Goal: Task Accomplishment & Management: Use online tool/utility

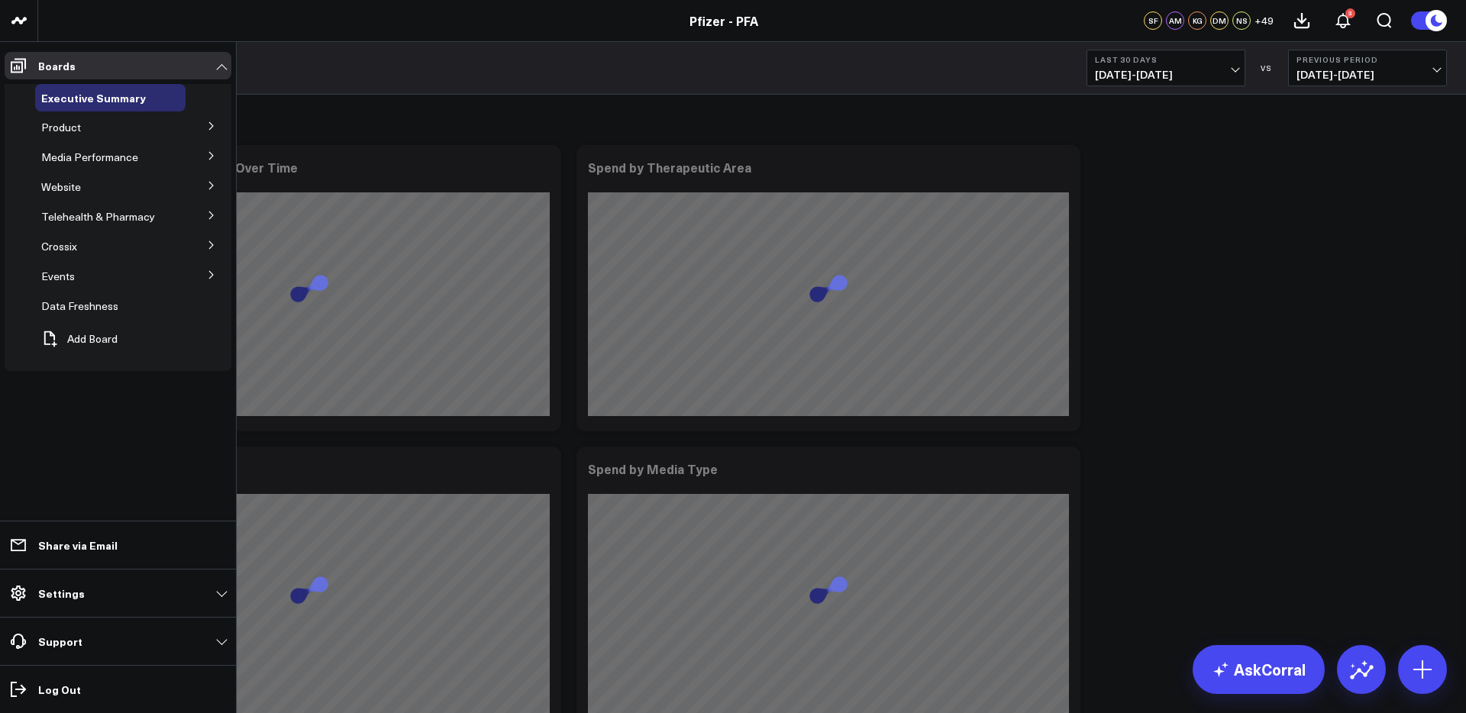
click at [183, 129] on div "Product" at bounding box center [110, 127] width 150 height 27
click at [210, 128] on icon at bounding box center [211, 125] width 9 height 9
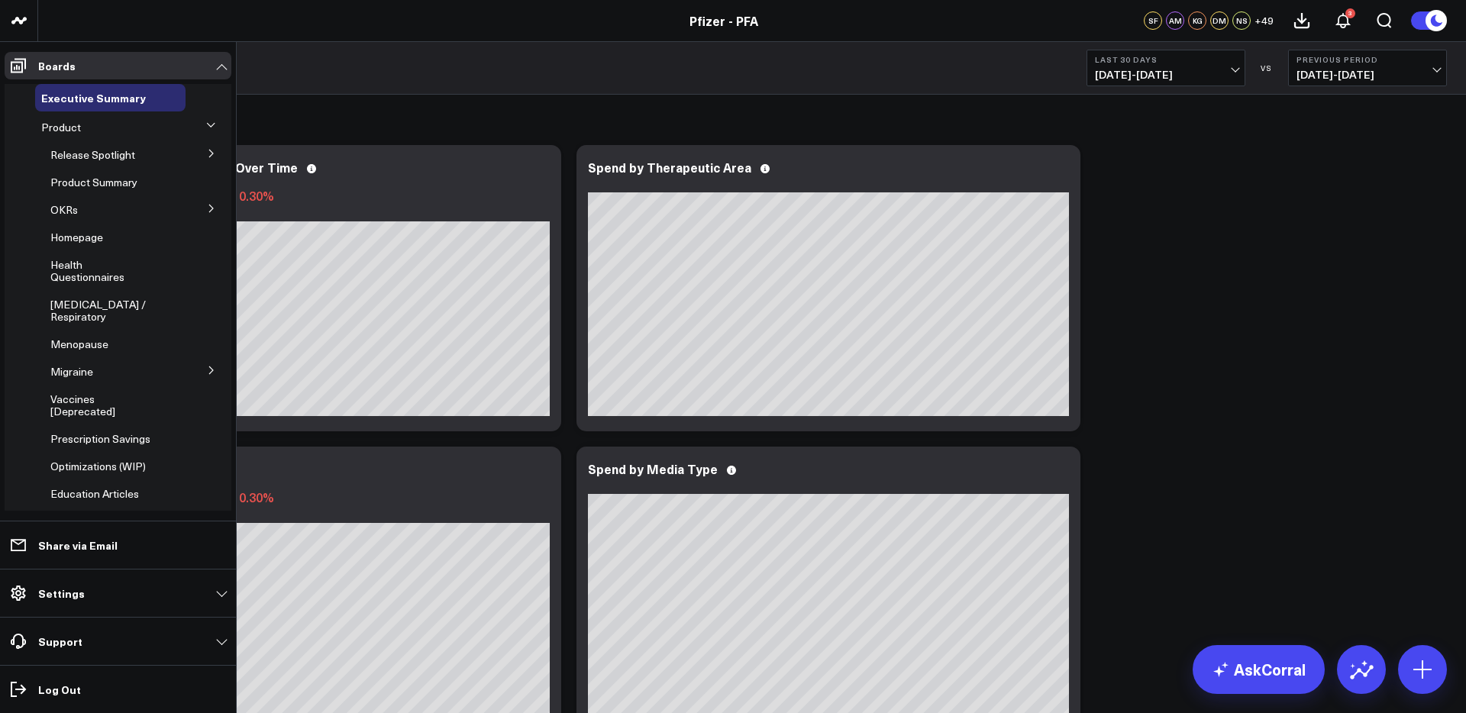
click at [207, 208] on icon at bounding box center [211, 208] width 9 height 9
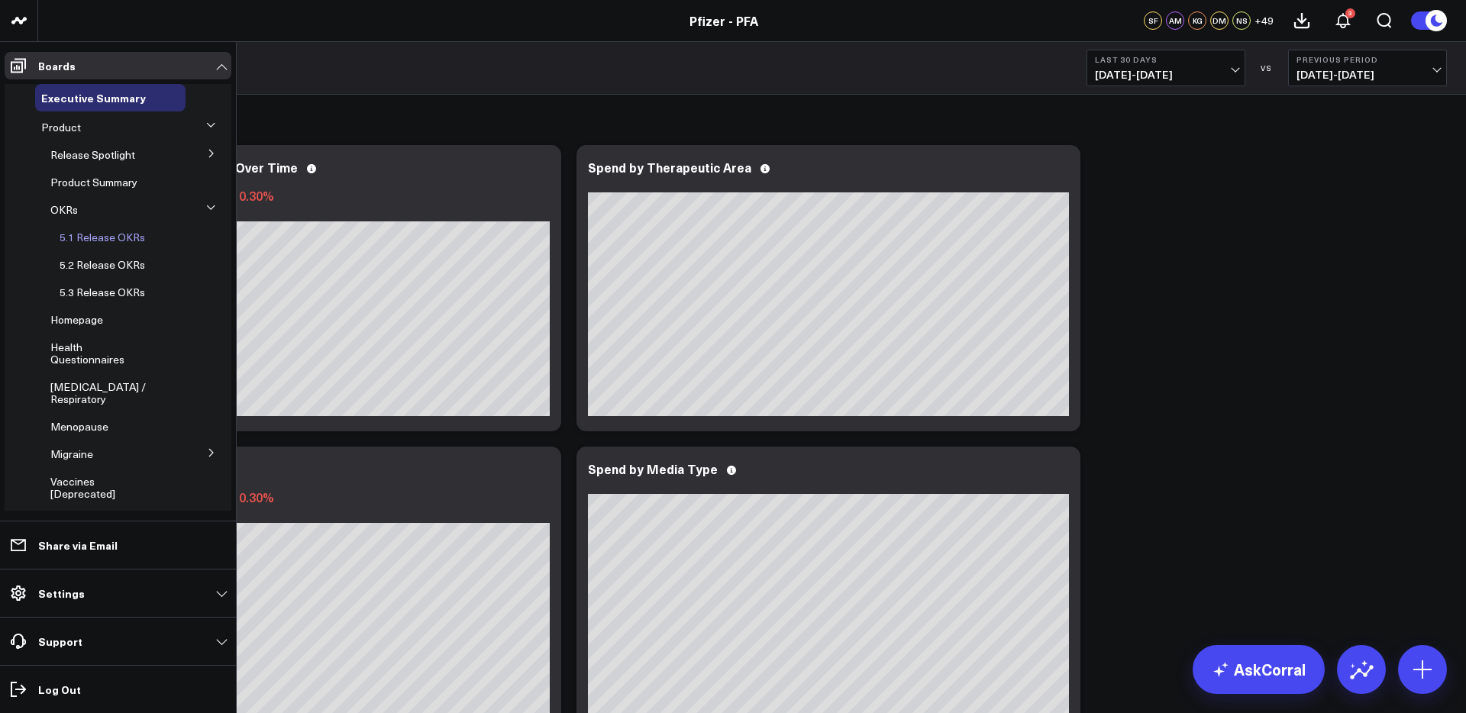
click at [97, 237] on span "5.1 Release OKRs" at bounding box center [103, 237] width 86 height 15
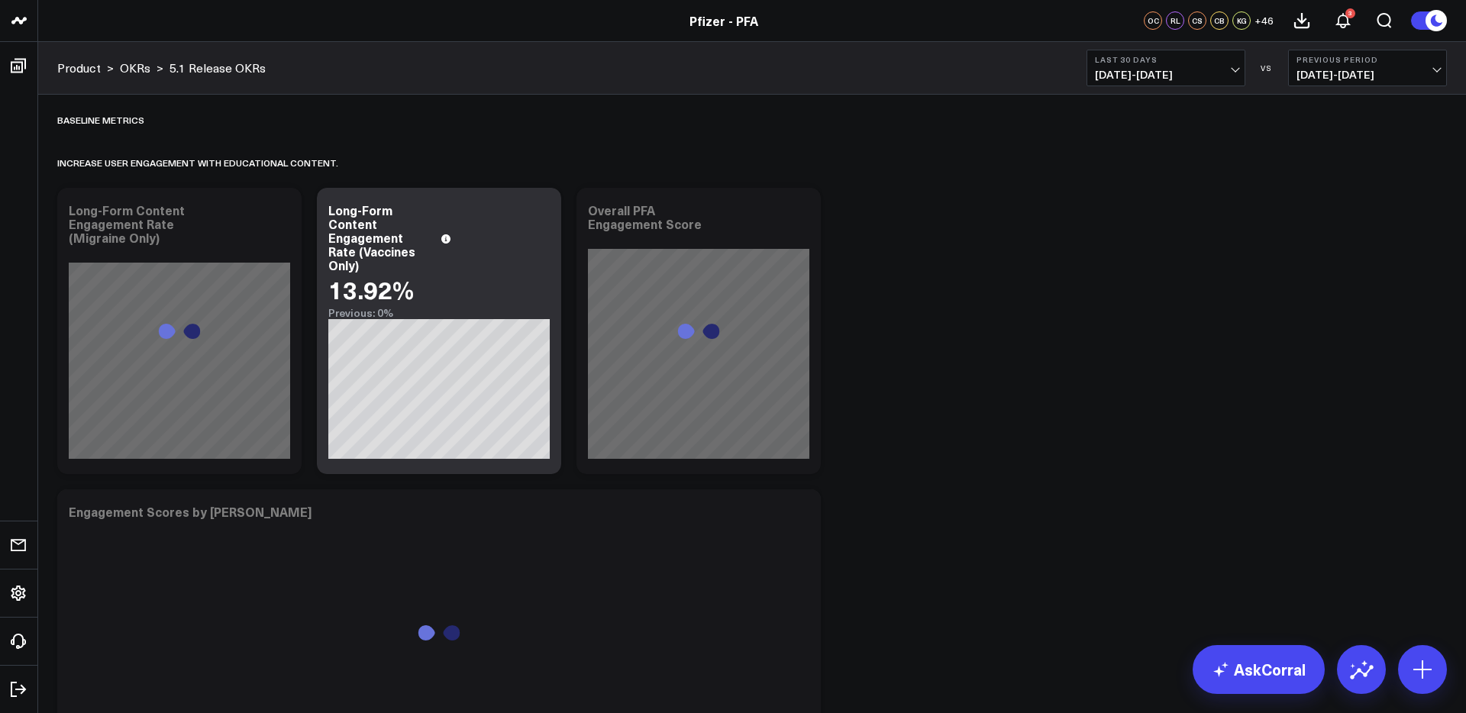
click at [1119, 69] on span "[DATE] - [DATE]" at bounding box center [1166, 75] width 142 height 12
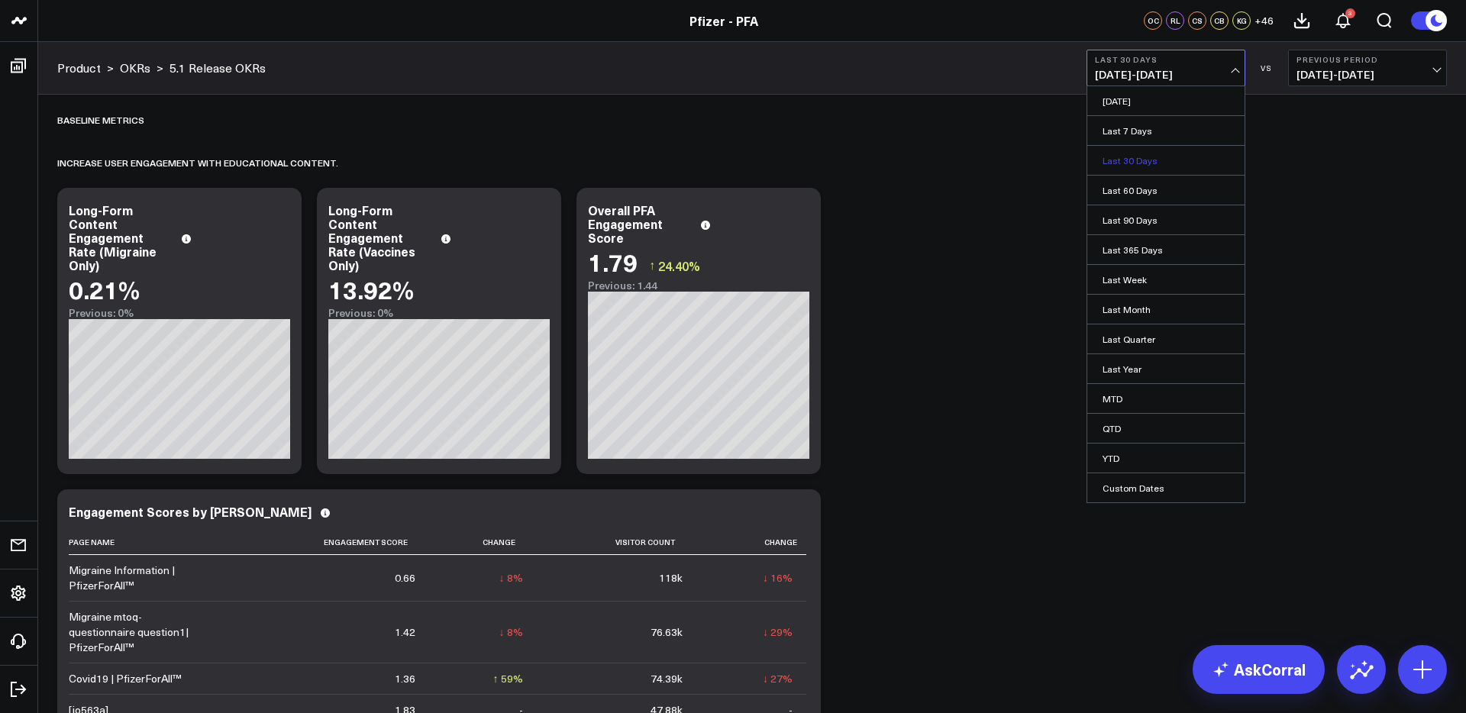
click at [1139, 160] on link "Last 30 Days" at bounding box center [1165, 160] width 157 height 29
click at [1124, 79] on span "[DATE] - [DATE]" at bounding box center [1166, 75] width 142 height 12
click at [1139, 488] on link "Custom Dates" at bounding box center [1165, 487] width 157 height 29
select select "8"
select select "2025"
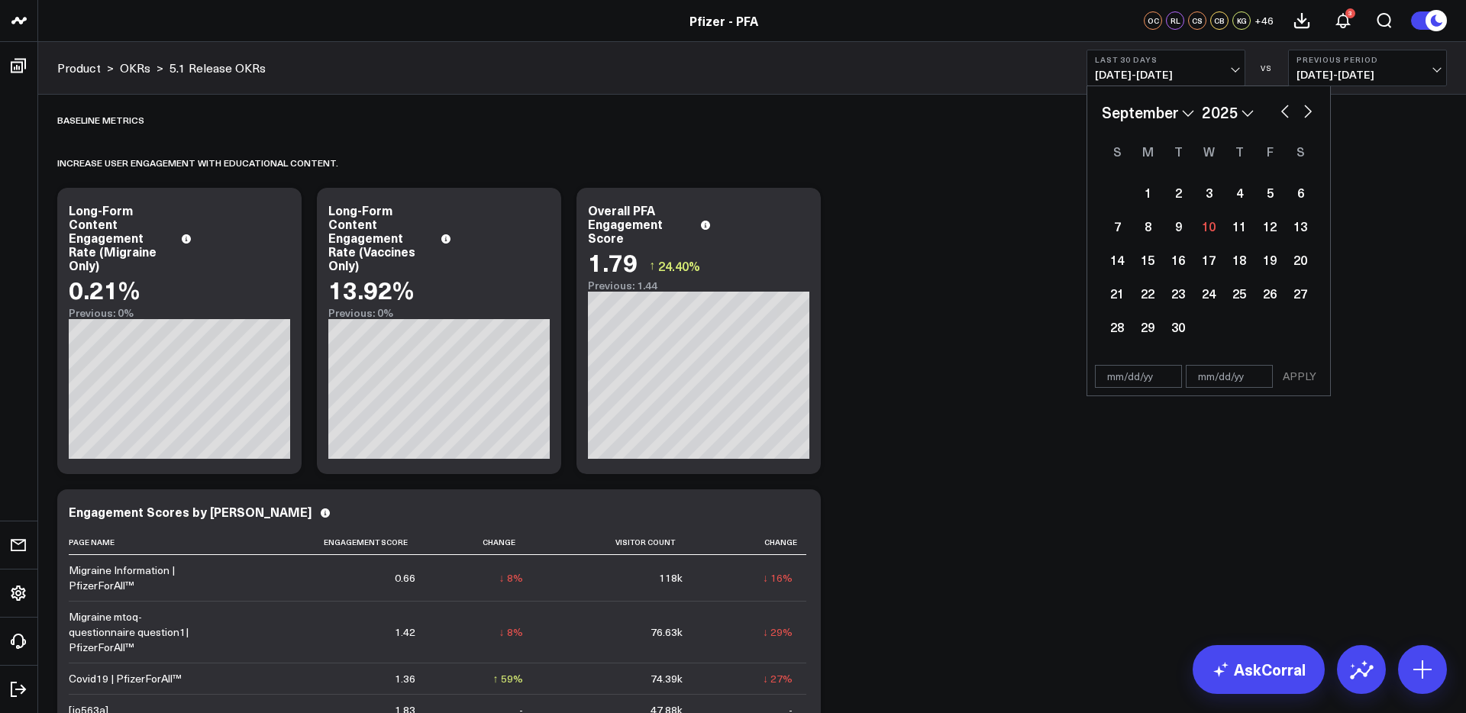
click at [1283, 111] on button "button" at bounding box center [1285, 110] width 15 height 18
select select "7"
select select "2025"
click at [1210, 262] on div "13" at bounding box center [1209, 259] width 31 height 31
type input "[DATE]"
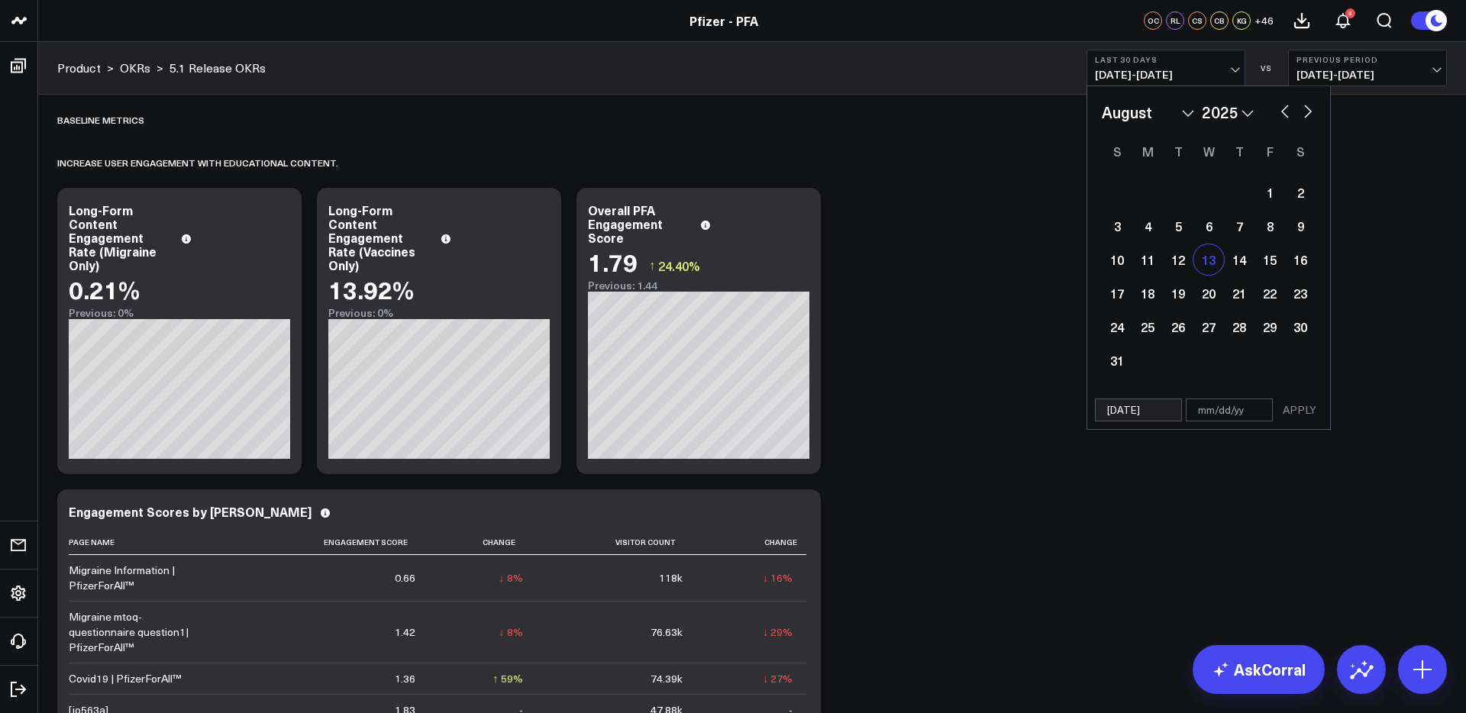
select select "7"
select select "2025"
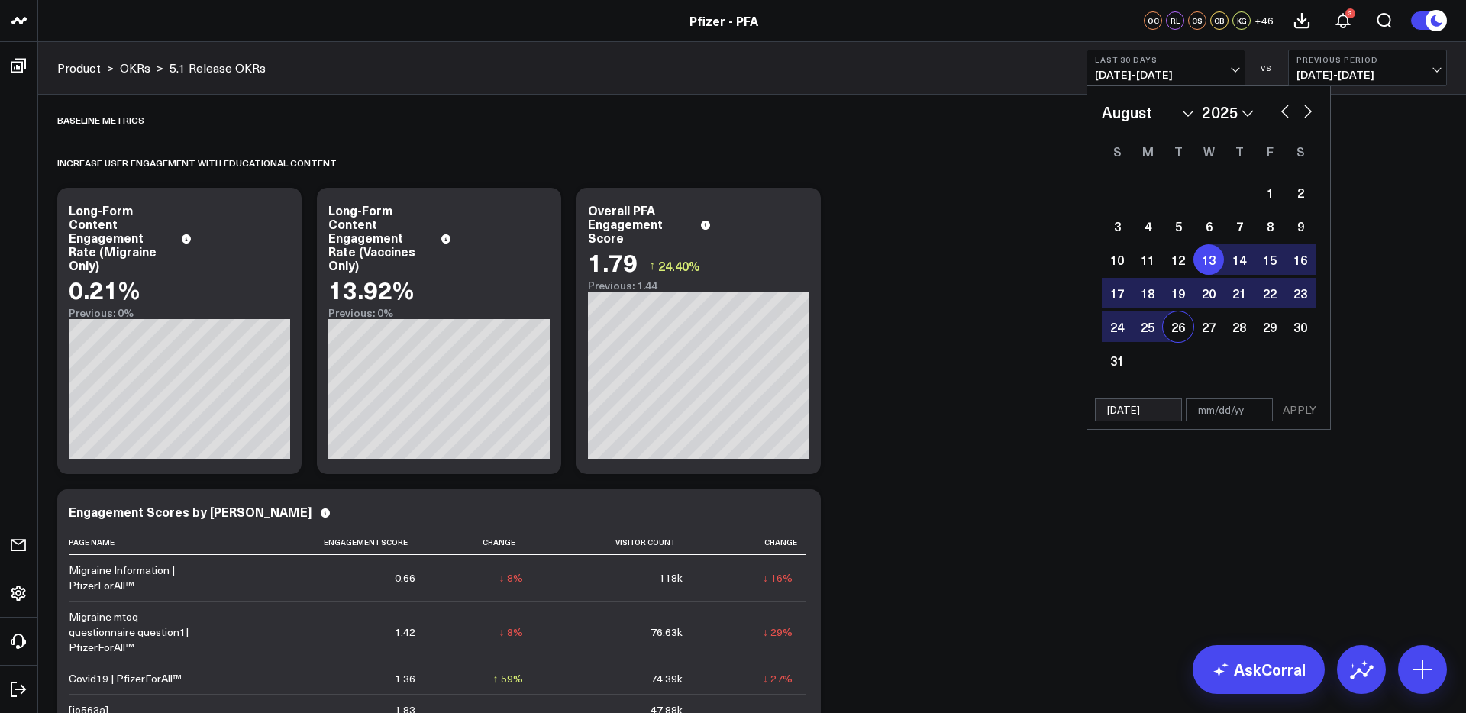
click at [1180, 336] on div "26" at bounding box center [1178, 327] width 31 height 31
type input "[DATE]"
select select "7"
select select "2025"
click at [1313, 404] on button "APPLY" at bounding box center [1300, 410] width 46 height 23
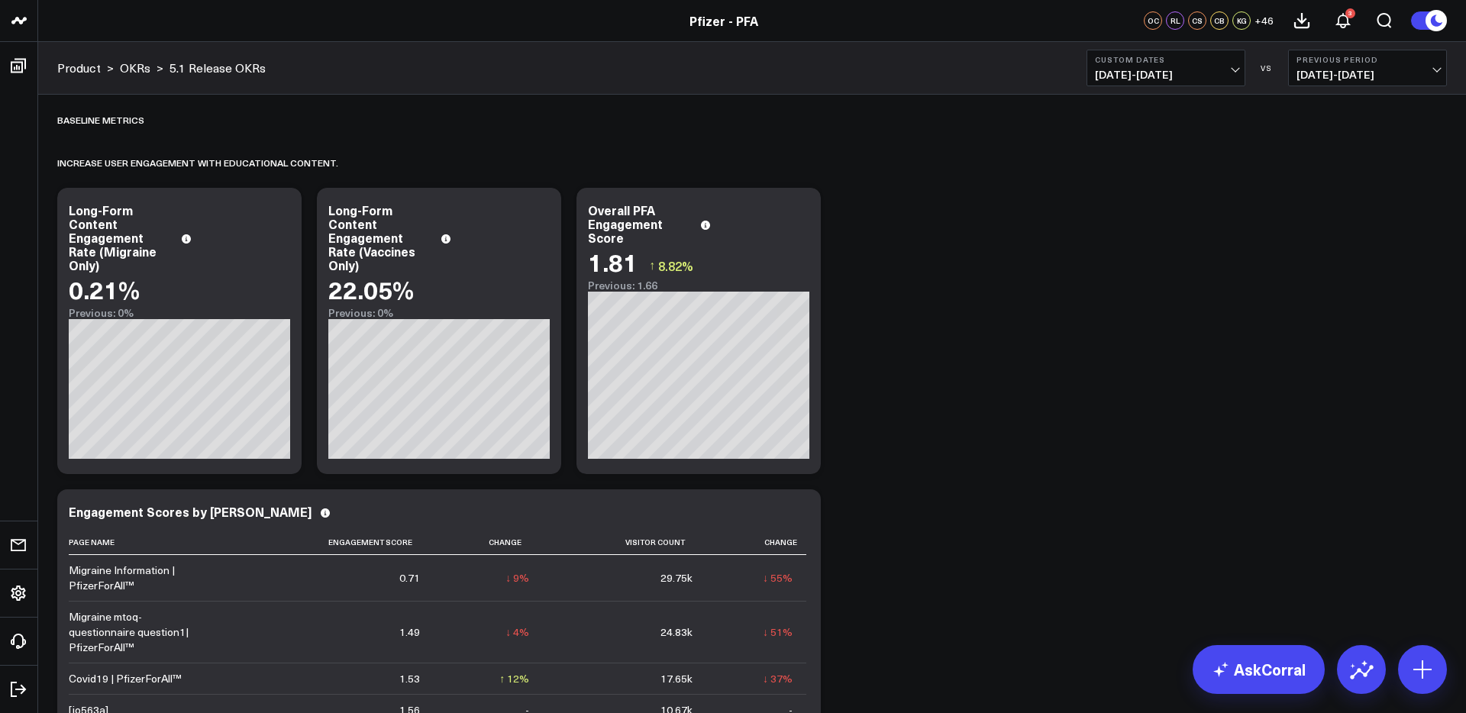
click at [1187, 76] on span "[DATE] - [DATE]" at bounding box center [1166, 75] width 142 height 12
click at [1135, 490] on link "Custom Dates" at bounding box center [1165, 487] width 157 height 29
select select "8"
select select "2025"
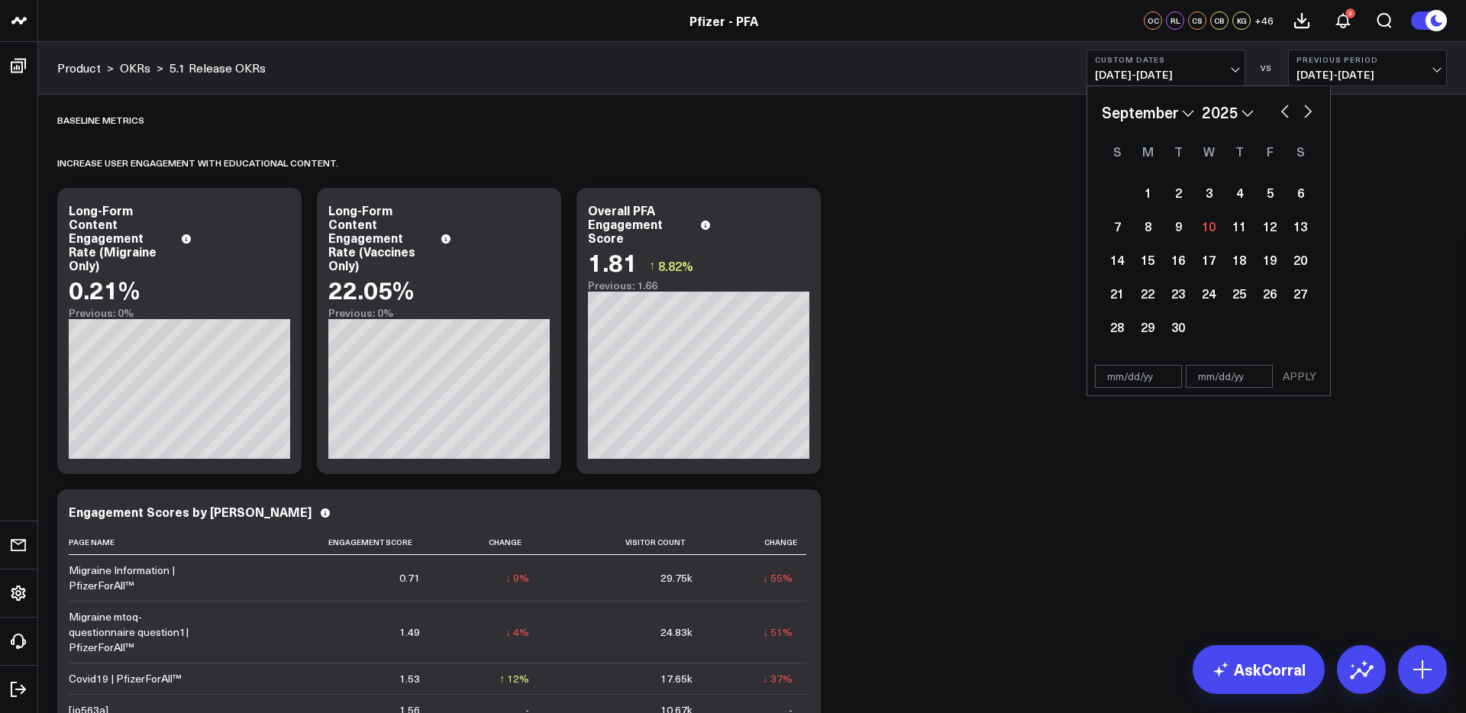
click at [1278, 113] on button "button" at bounding box center [1285, 110] width 15 height 18
select select "7"
select select "2025"
click at [1207, 266] on div "13" at bounding box center [1209, 259] width 31 height 31
type input "[DATE]"
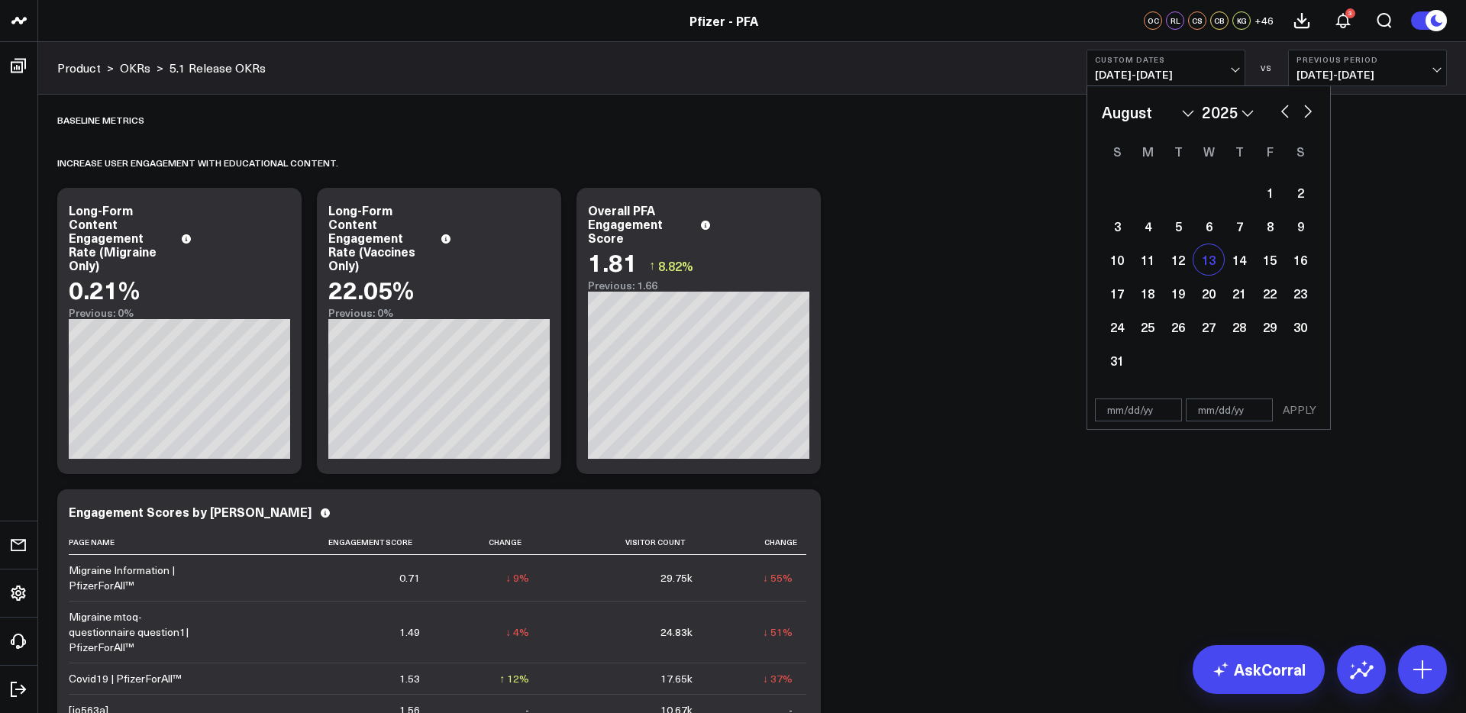
select select "7"
select select "2025"
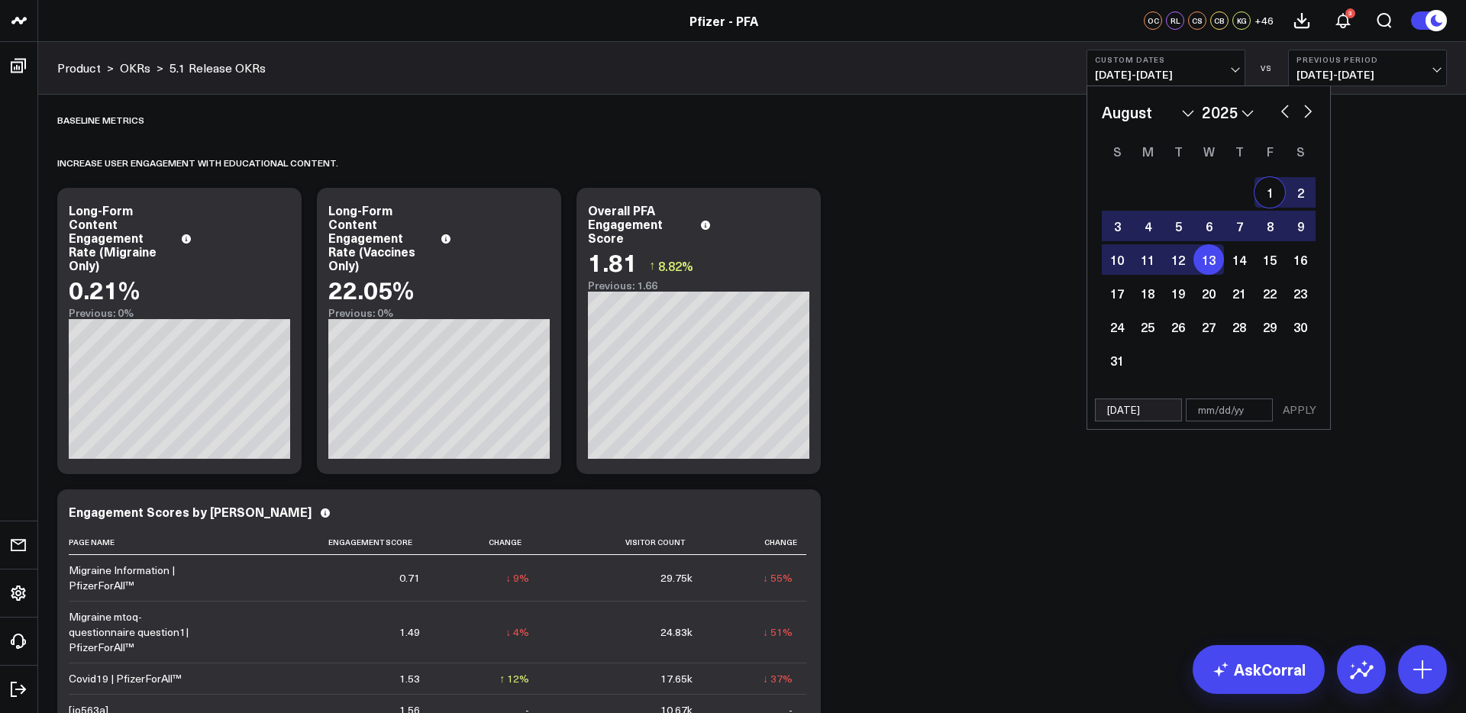
click at [1300, 111] on button "button" at bounding box center [1307, 110] width 15 height 18
select select "8"
select select "2025"
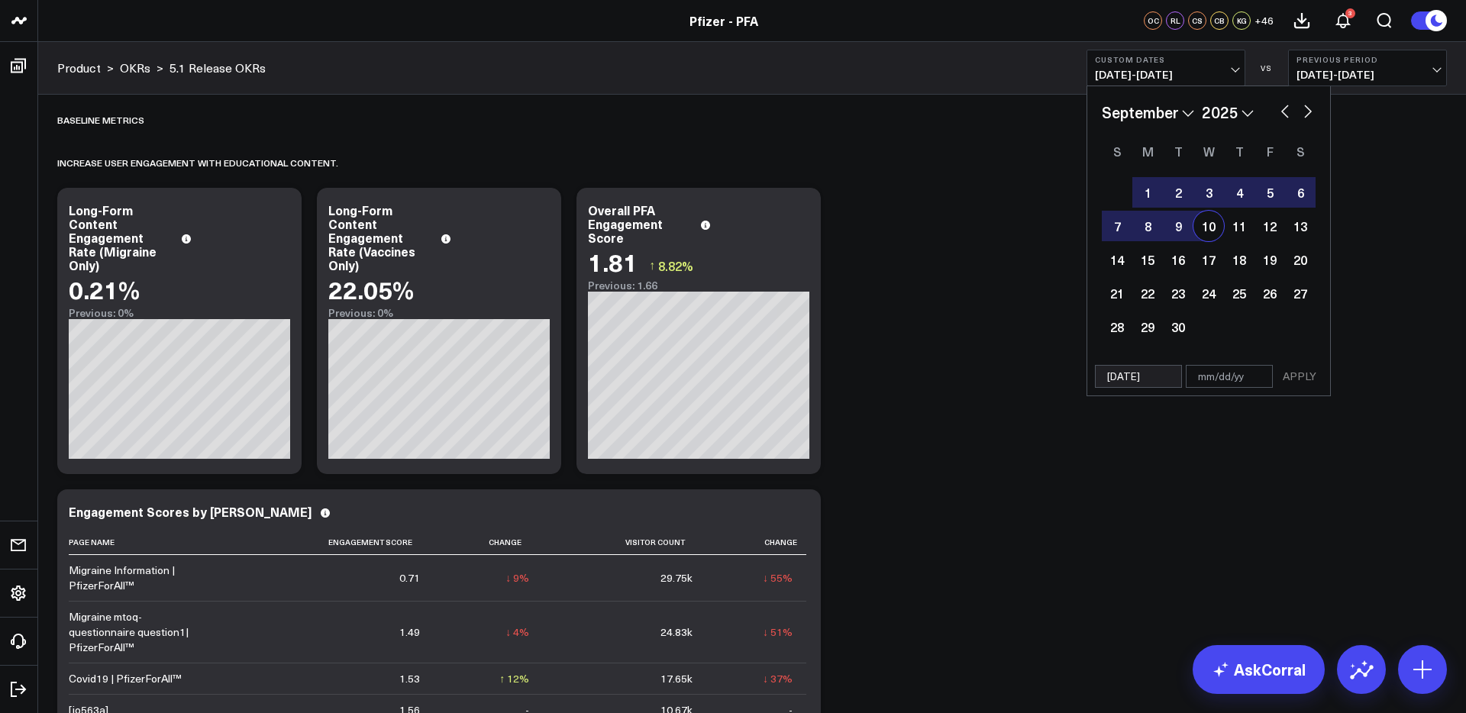
click at [1215, 229] on div "10" at bounding box center [1209, 226] width 31 height 31
type input "[DATE]"
select select "8"
select select "2025"
click at [1297, 380] on button "APPLY" at bounding box center [1300, 376] width 46 height 23
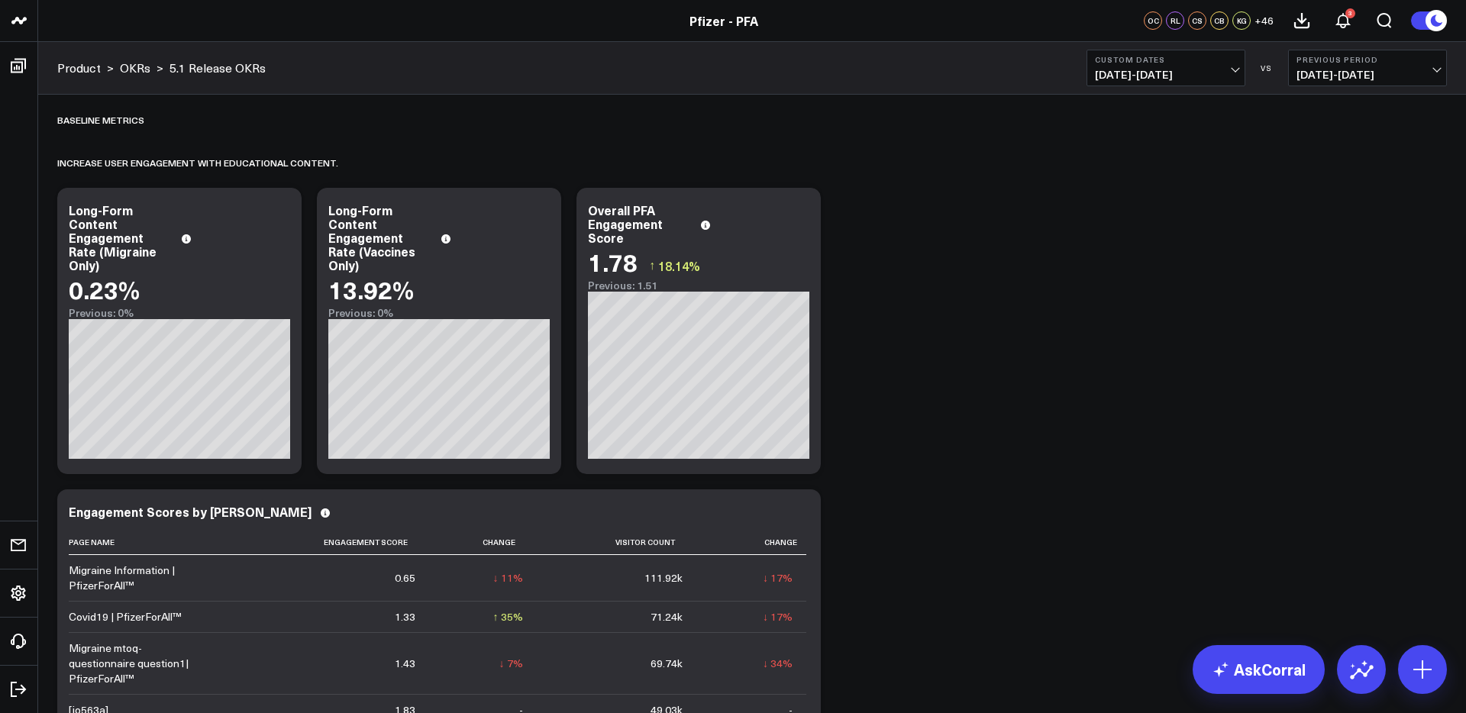
click at [1178, 64] on button "Custom Dates [DATE] - [DATE]" at bounding box center [1166, 68] width 159 height 37
click at [1187, 76] on span "[DATE] - [DATE]" at bounding box center [1166, 75] width 142 height 12
drag, startPoint x: 1133, startPoint y: 486, endPoint x: 1138, endPoint y: 445, distance: 40.7
click at [1133, 486] on link "Custom Dates" at bounding box center [1165, 487] width 157 height 29
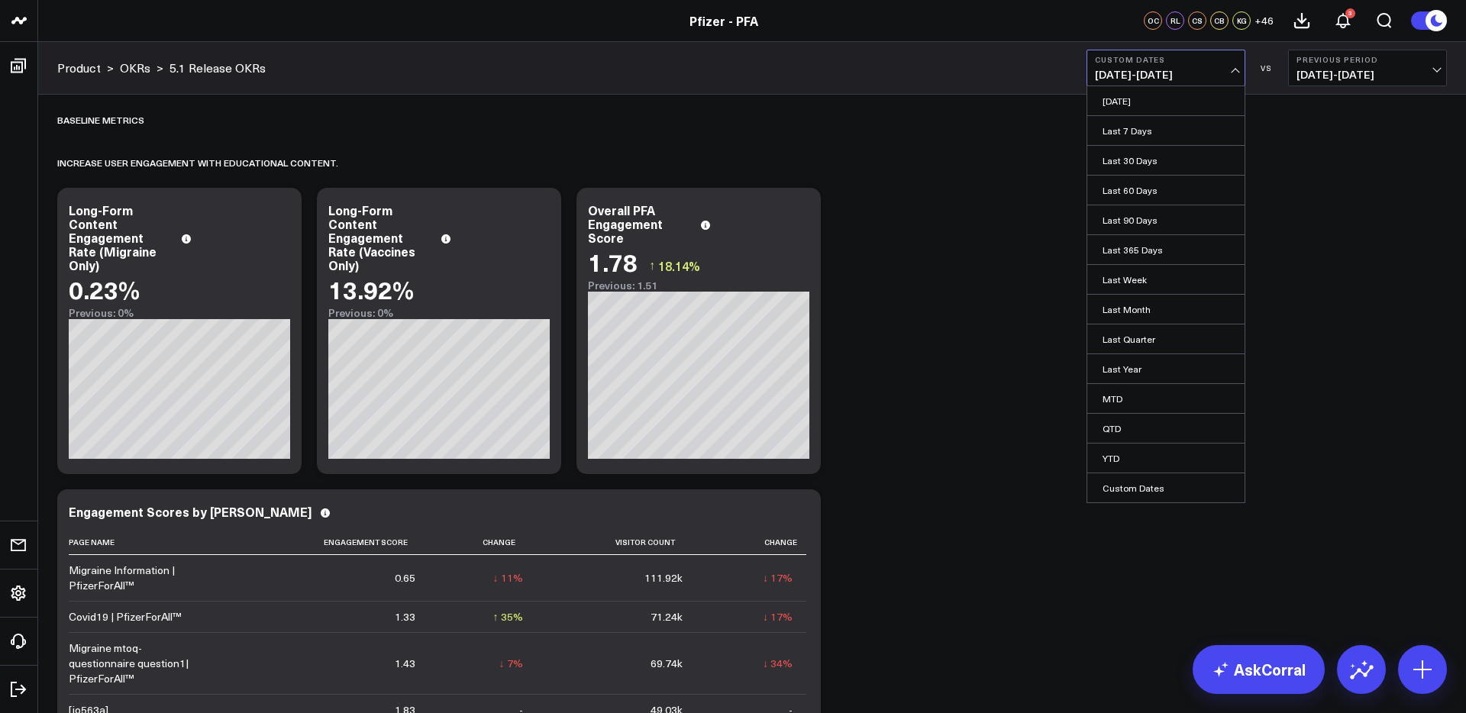
select select "8"
select select "2025"
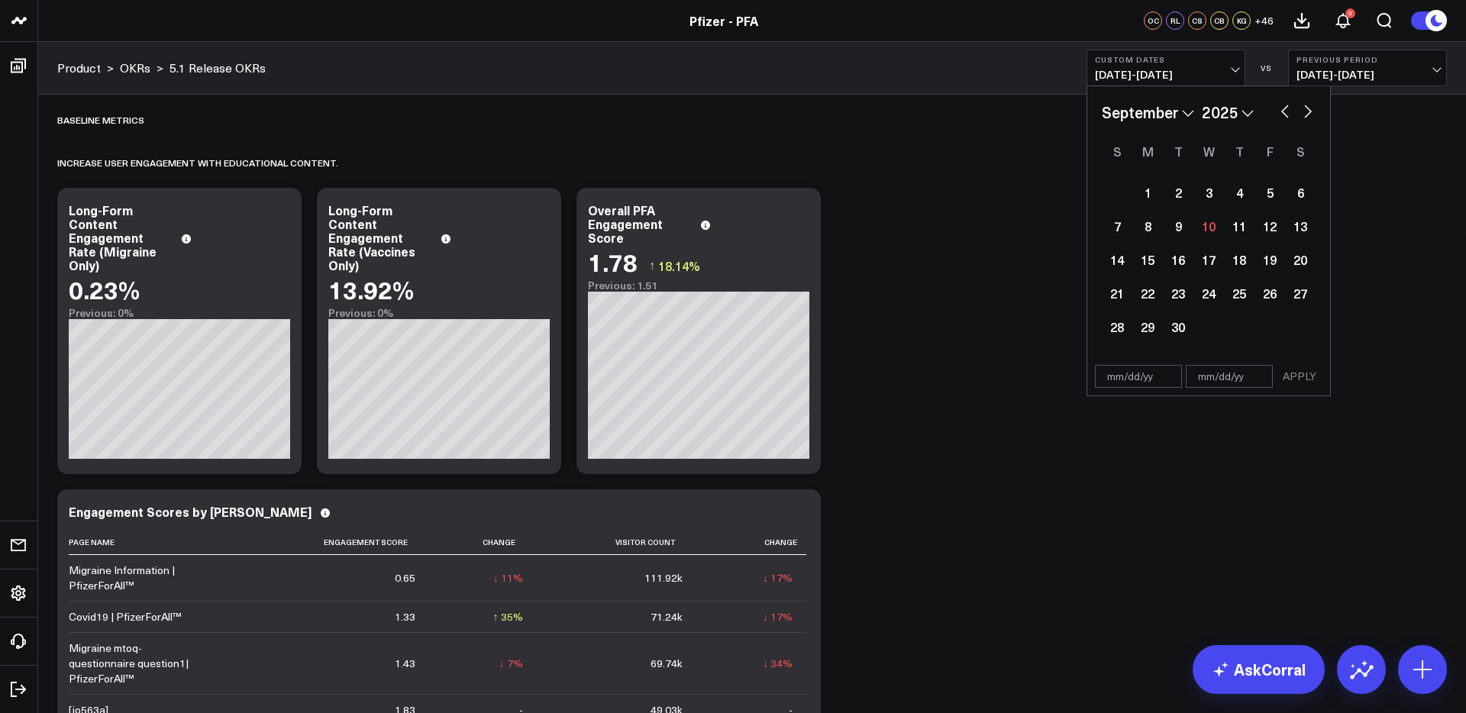
click at [1282, 111] on button "button" at bounding box center [1285, 110] width 15 height 18
select select "7"
select select "2025"
click at [1212, 260] on div "13" at bounding box center [1209, 259] width 31 height 31
type input "[DATE]"
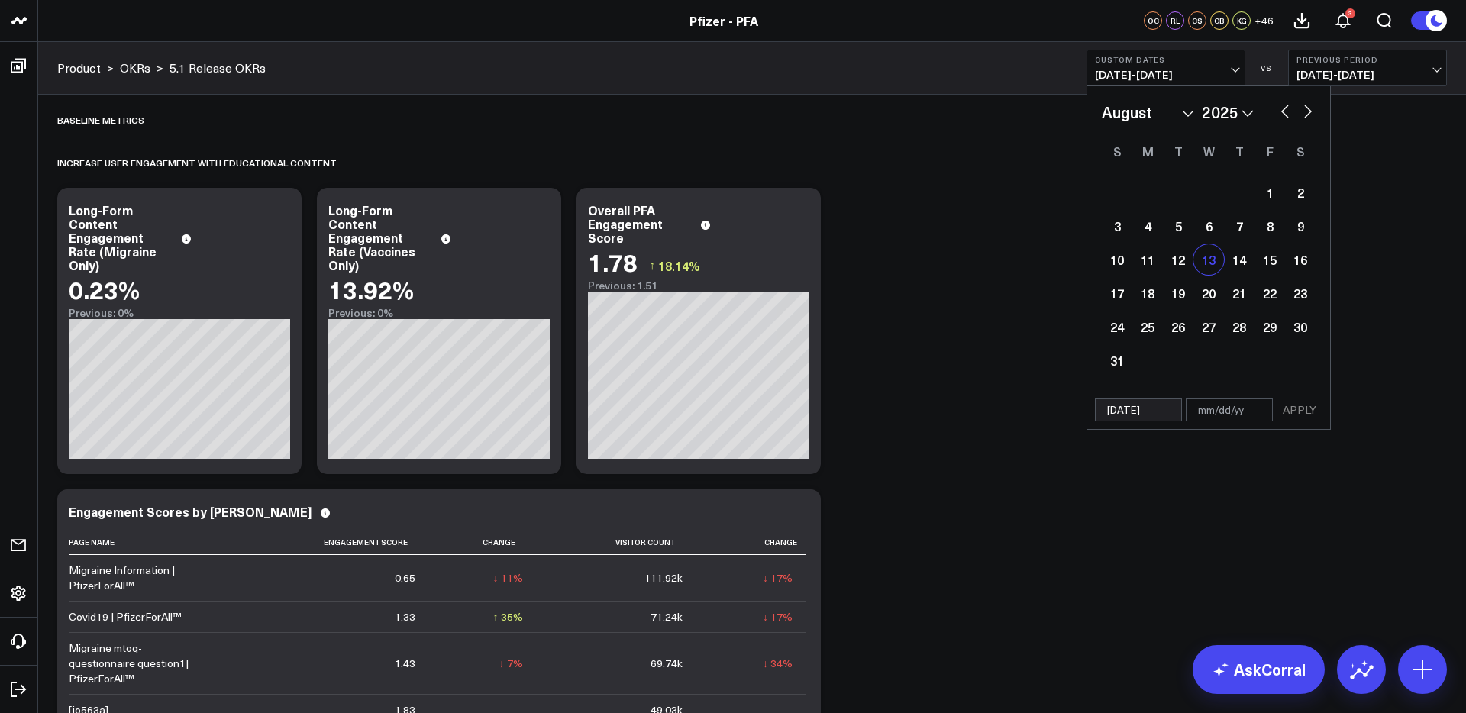
select select "7"
select select "2025"
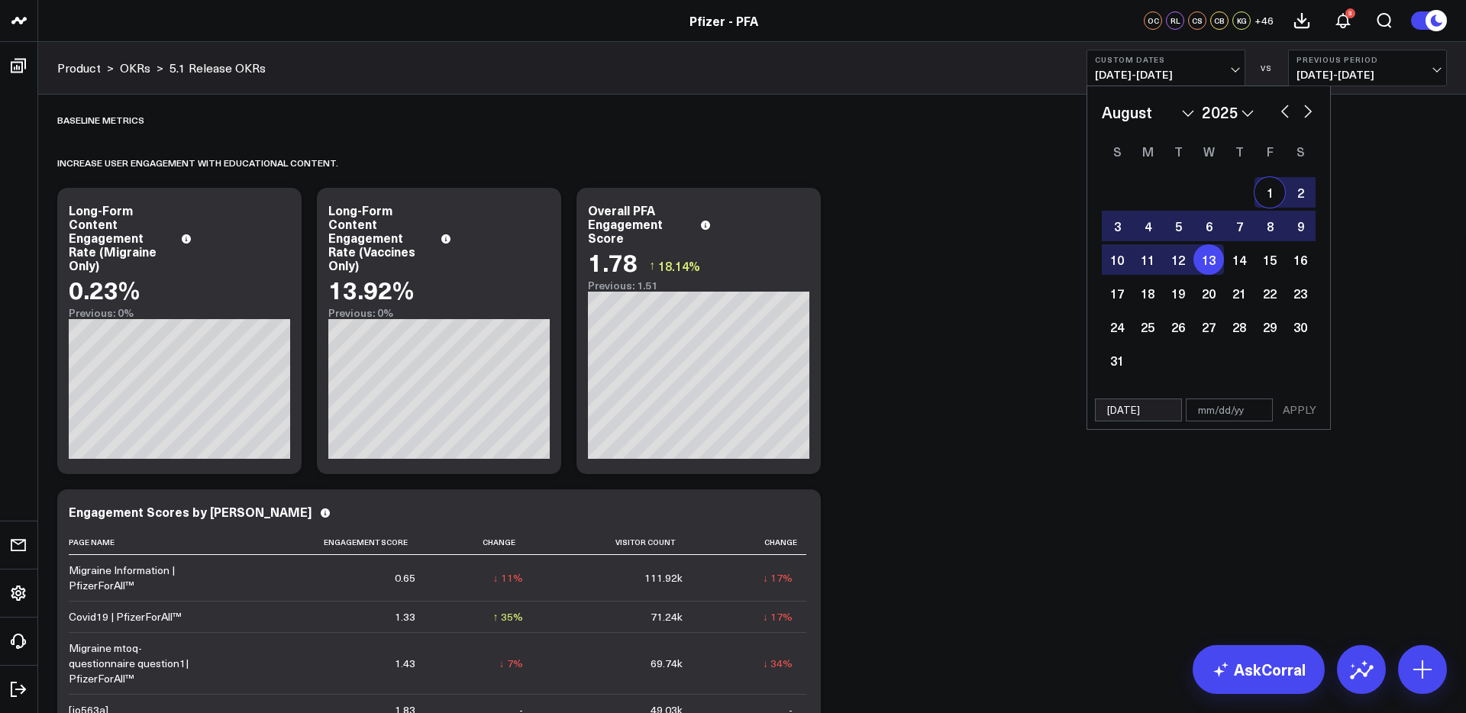
click at [1304, 114] on button "button" at bounding box center [1307, 110] width 15 height 18
select select "8"
select select "2025"
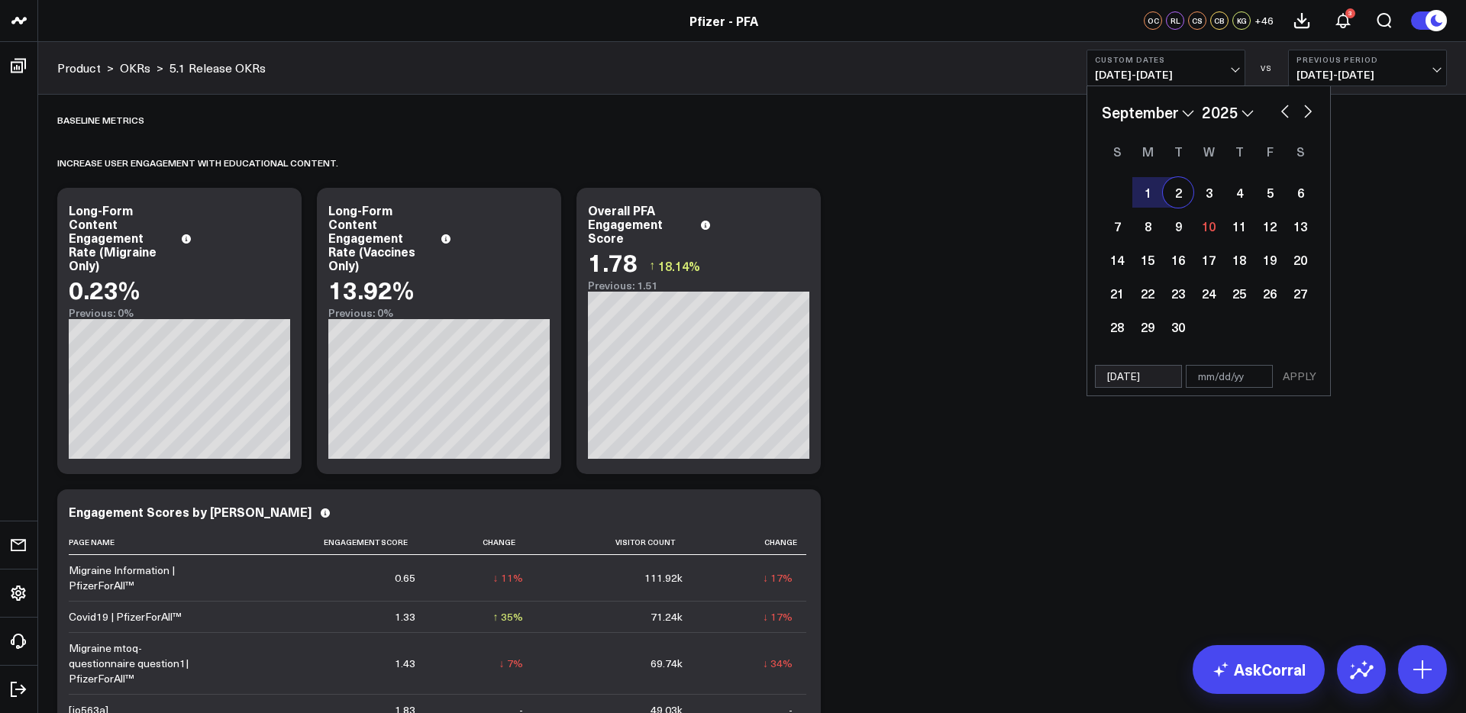
click at [1183, 192] on div "2" at bounding box center [1178, 192] width 31 height 31
type input "[DATE]"
select select "8"
select select "2025"
click at [1297, 378] on button "APPLY" at bounding box center [1300, 376] width 46 height 23
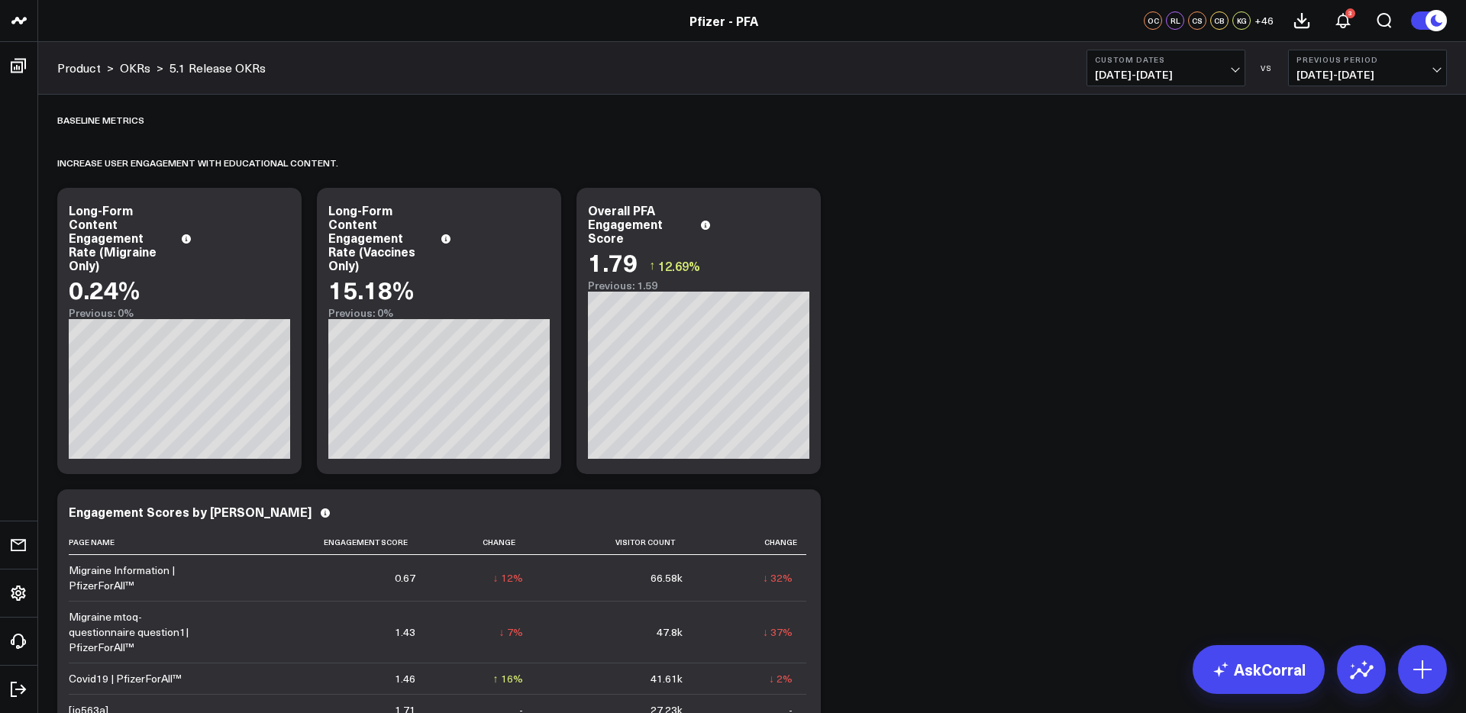
click at [1145, 80] on span "[DATE] - [DATE]" at bounding box center [1166, 75] width 142 height 12
click at [1149, 486] on link "Custom Dates" at bounding box center [1165, 487] width 157 height 29
select select "8"
select select "2025"
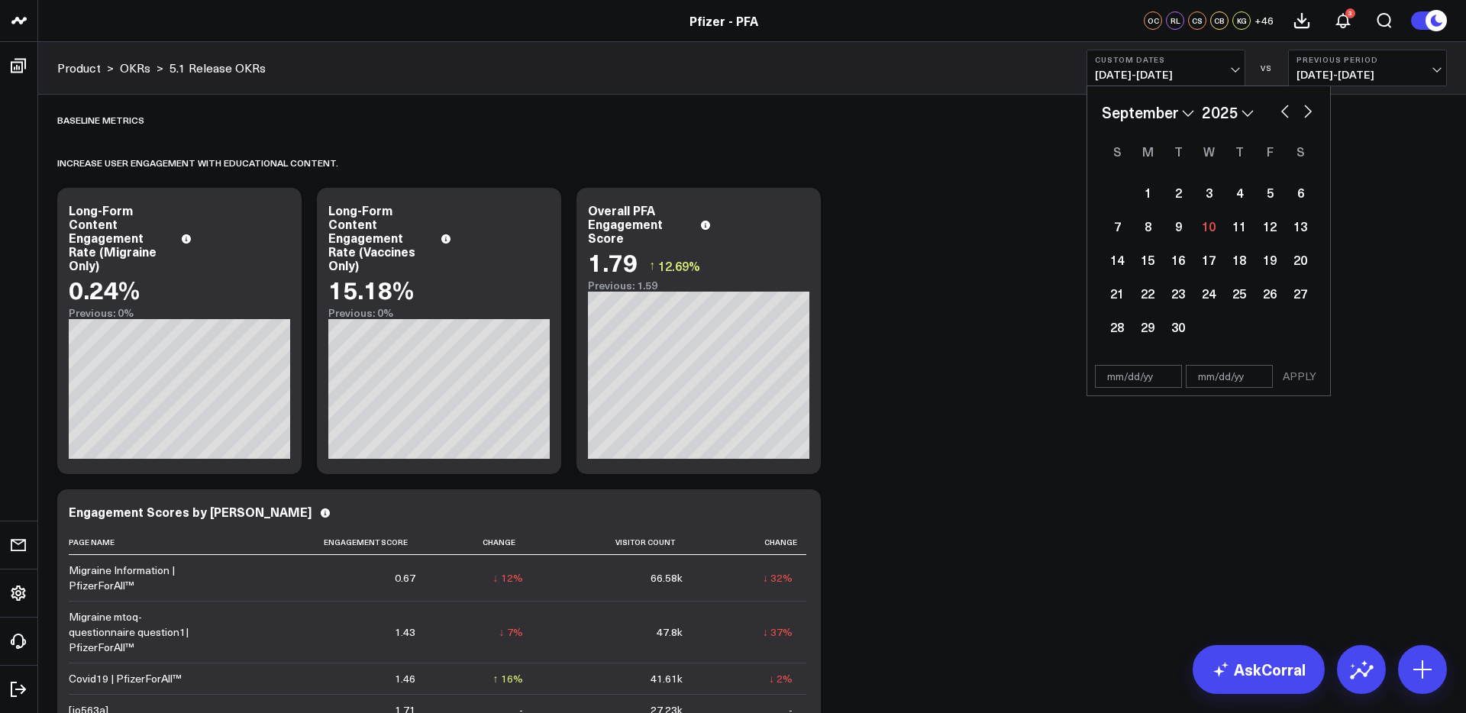
click at [1284, 115] on button "button" at bounding box center [1285, 110] width 15 height 18
select select "7"
select select "2025"
click at [1205, 257] on div "13" at bounding box center [1209, 259] width 31 height 31
type input "[DATE]"
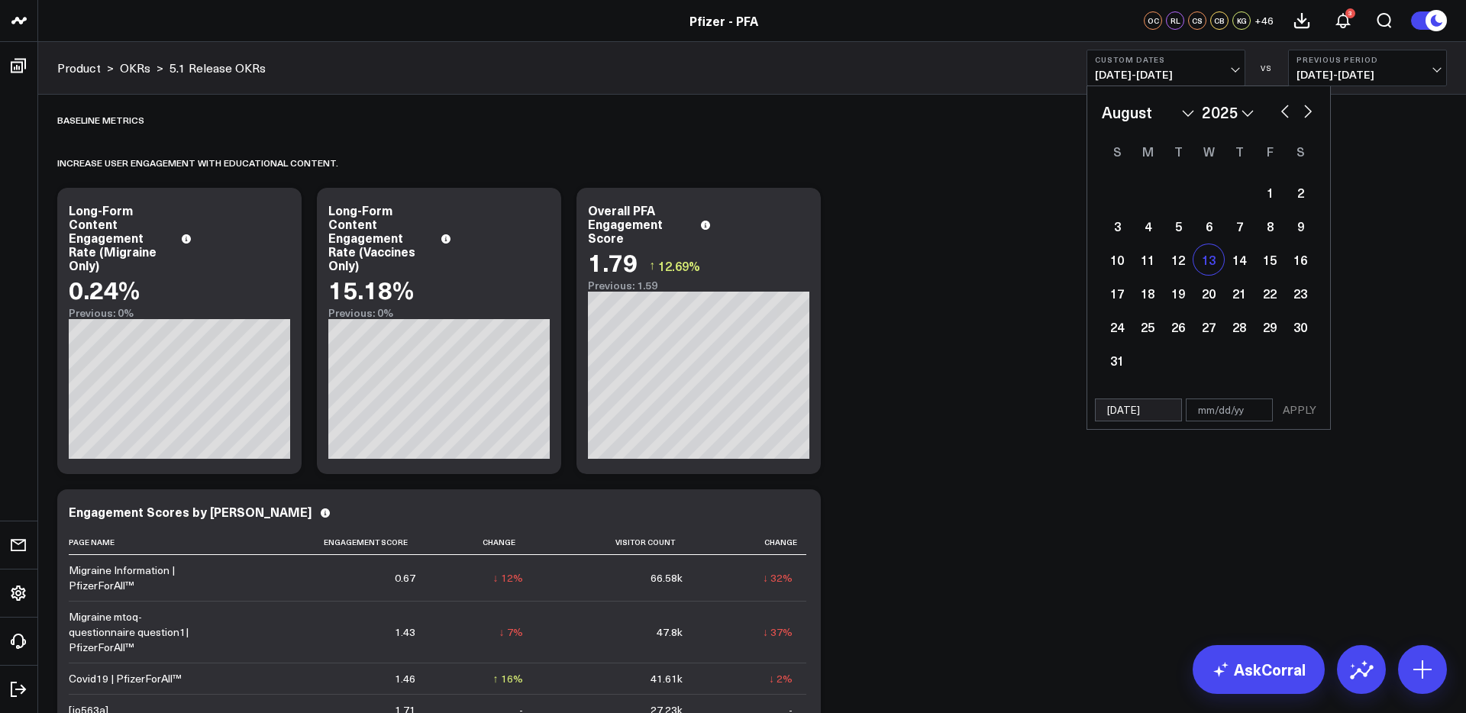
select select "7"
select select "2025"
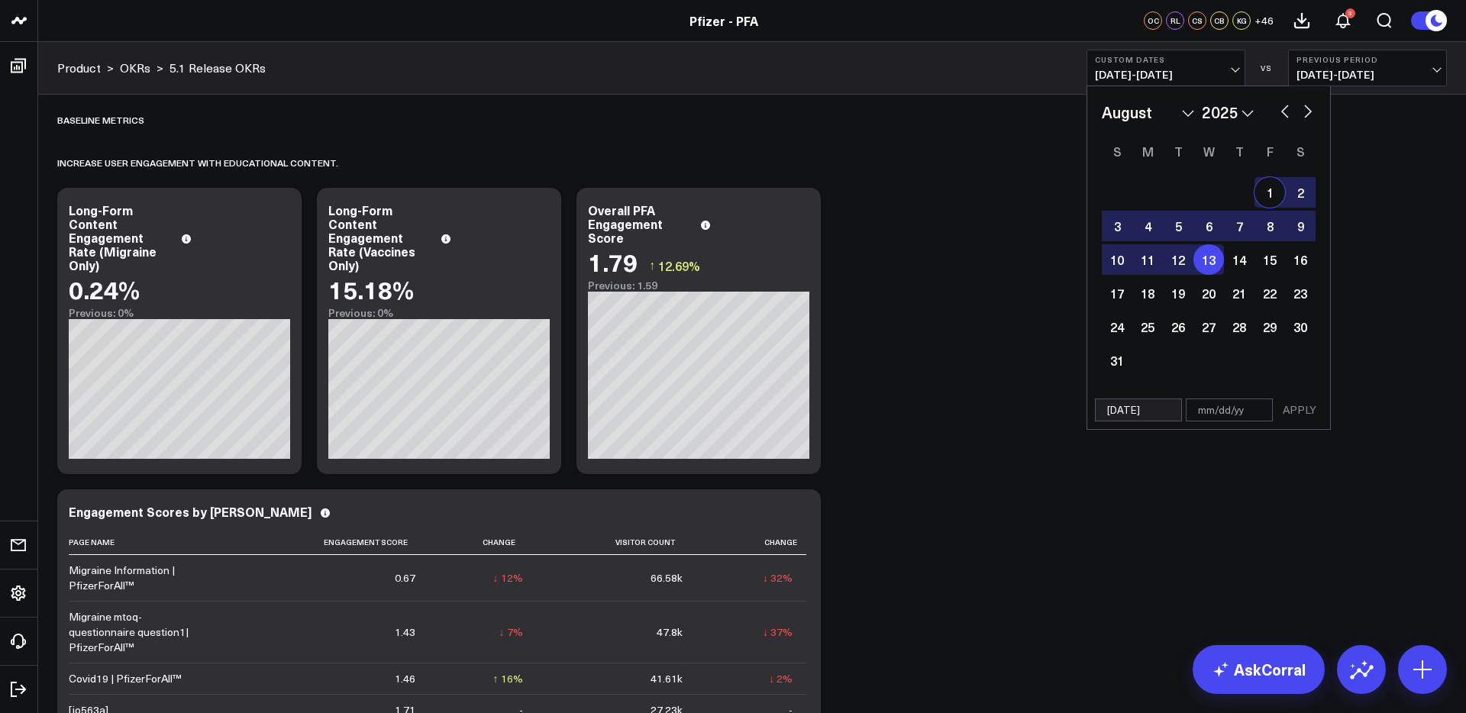
click at [1307, 108] on button "button" at bounding box center [1307, 110] width 15 height 18
select select "8"
select select "2025"
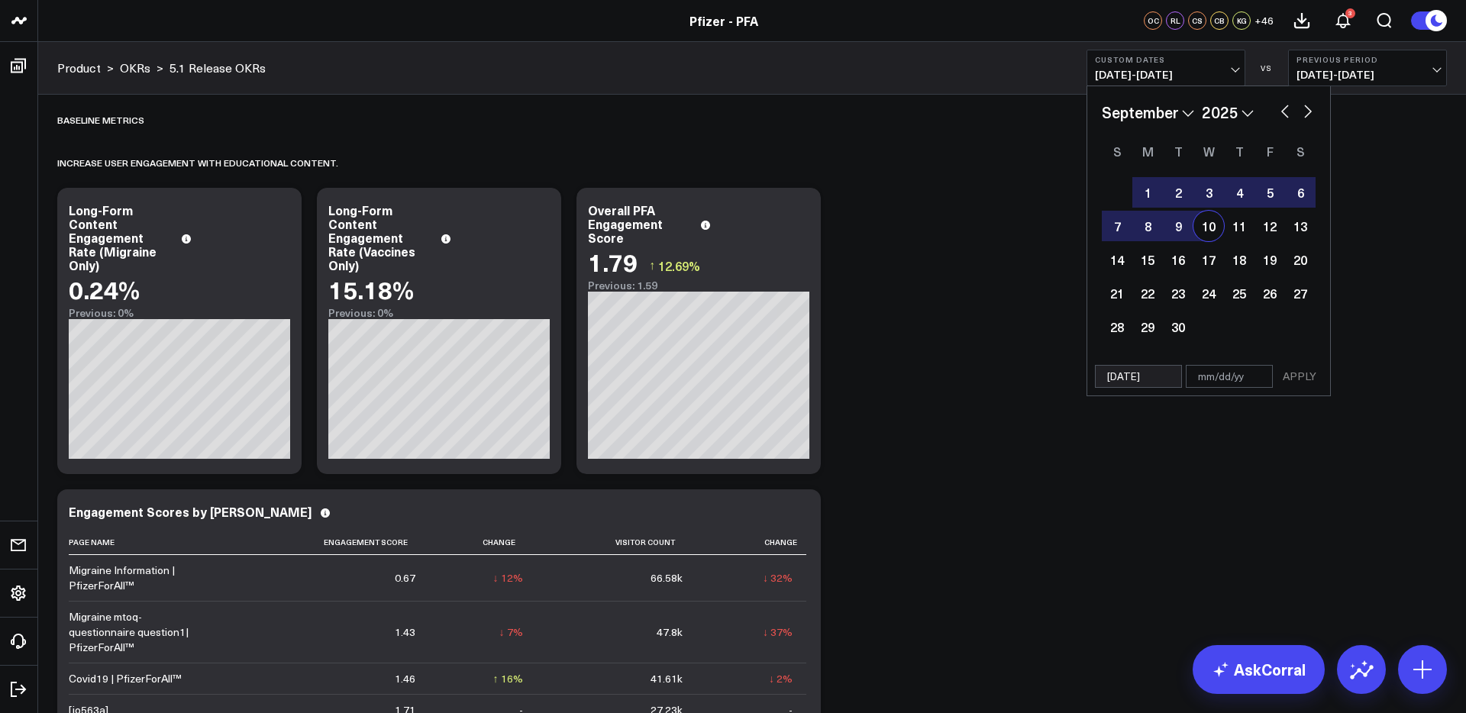
click at [1213, 234] on div "10" at bounding box center [1209, 226] width 31 height 31
type input "[DATE]"
select select "8"
select select "2025"
click at [1301, 380] on button "APPLY" at bounding box center [1300, 376] width 46 height 23
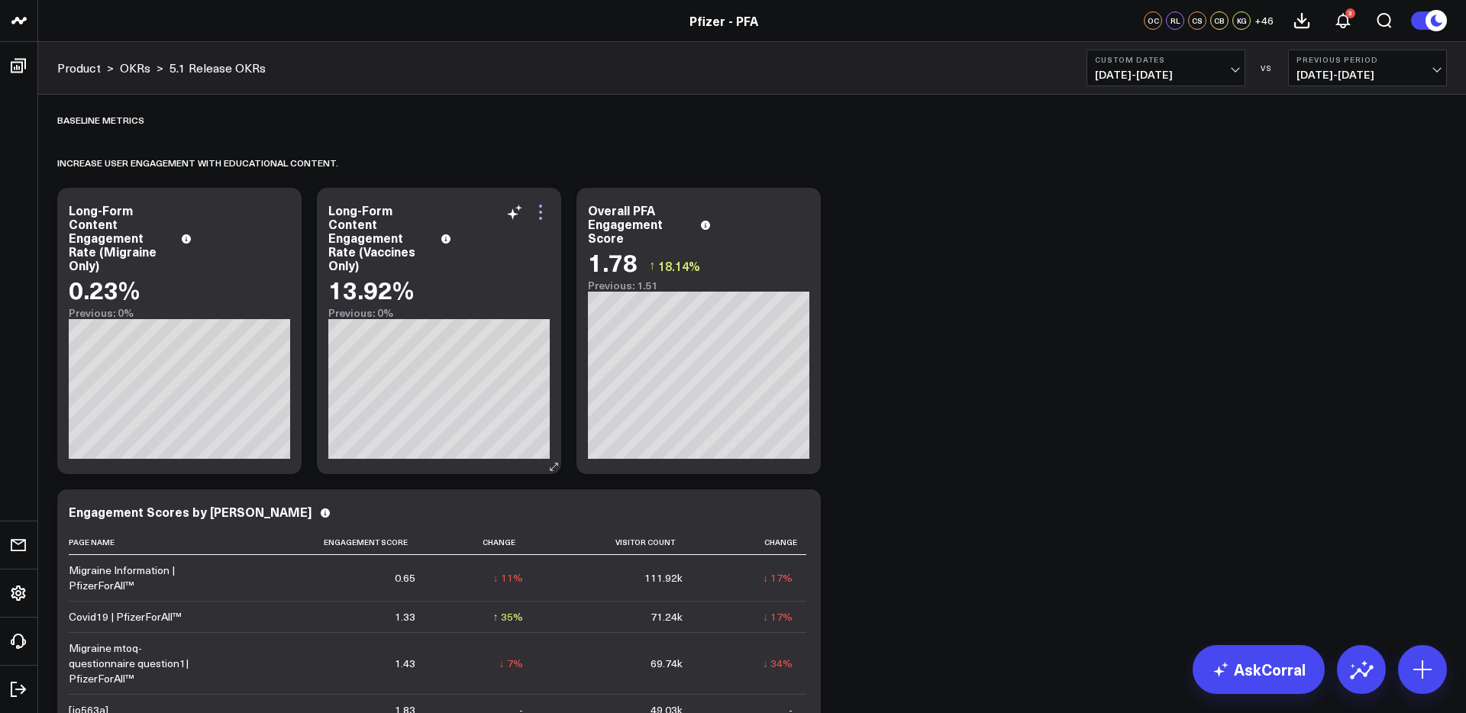
click at [543, 218] on icon at bounding box center [541, 212] width 18 height 18
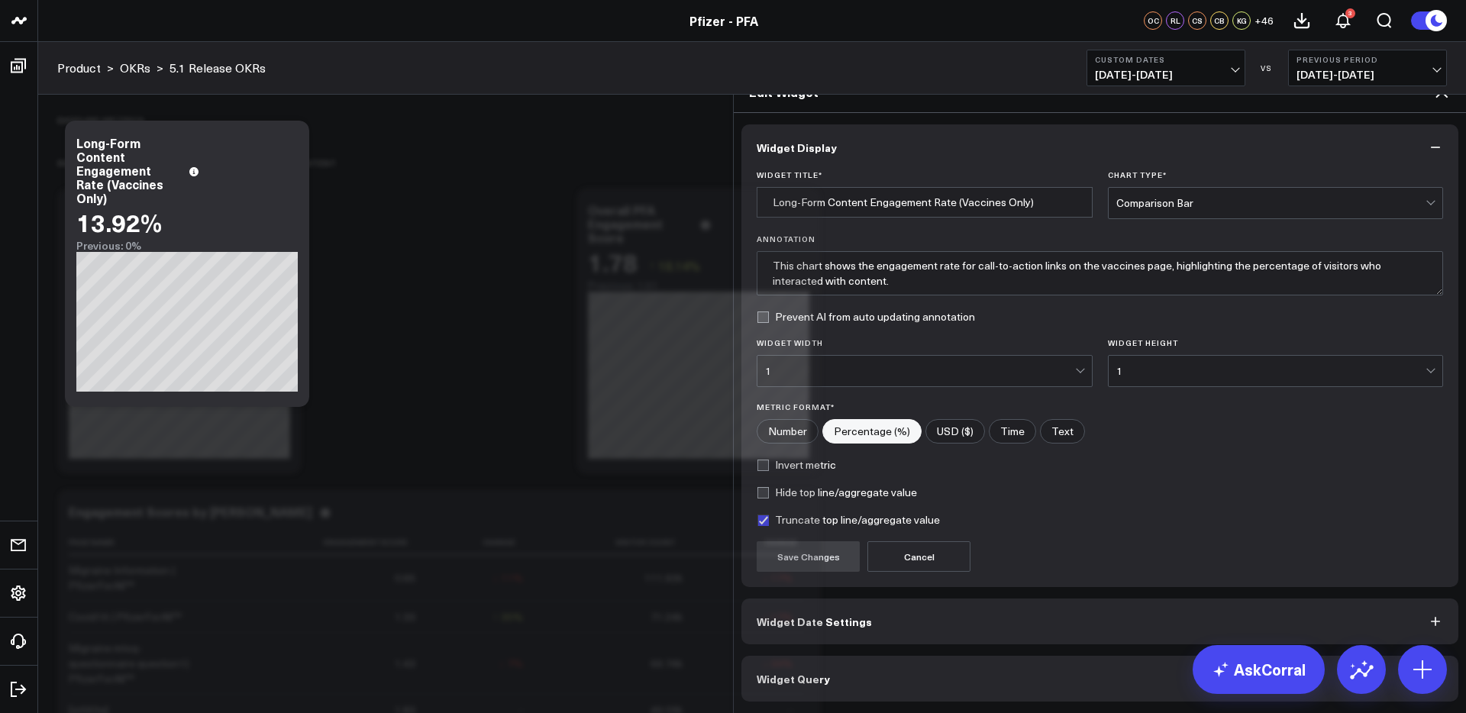
drag, startPoint x: 1109, startPoint y: 651, endPoint x: 1132, endPoint y: 565, distance: 89.3
click at [1109, 656] on button "Widget Query" at bounding box center [1100, 679] width 717 height 46
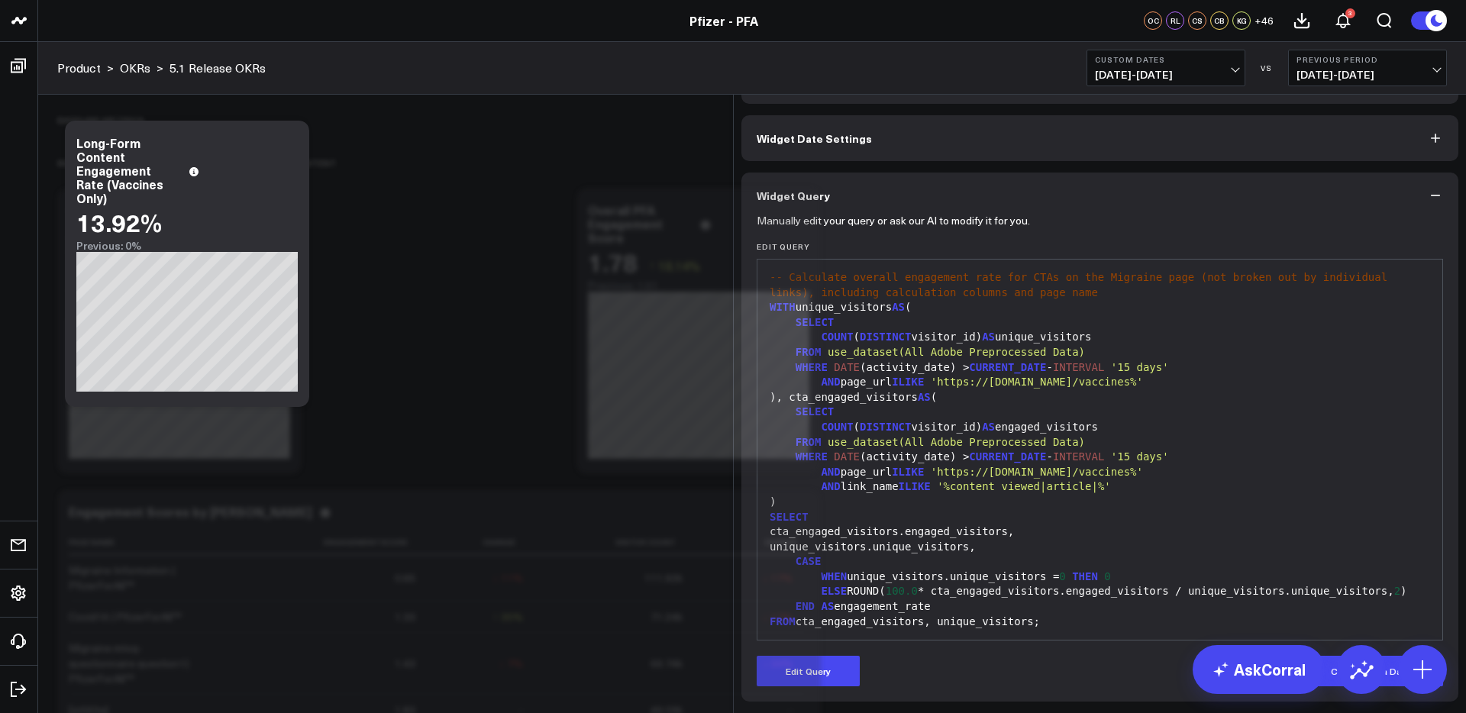
scroll to position [35, 0]
click at [1111, 480] on span "'%content viewed|article|%'" at bounding box center [1024, 486] width 174 height 12
click at [805, 676] on button "Edit Query" at bounding box center [808, 671] width 103 height 31
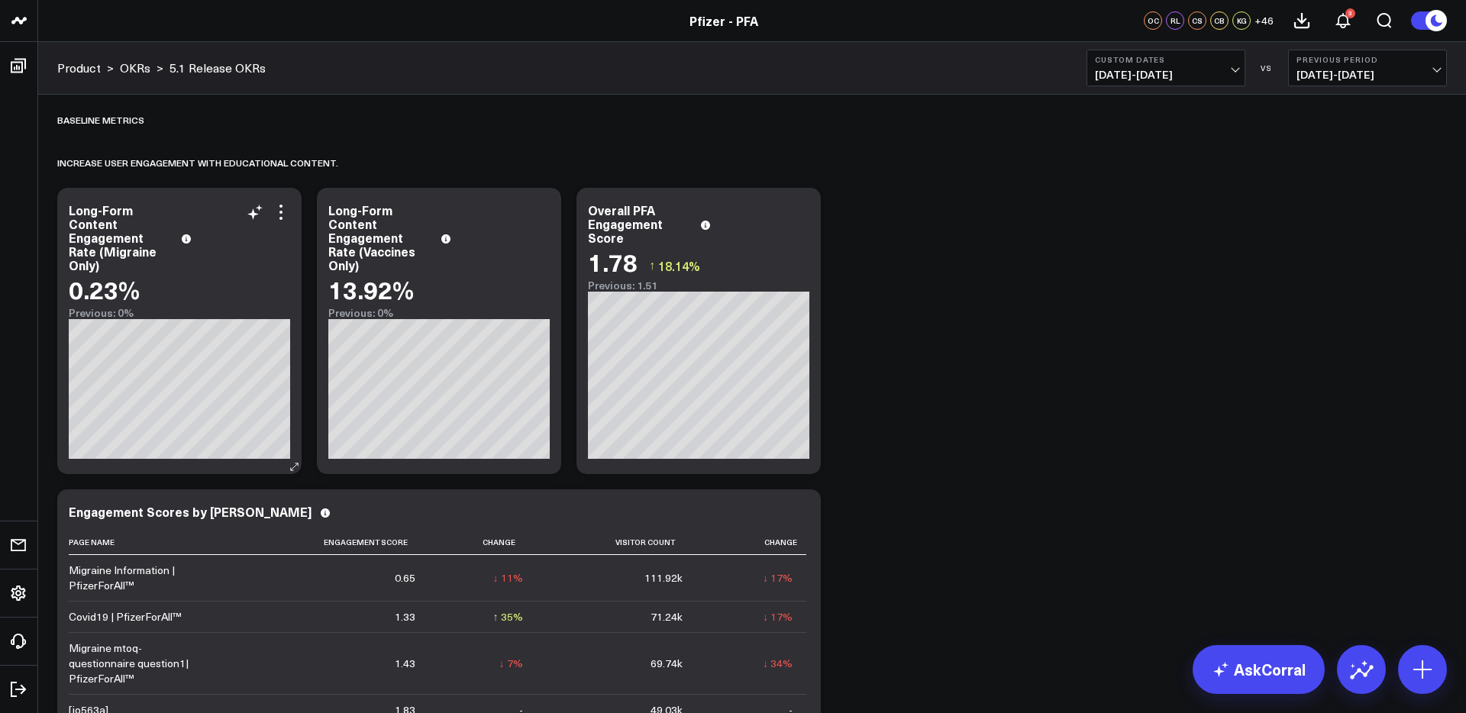
click at [278, 218] on icon at bounding box center [281, 212] width 18 height 18
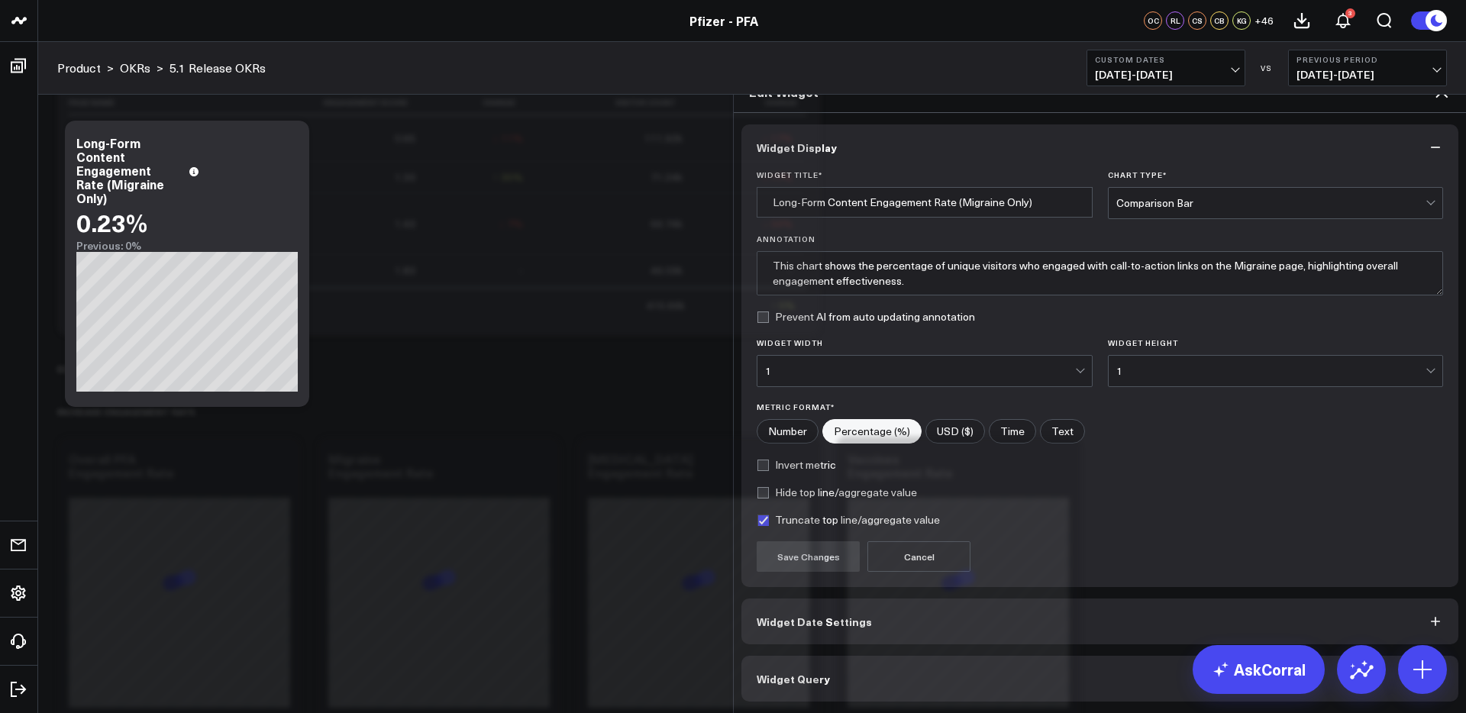
scroll to position [448, 0]
click at [985, 656] on button "Widget Query" at bounding box center [1100, 679] width 717 height 46
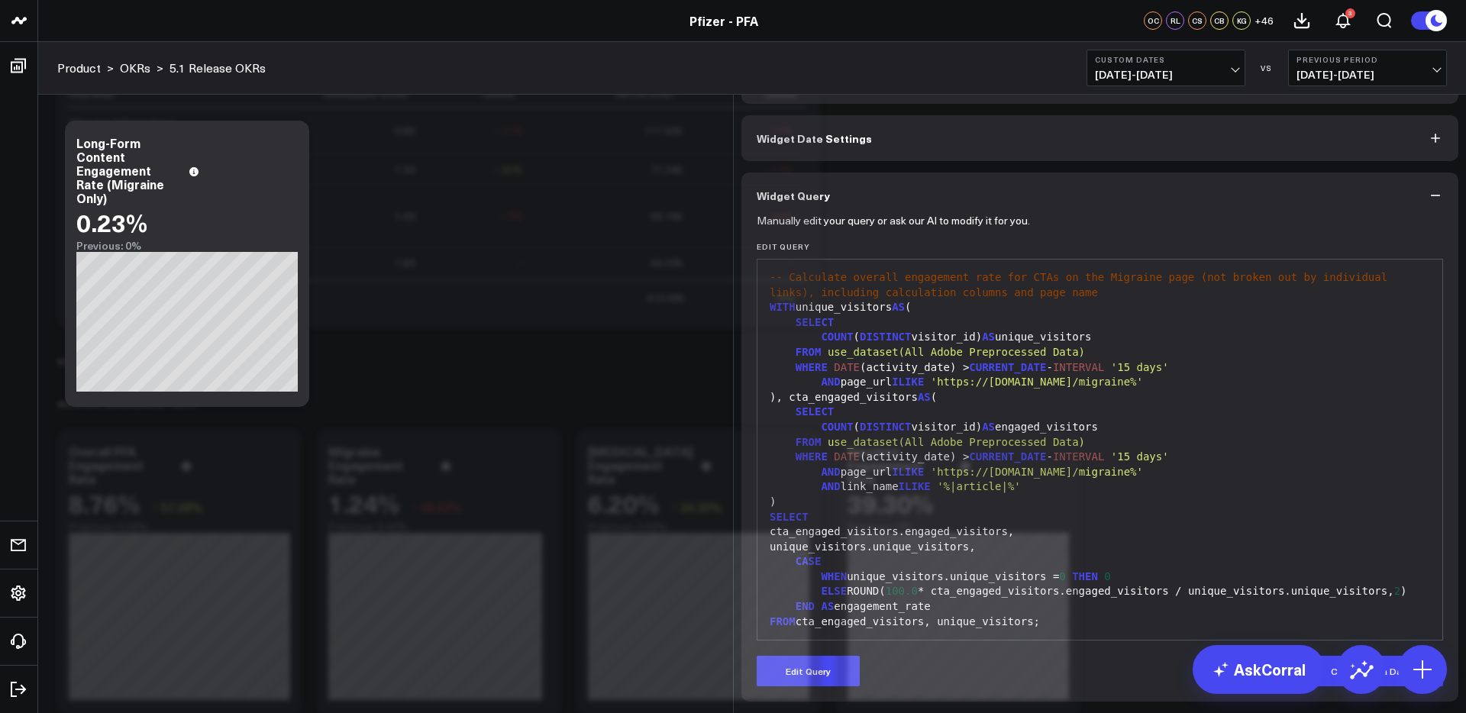
click at [961, 493] on span "'%|article|%'" at bounding box center [979, 486] width 84 height 12
drag, startPoint x: 835, startPoint y: 709, endPoint x: 896, endPoint y: 630, distance: 99.7
click at [838, 687] on button "Edit Query" at bounding box center [808, 671] width 103 height 31
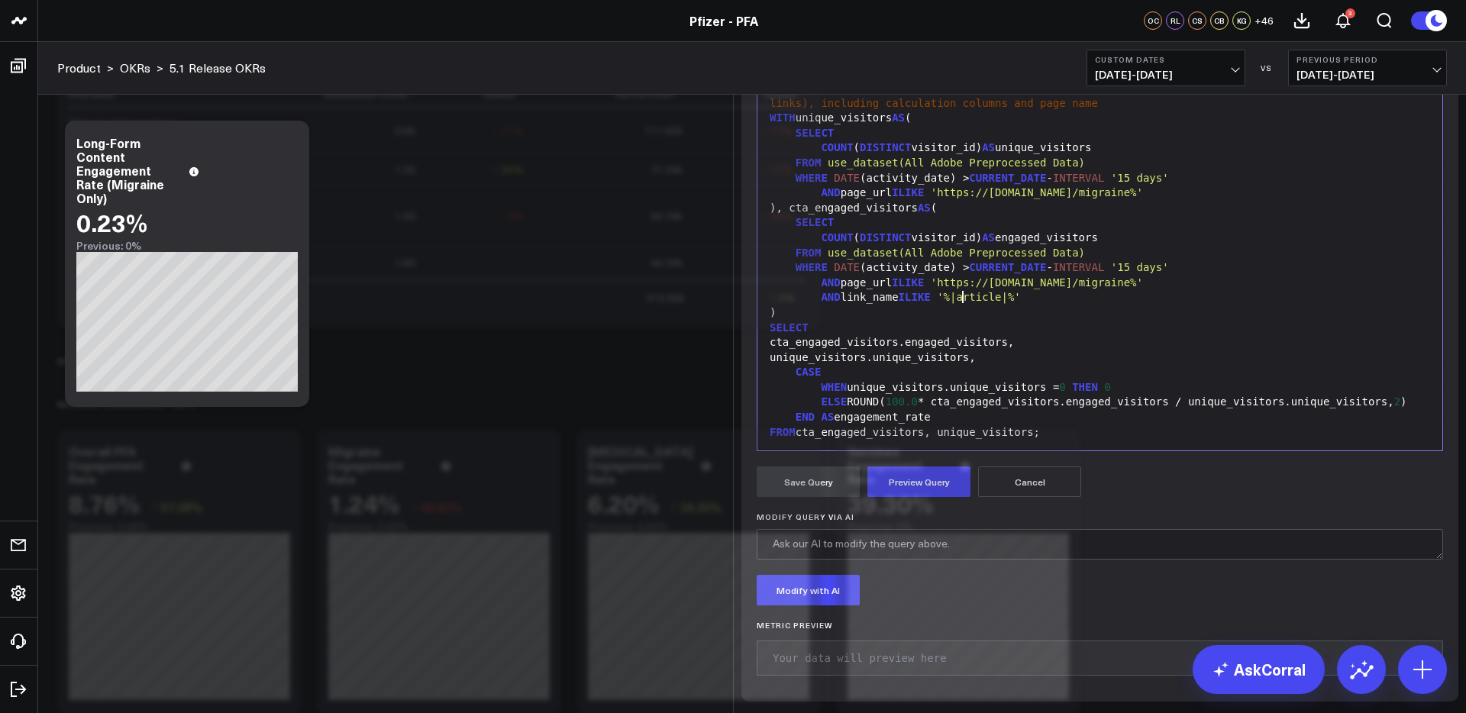
click at [965, 303] on span "'%|article|%'" at bounding box center [979, 297] width 84 height 12
click at [926, 497] on button "Preview Query" at bounding box center [919, 482] width 103 height 31
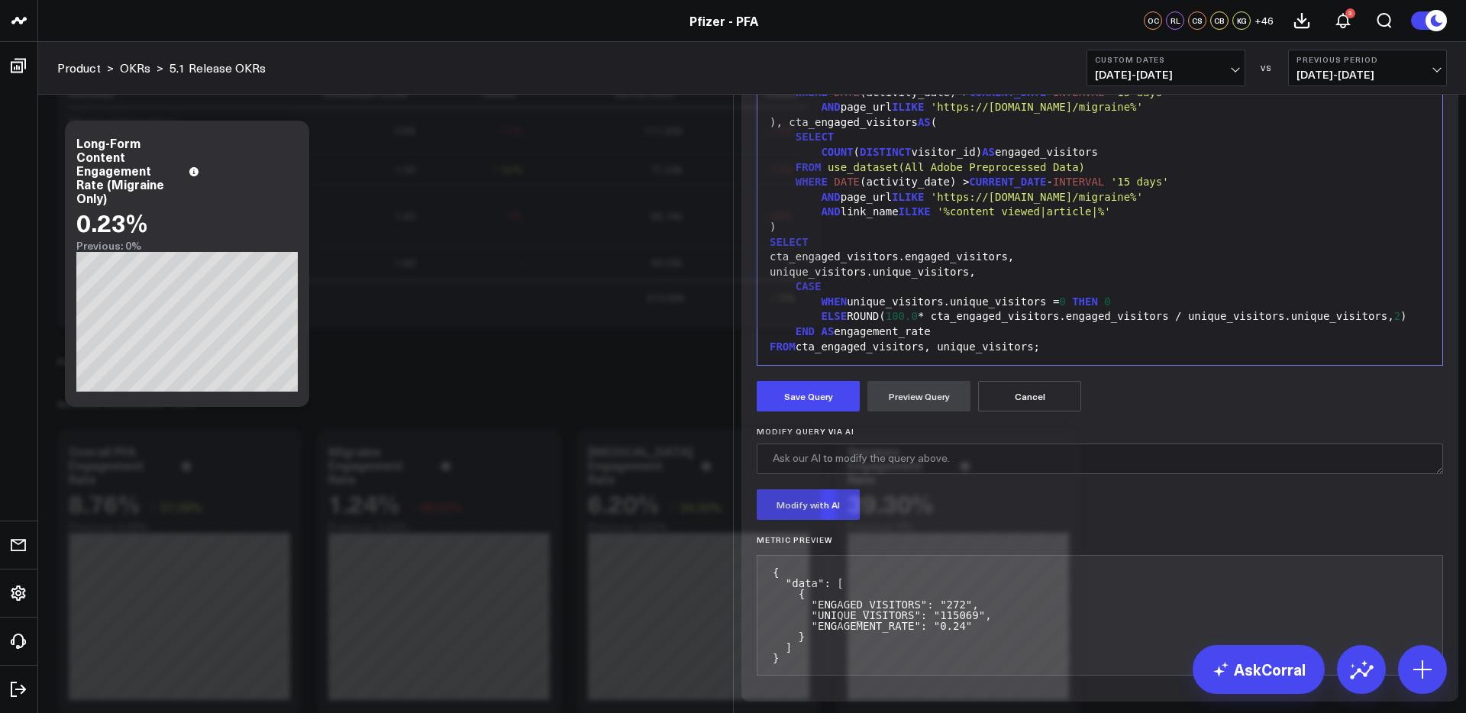
scroll to position [25, 0]
click at [816, 412] on button "Save Query" at bounding box center [808, 396] width 103 height 31
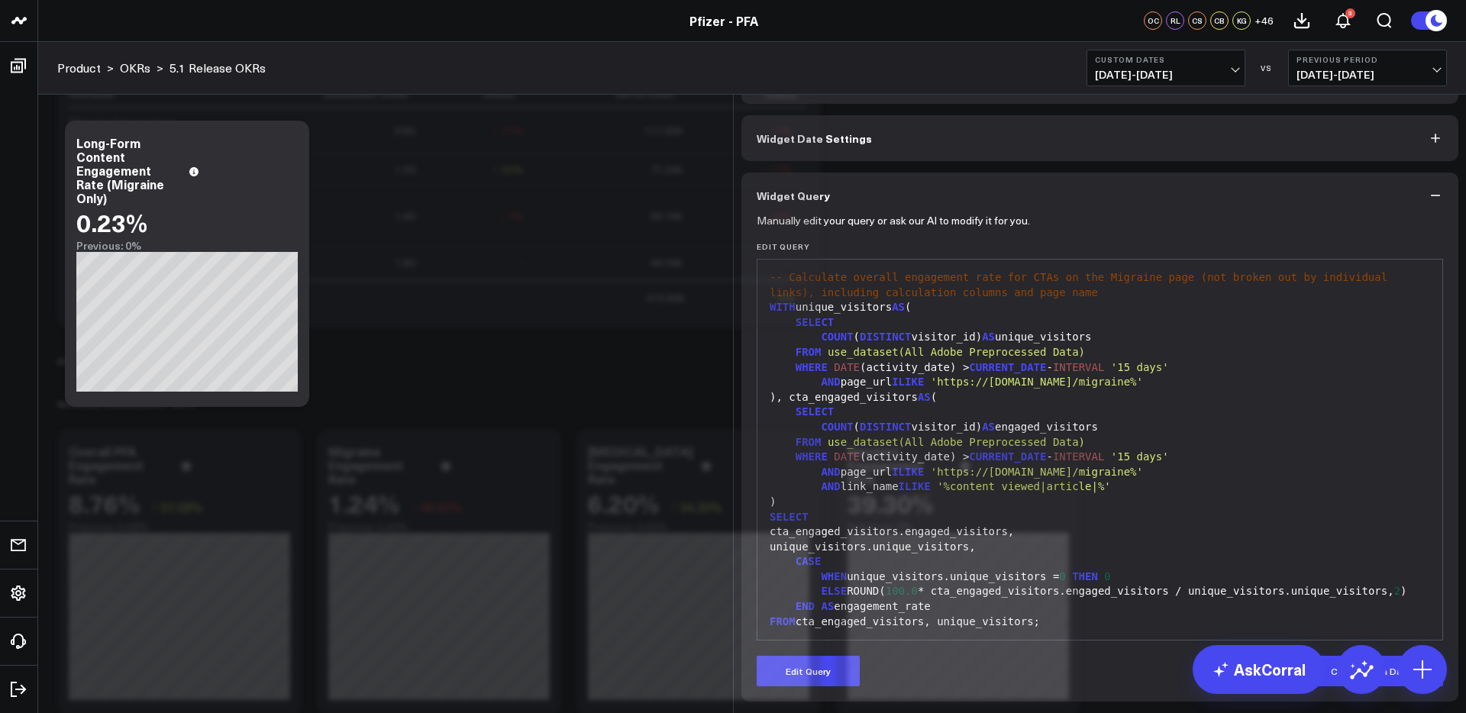
scroll to position [35, 0]
click at [1440, 31] on icon at bounding box center [1442, 25] width 12 height 12
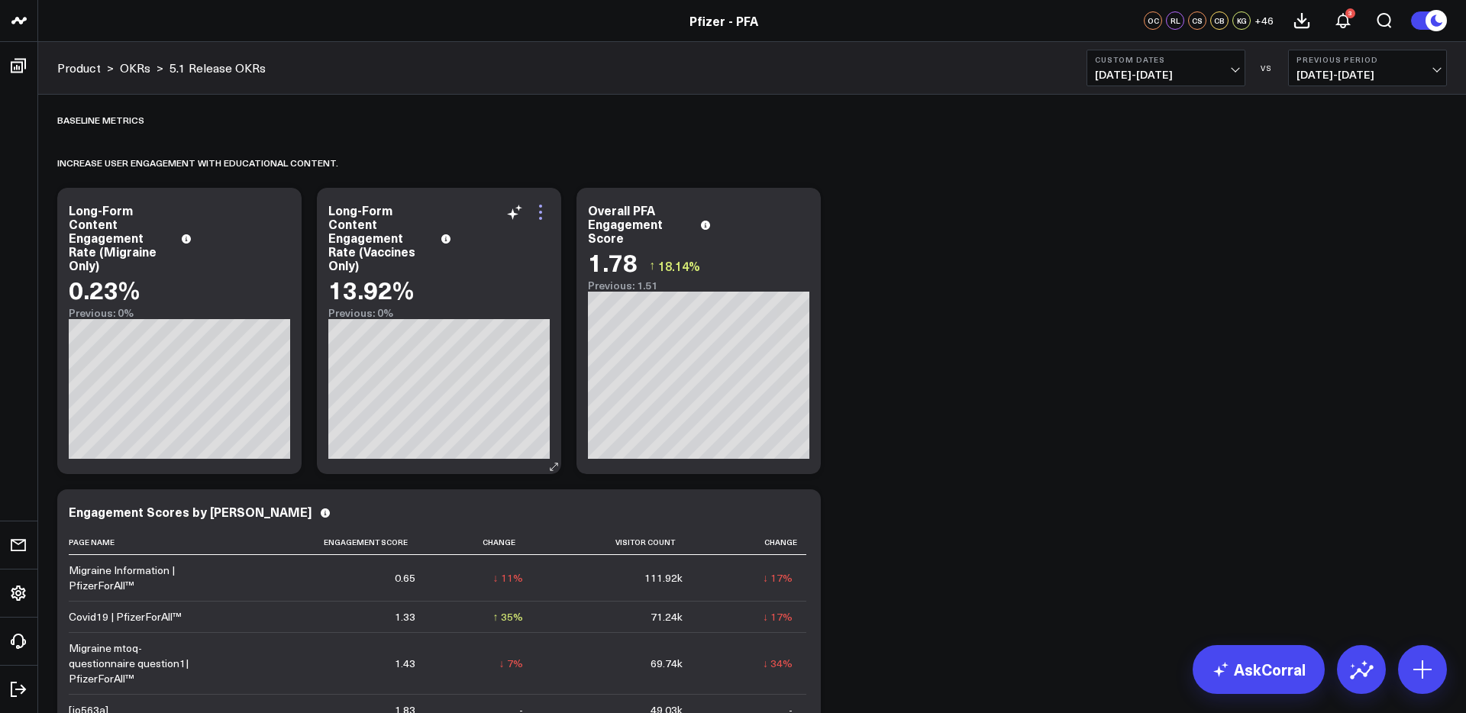
click at [537, 211] on icon at bounding box center [541, 212] width 18 height 18
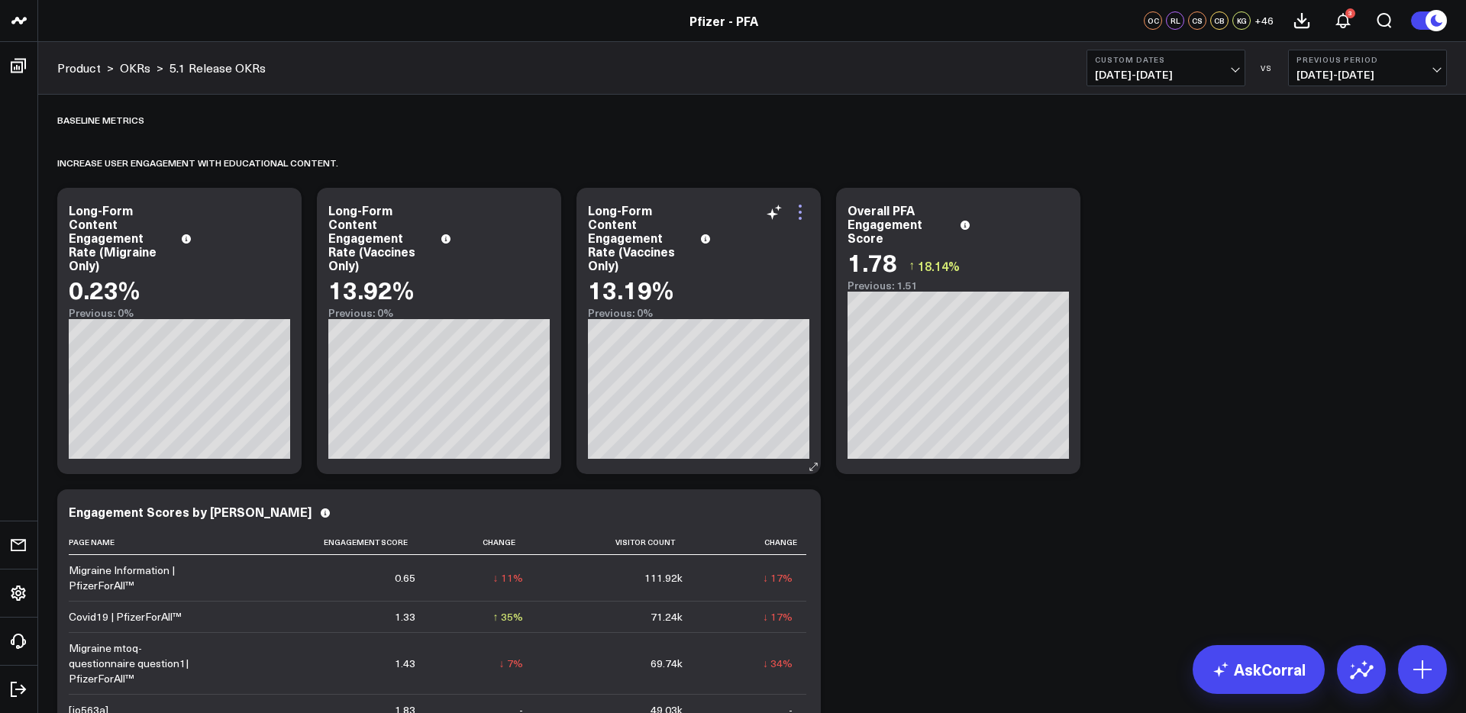
click at [802, 214] on icon at bounding box center [800, 212] width 18 height 18
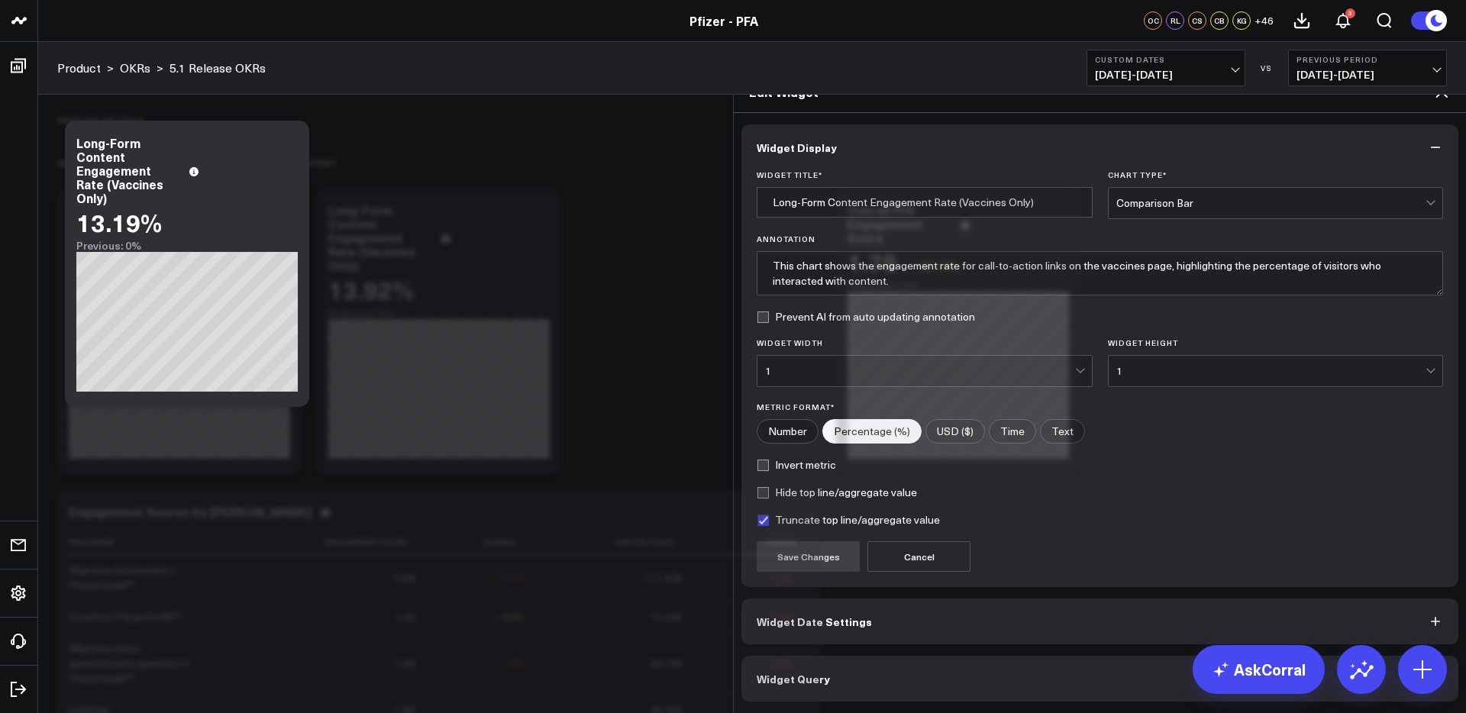
click at [1048, 656] on button "Widget Query" at bounding box center [1100, 679] width 717 height 46
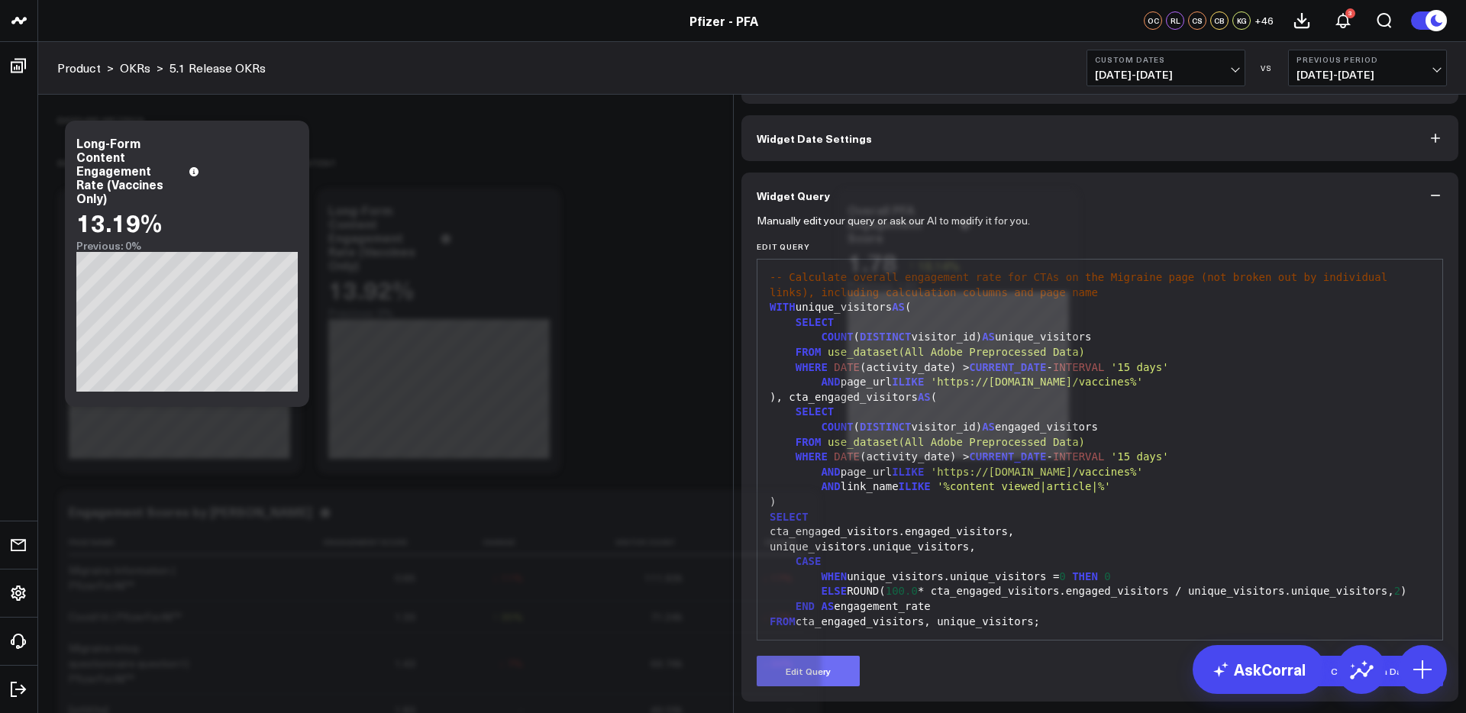
click at [777, 687] on button "Edit Query" at bounding box center [808, 671] width 103 height 31
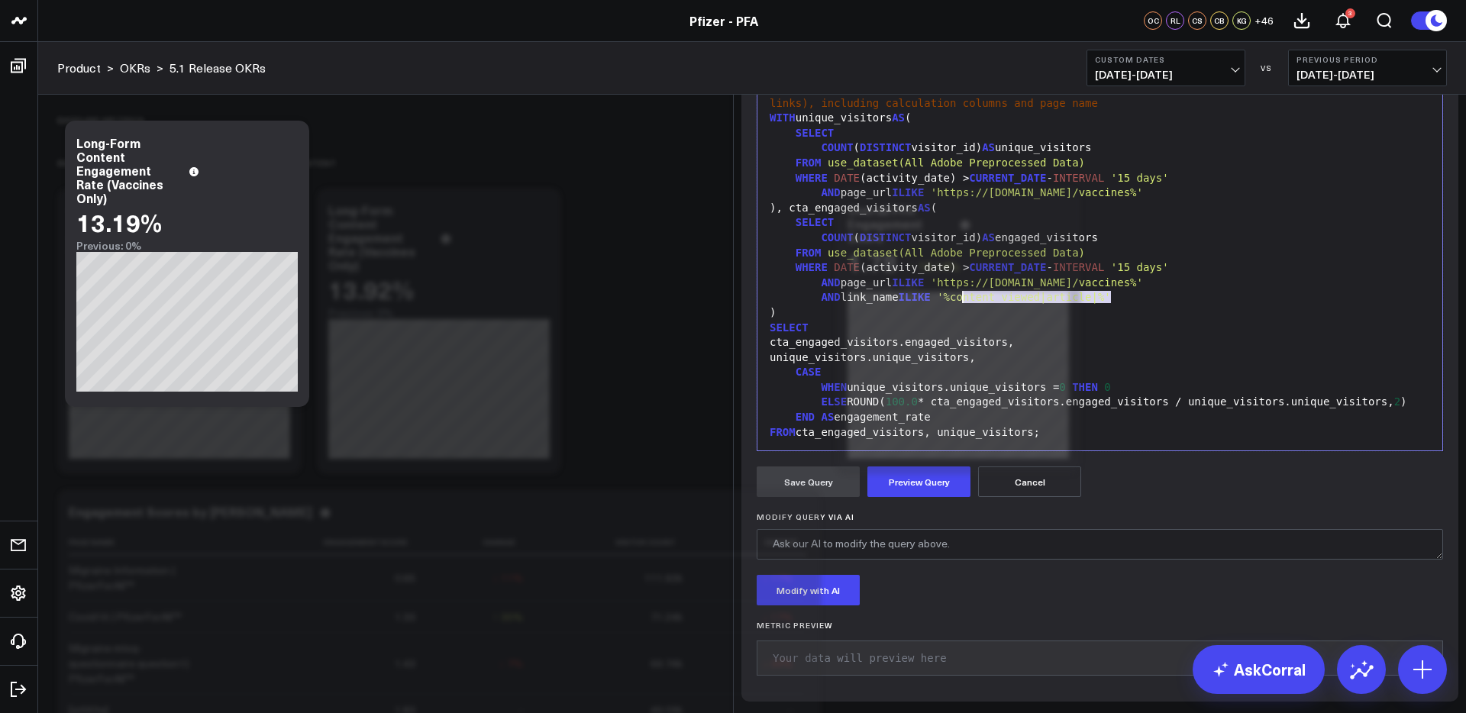
drag, startPoint x: 1109, startPoint y: 526, endPoint x: 961, endPoint y: 525, distance: 147.4
click at [961, 303] on span "'%content viewed|article|%'" at bounding box center [1024, 297] width 174 height 12
click at [911, 497] on button "Preview Query" at bounding box center [919, 482] width 103 height 31
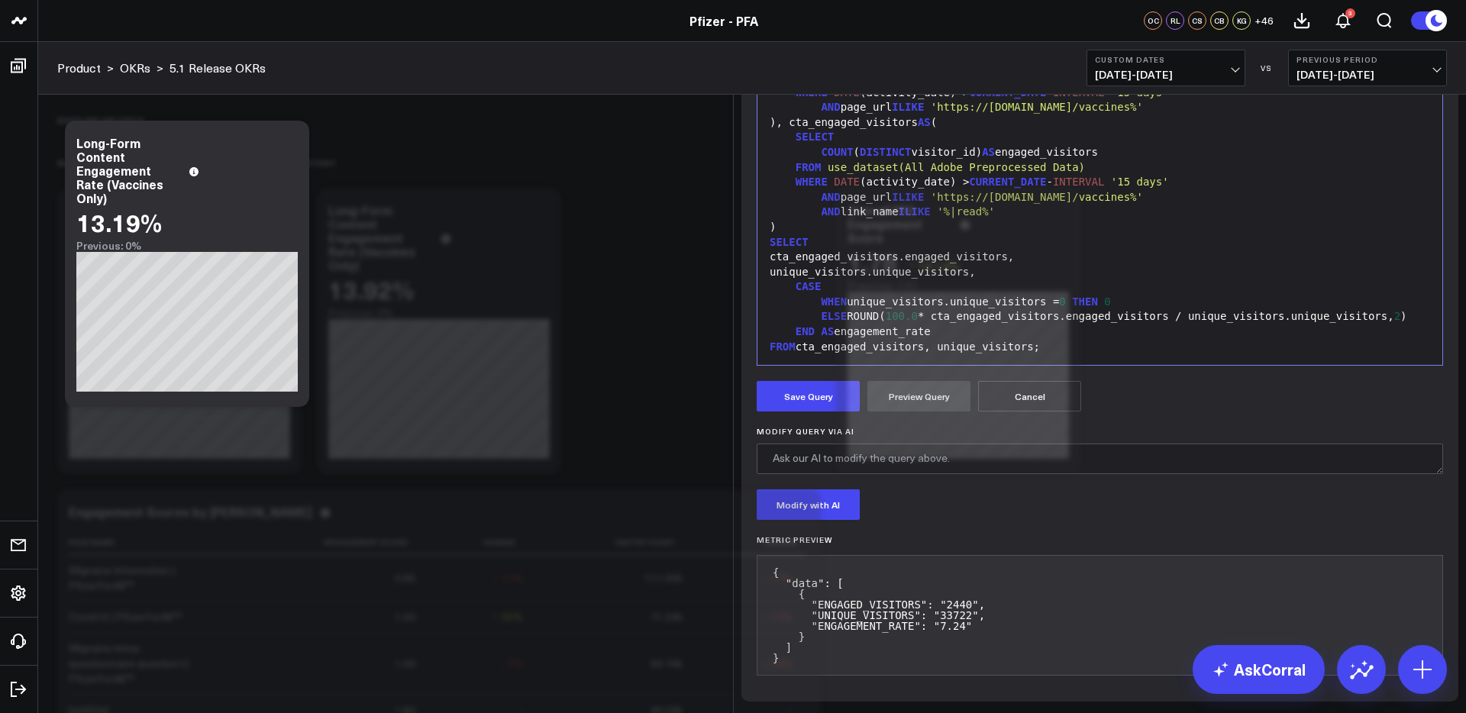
scroll to position [310, 0]
click at [813, 391] on button "Save Query" at bounding box center [808, 396] width 103 height 31
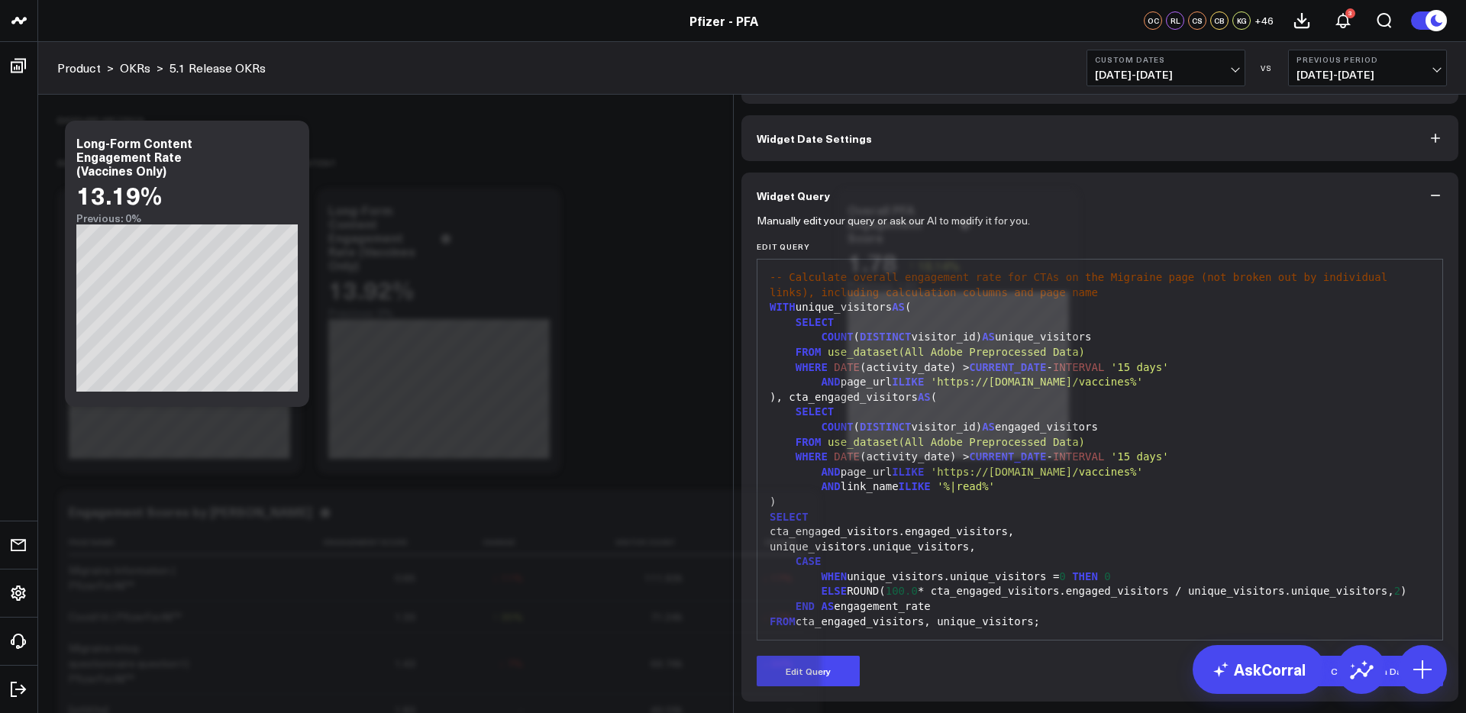
scroll to position [35, 0]
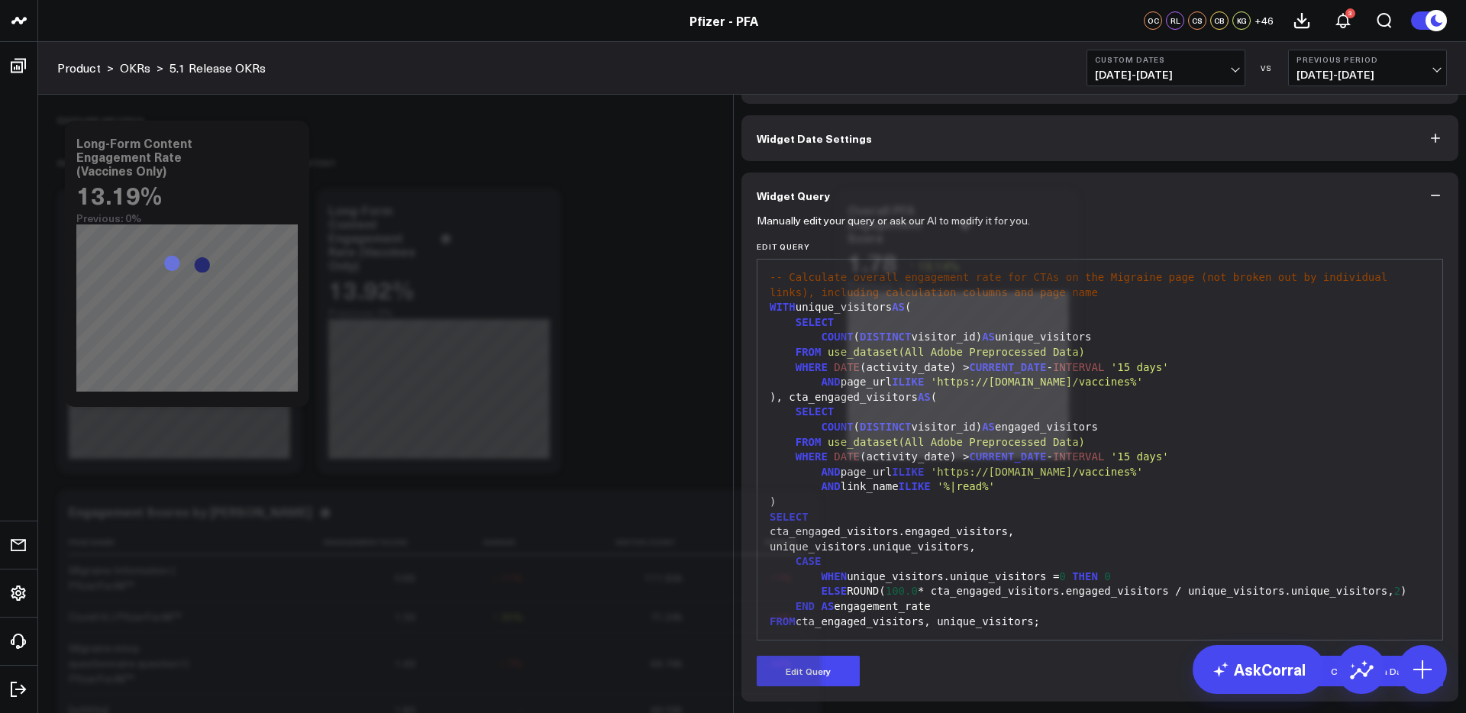
click at [1443, 31] on icon at bounding box center [1442, 25] width 12 height 12
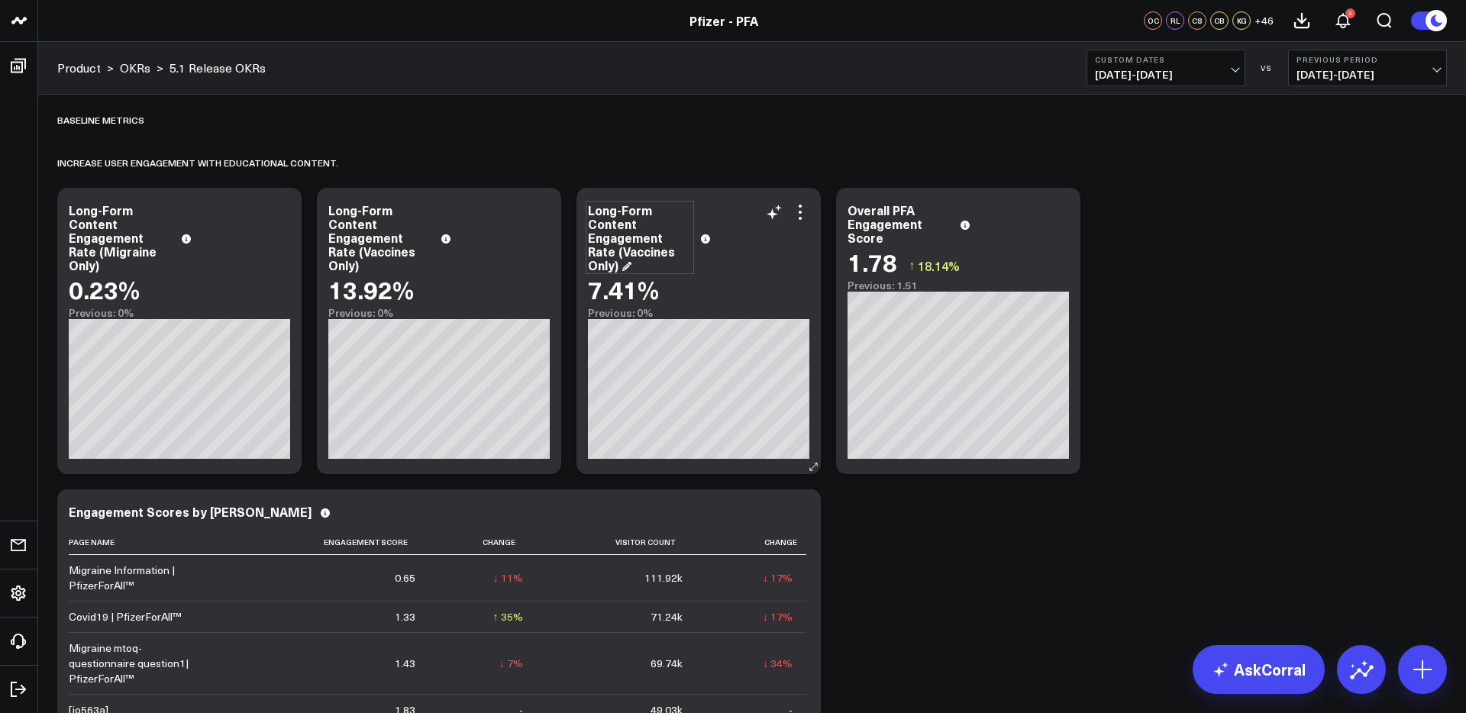
click at [611, 233] on div "Long-Form Content Engagement Rate (Vaccines Only)" at bounding box center [640, 237] width 104 height 69
click at [589, 208] on div "Long-Form Content Engagement Rate (Vaccines Only)" at bounding box center [641, 237] width 107 height 69
click at [590, 213] on div "|read" Long-Form Content Engagement Rate (Vaccines Only)" at bounding box center [641, 237] width 107 height 69
click at [679, 160] on div "Increase user engagement with educational content.​" at bounding box center [752, 162] width 1390 height 35
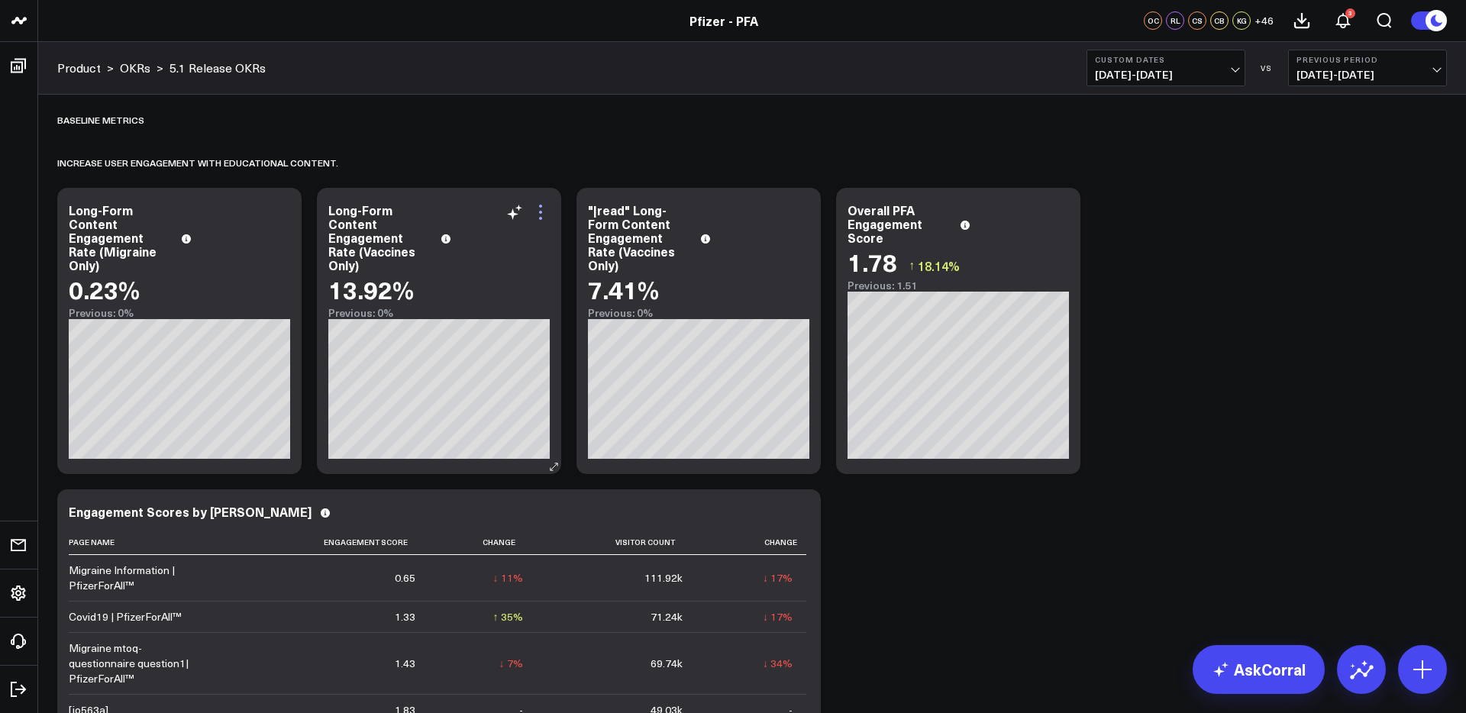
click at [538, 214] on icon at bounding box center [541, 212] width 18 height 18
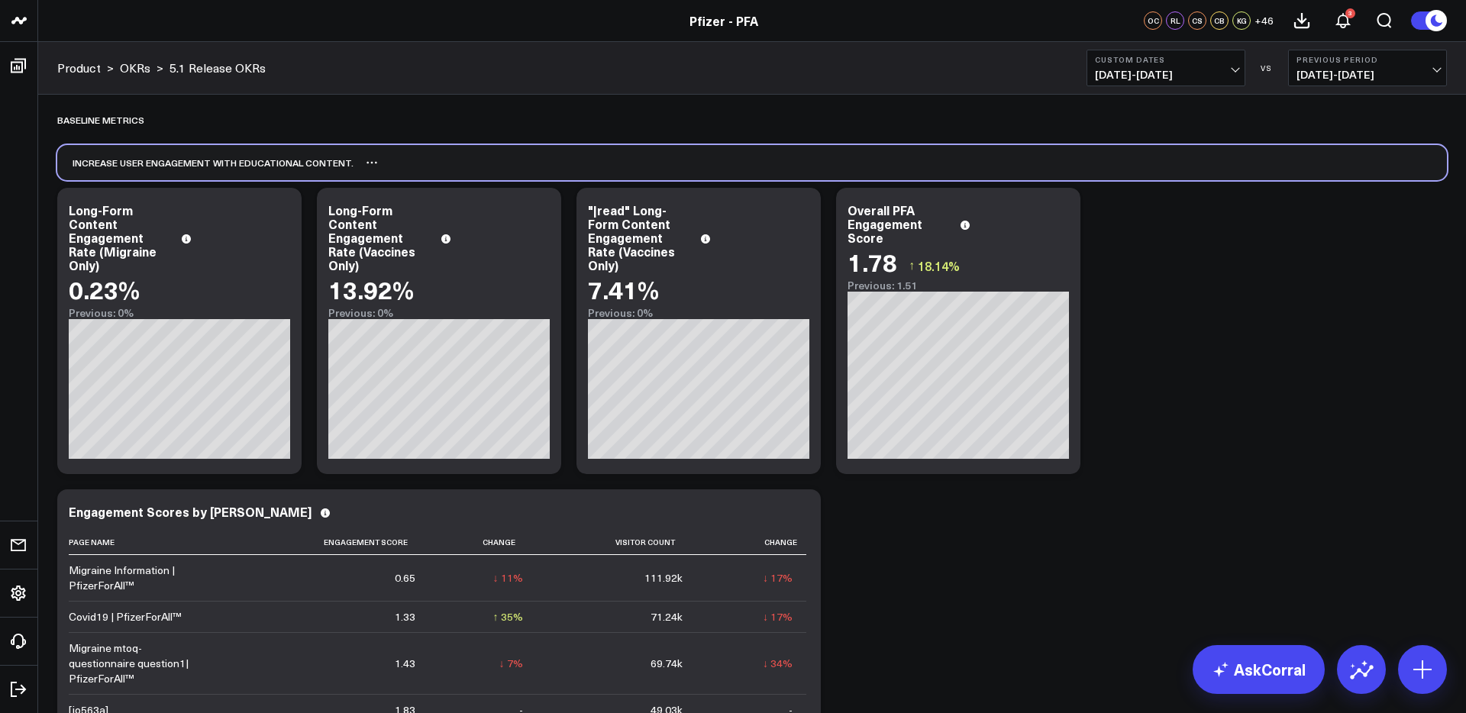
click at [433, 163] on div "Increase user engagement with educational content.​" at bounding box center [752, 162] width 1390 height 35
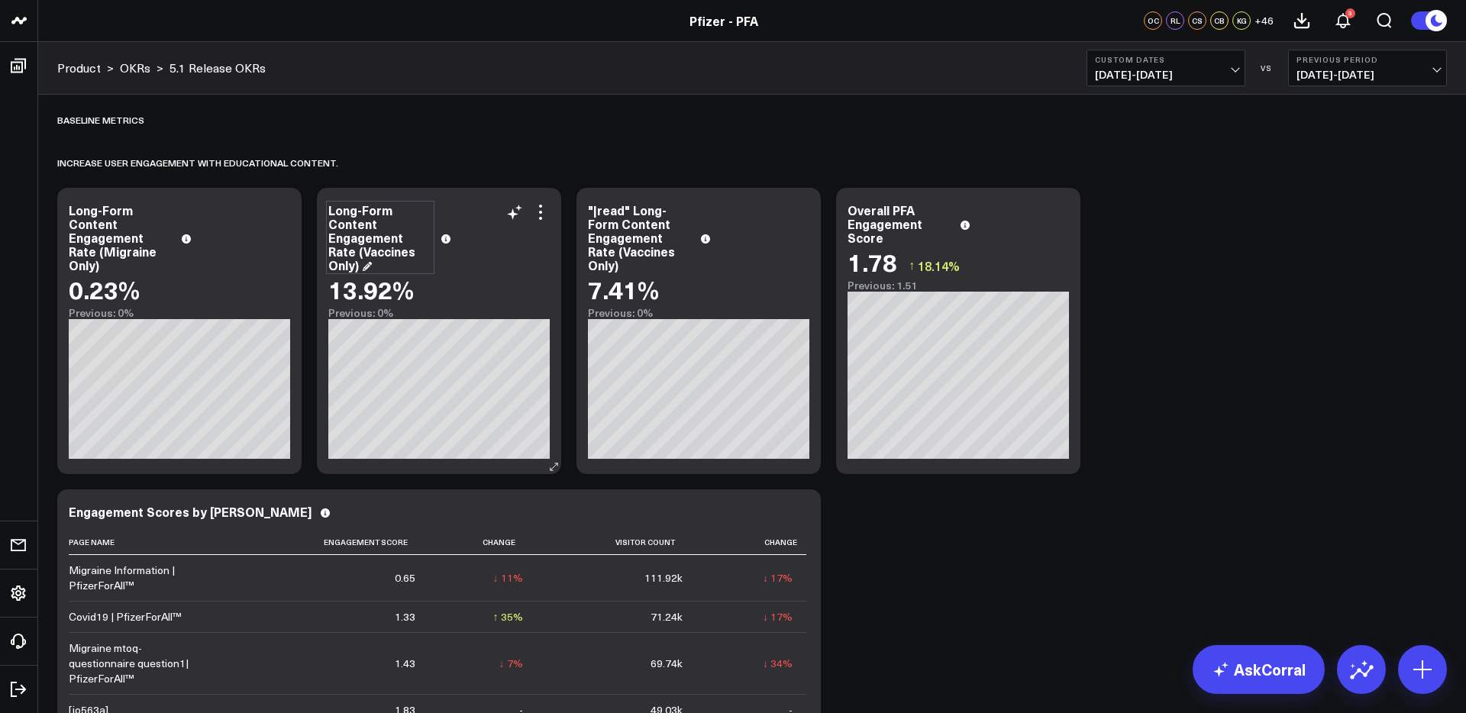
click at [354, 214] on div "Long-Form Content Engagement Rate (Vaccines Only)" at bounding box center [380, 237] width 104 height 69
click at [329, 214] on div "Long-Form Content Engagement Rate (Vaccines Only)" at bounding box center [381, 237] width 107 height 69
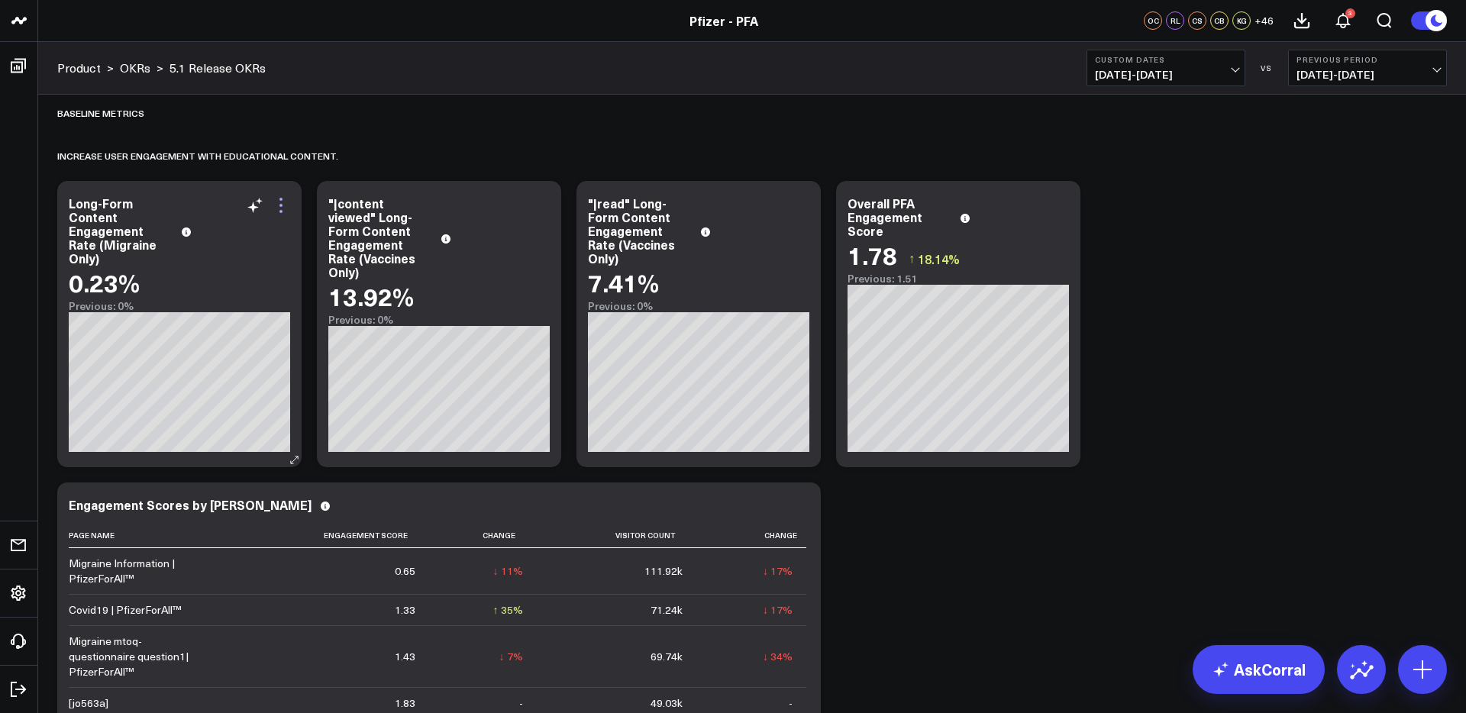
click at [279, 211] on icon at bounding box center [280, 211] width 3 height 3
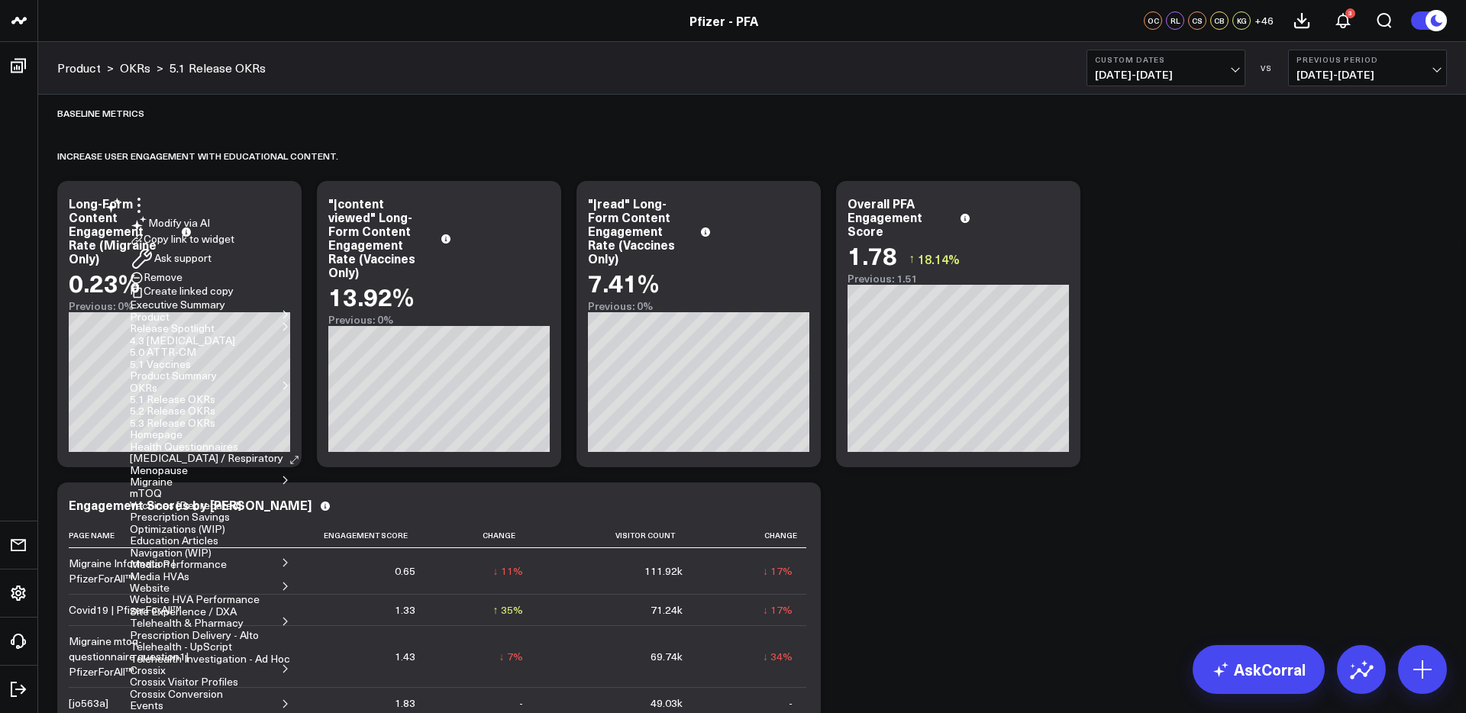
scroll to position [0, 0]
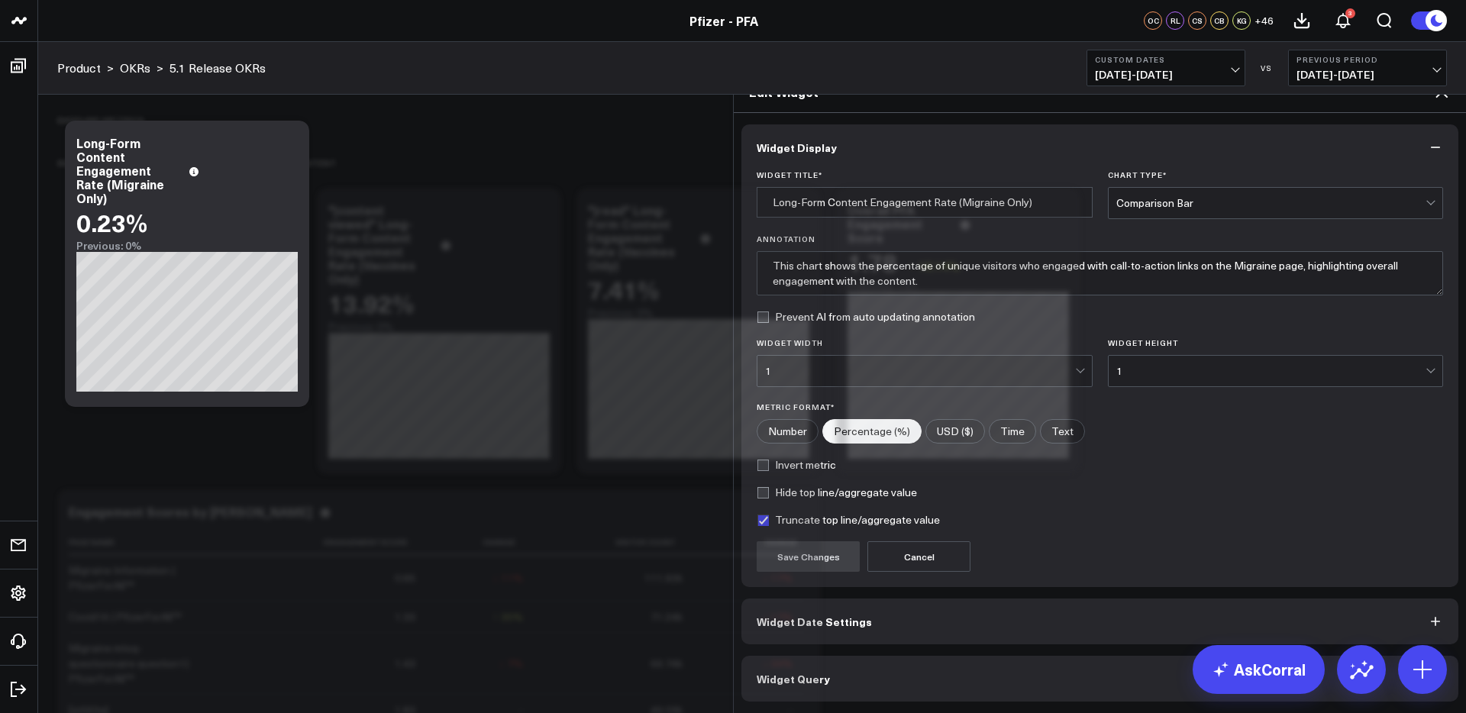
click at [1447, 82] on icon at bounding box center [1442, 91] width 18 height 18
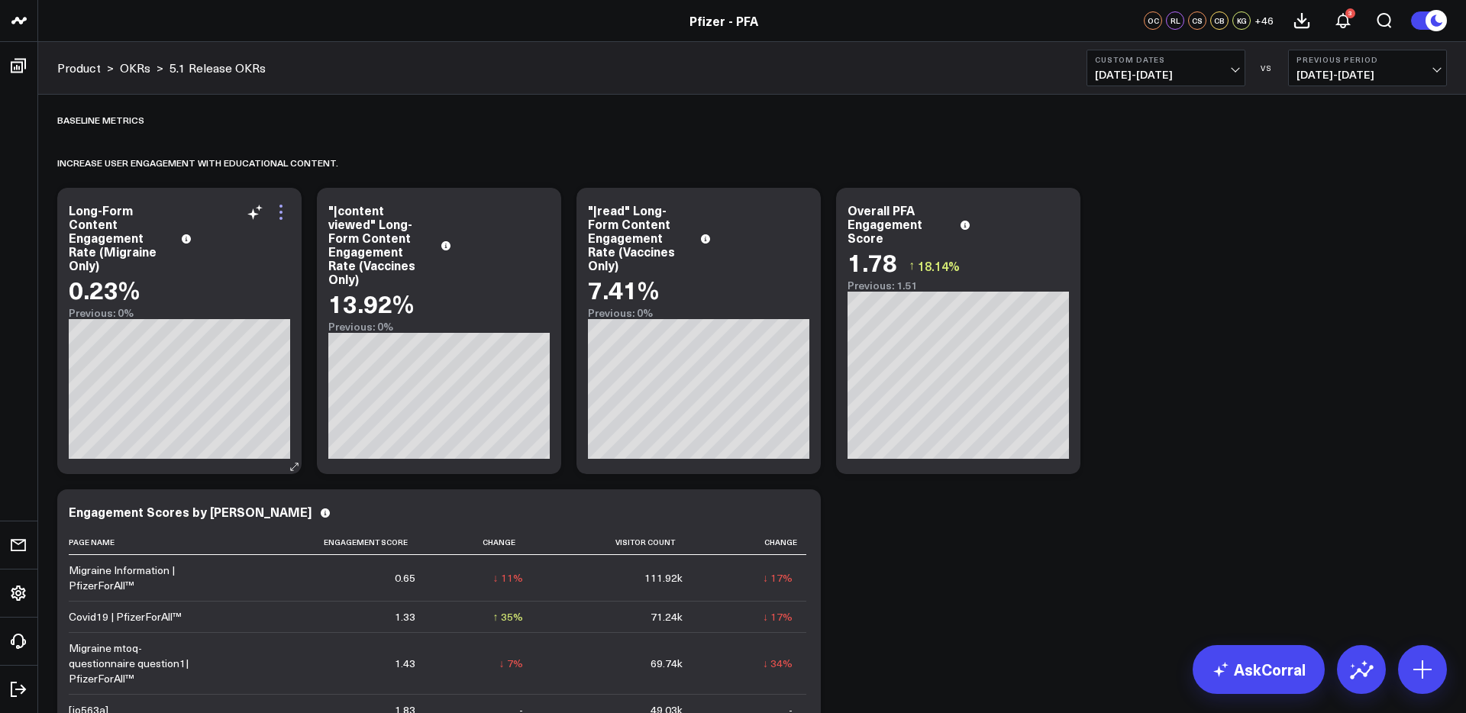
click at [283, 208] on icon at bounding box center [281, 212] width 18 height 18
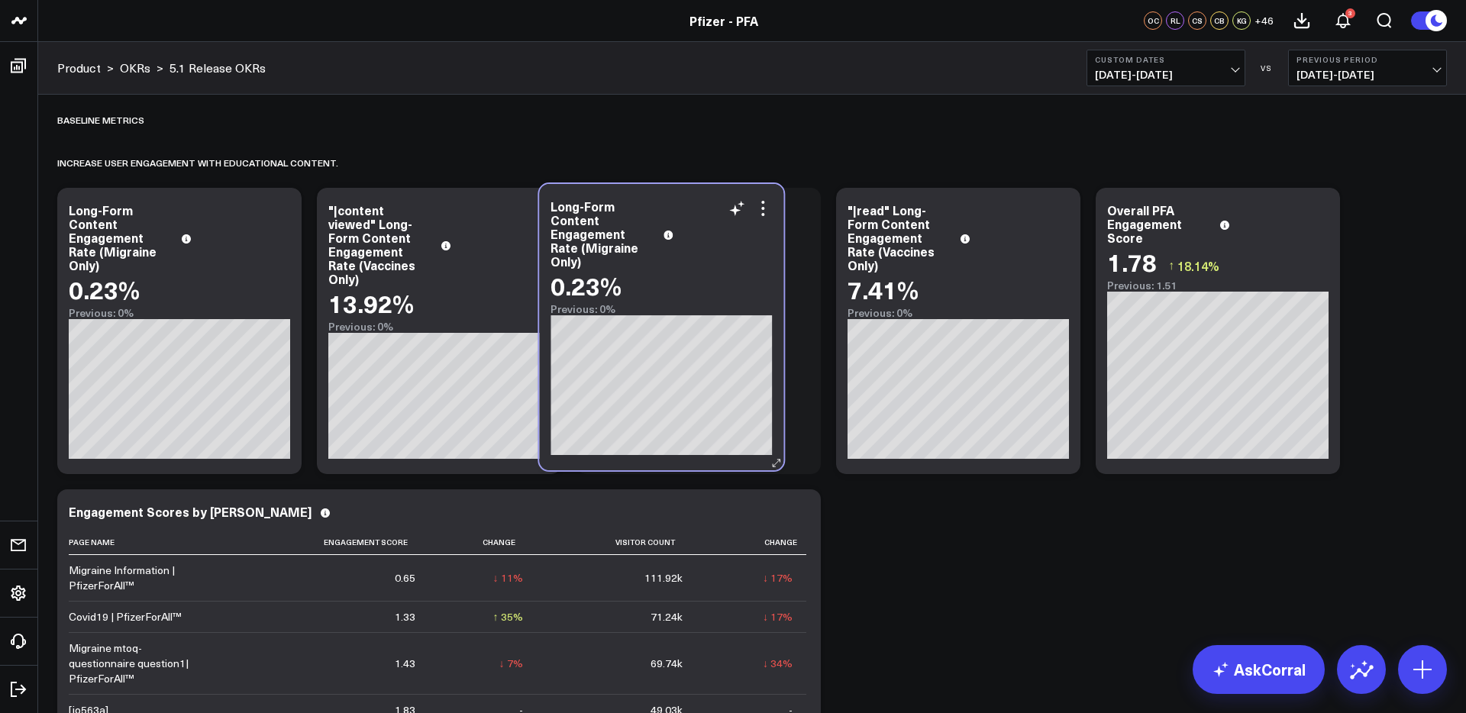
drag, startPoint x: 451, startPoint y: 200, endPoint x: 674, endPoint y: 196, distance: 222.3
click at [674, 196] on div "Long-Form Content Engagement Rate (Migraine Only) 0.23% Previous: 0%" at bounding box center [661, 327] width 244 height 286
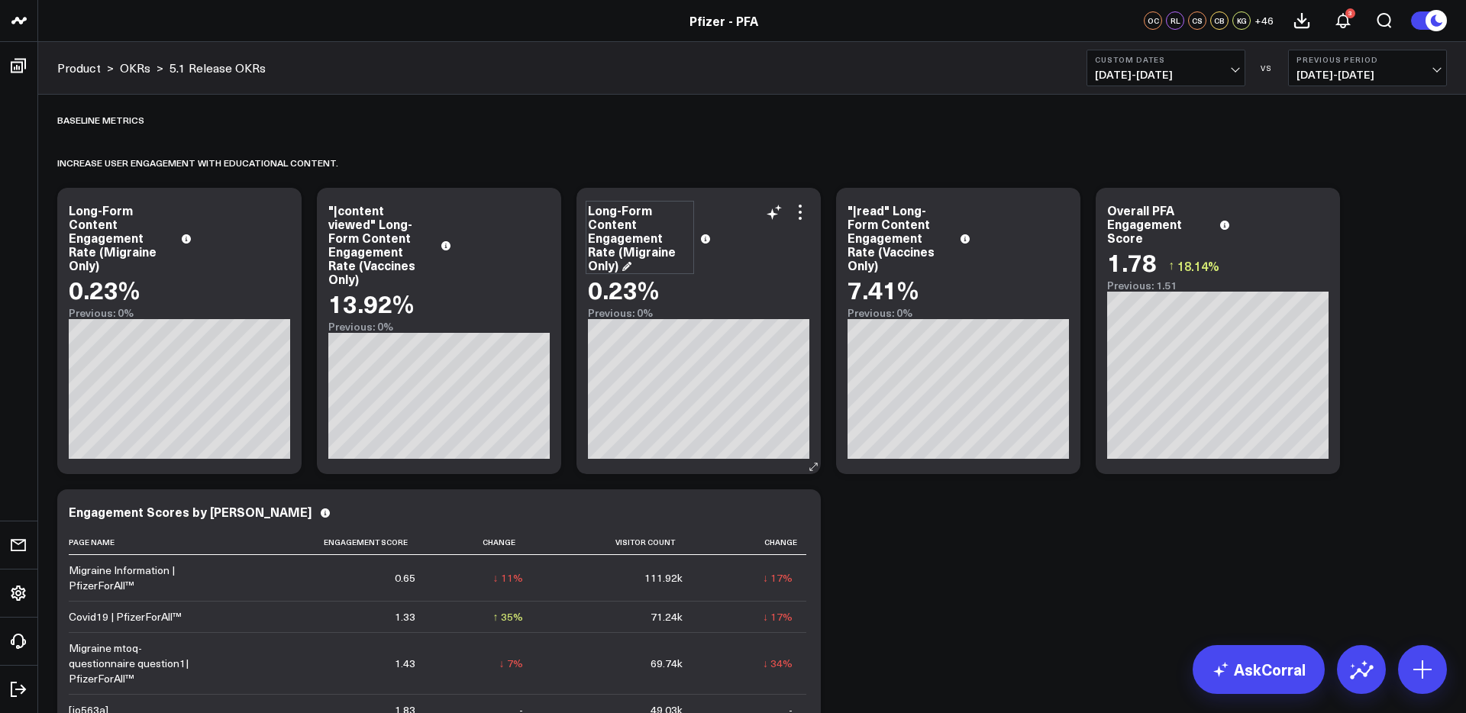
click at [590, 208] on div "Long-Form Content Engagement Rate (Migraine Only)" at bounding box center [640, 237] width 104 height 69
click at [798, 216] on icon at bounding box center [800, 212] width 18 height 18
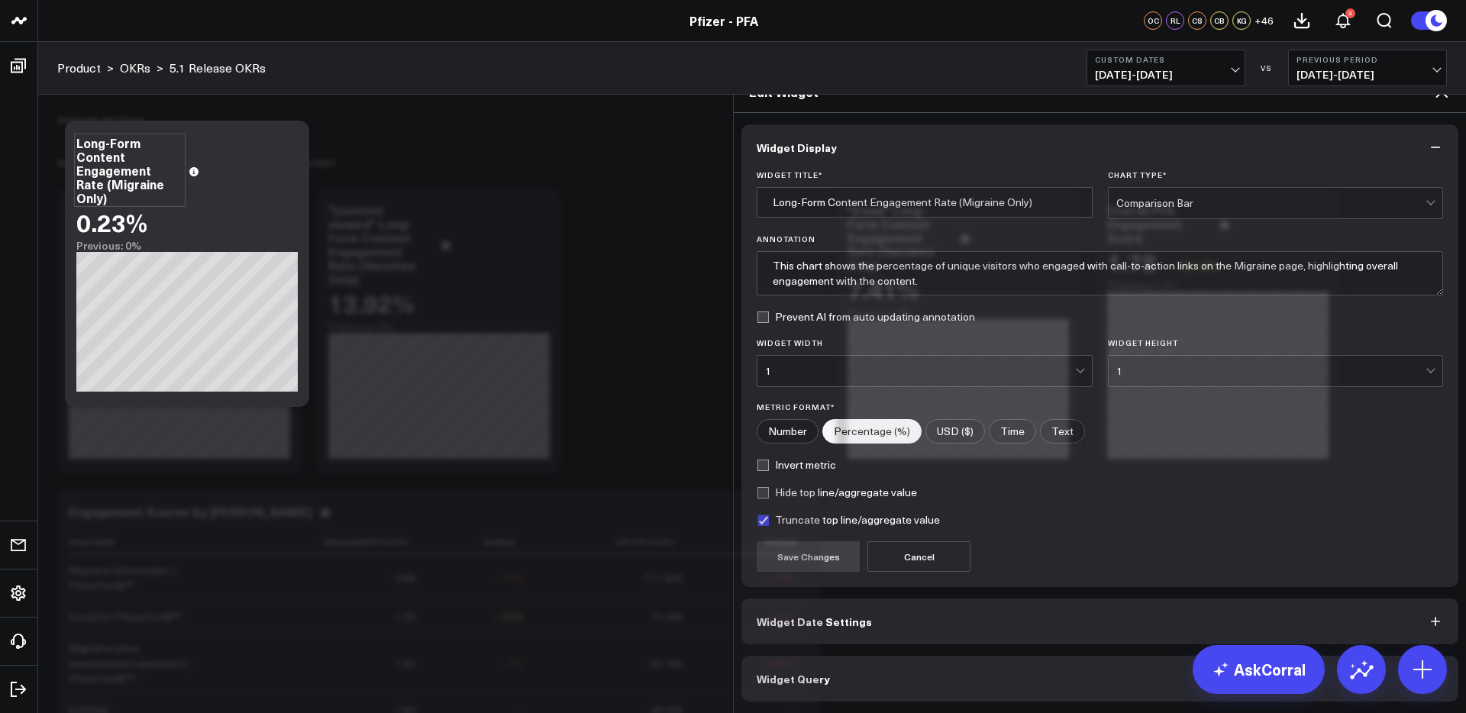
click at [1093, 661] on button "Widget Query" at bounding box center [1100, 679] width 717 height 46
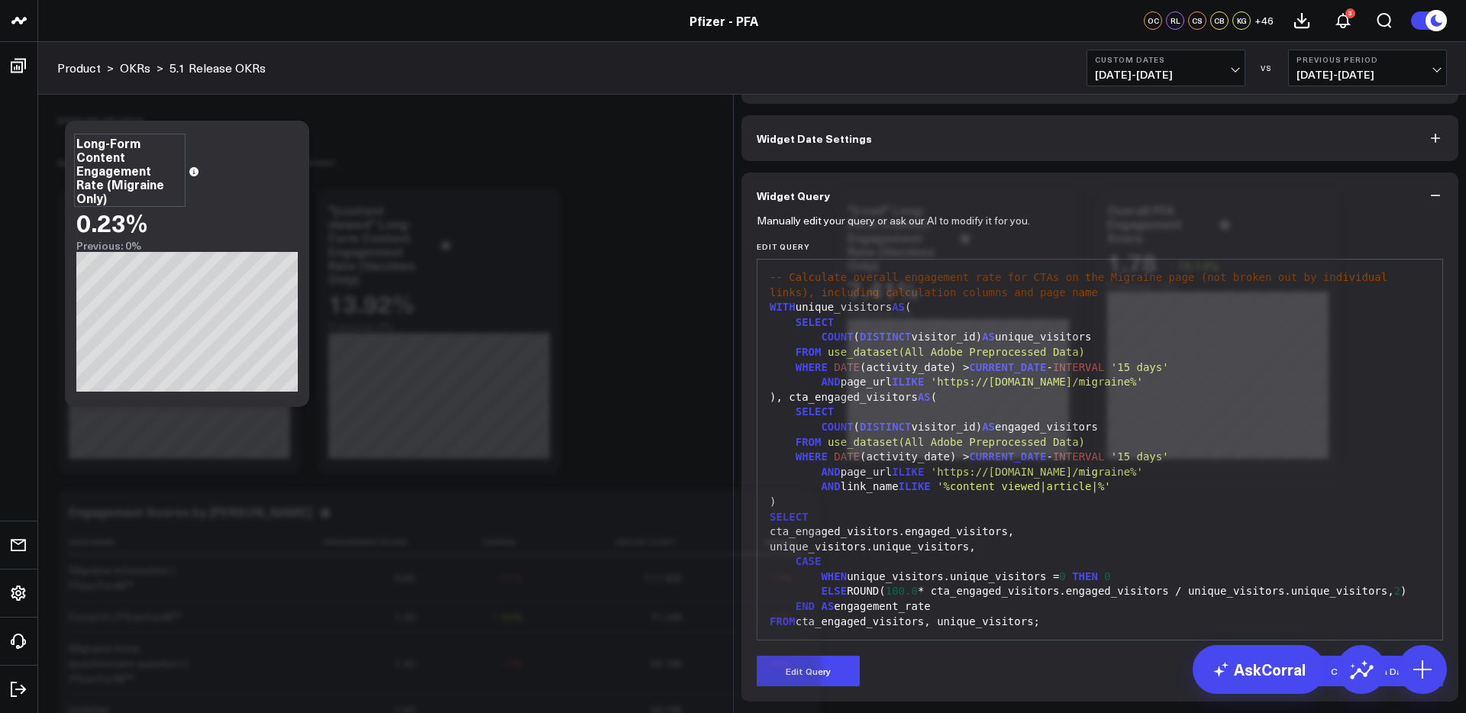
click at [1079, 493] on span "'%content viewed|article|%'" at bounding box center [1024, 486] width 174 height 12
drag, startPoint x: 1111, startPoint y: 524, endPoint x: 960, endPoint y: 526, distance: 151.2
click at [960, 493] on span "'%content viewed|article|%'" at bounding box center [1024, 486] width 174 height 12
drag, startPoint x: 809, startPoint y: 675, endPoint x: 852, endPoint y: 648, distance: 50.8
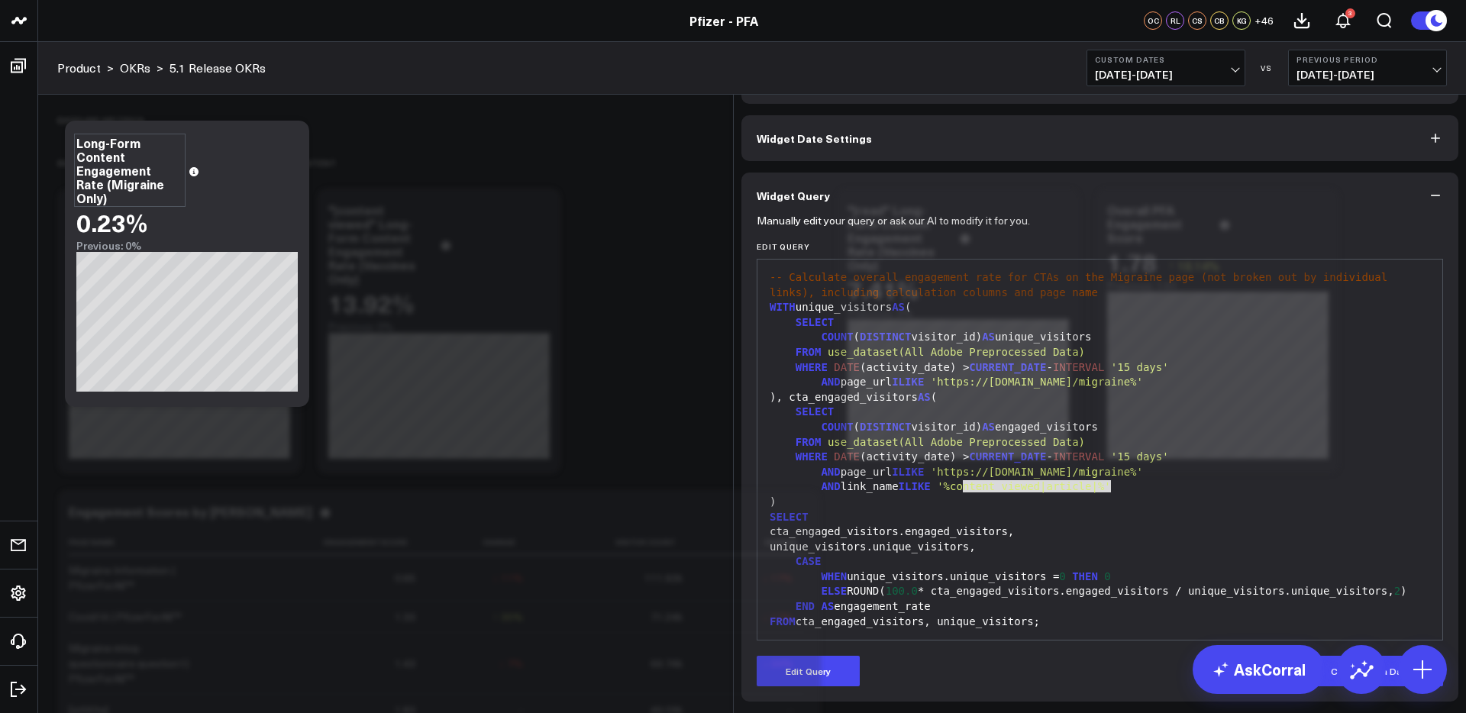
click at [811, 674] on button "Edit Query" at bounding box center [808, 671] width 103 height 31
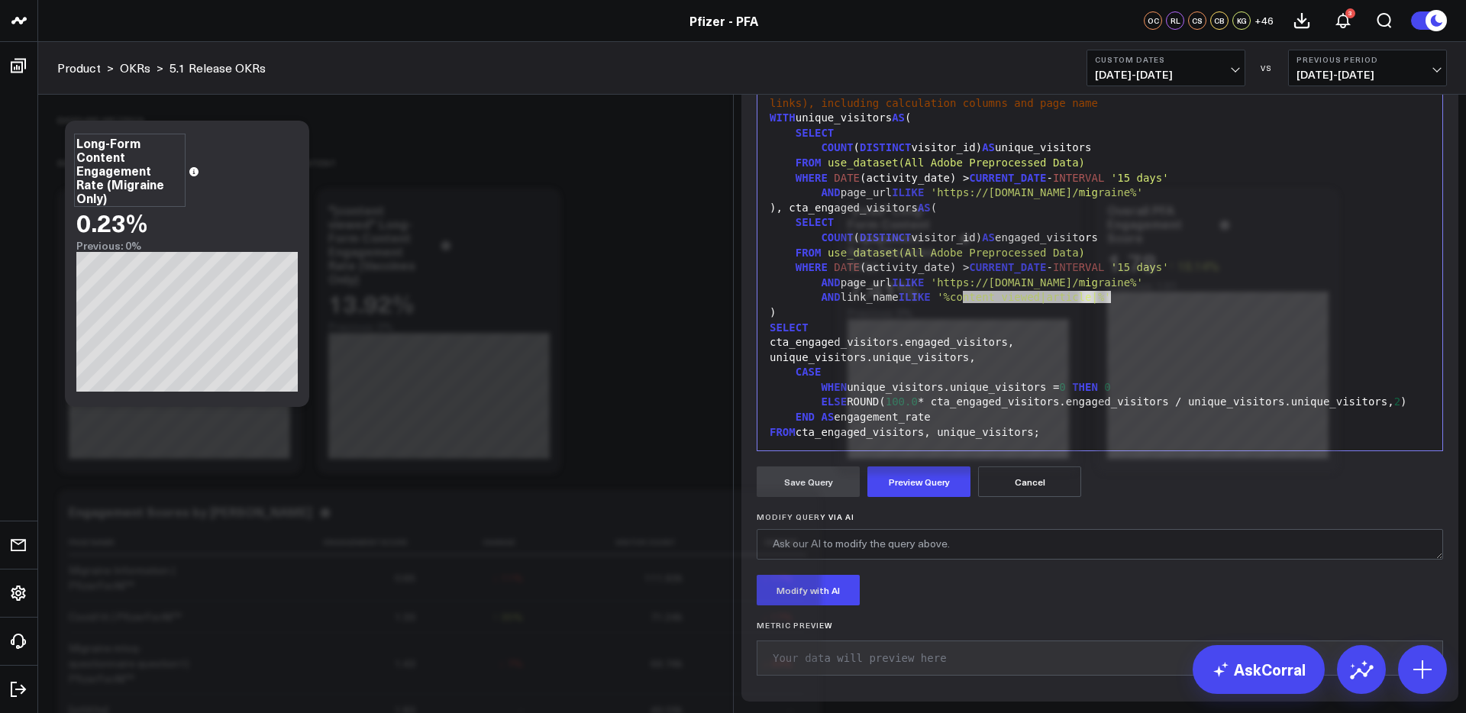
scroll to position [225, 0]
click at [1051, 305] on div ")" at bounding box center [1100, 312] width 670 height 15
drag, startPoint x: 1110, startPoint y: 284, endPoint x: 963, endPoint y: 284, distance: 146.6
click at [963, 291] on span "'%content viewed|article|%'" at bounding box center [1024, 297] width 174 height 12
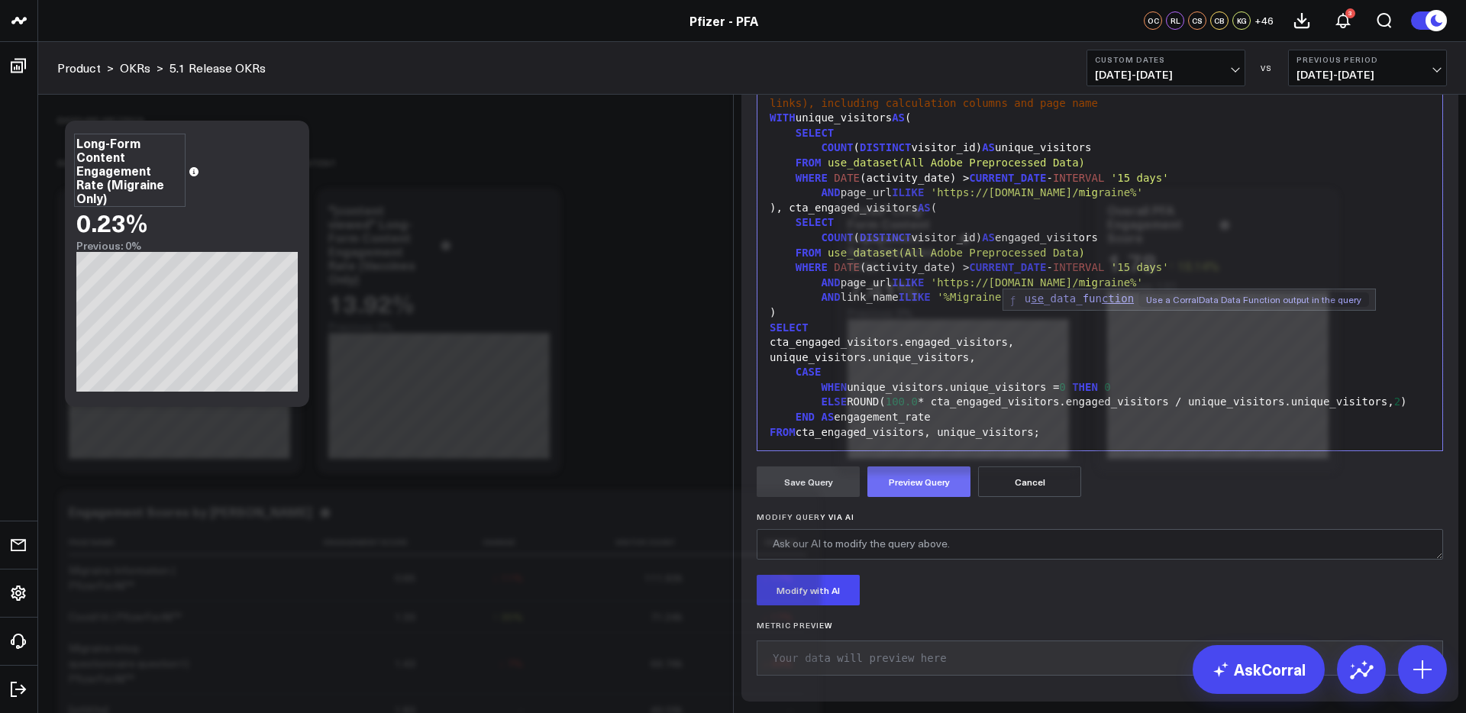
click at [930, 485] on button "Preview Query" at bounding box center [919, 482] width 103 height 31
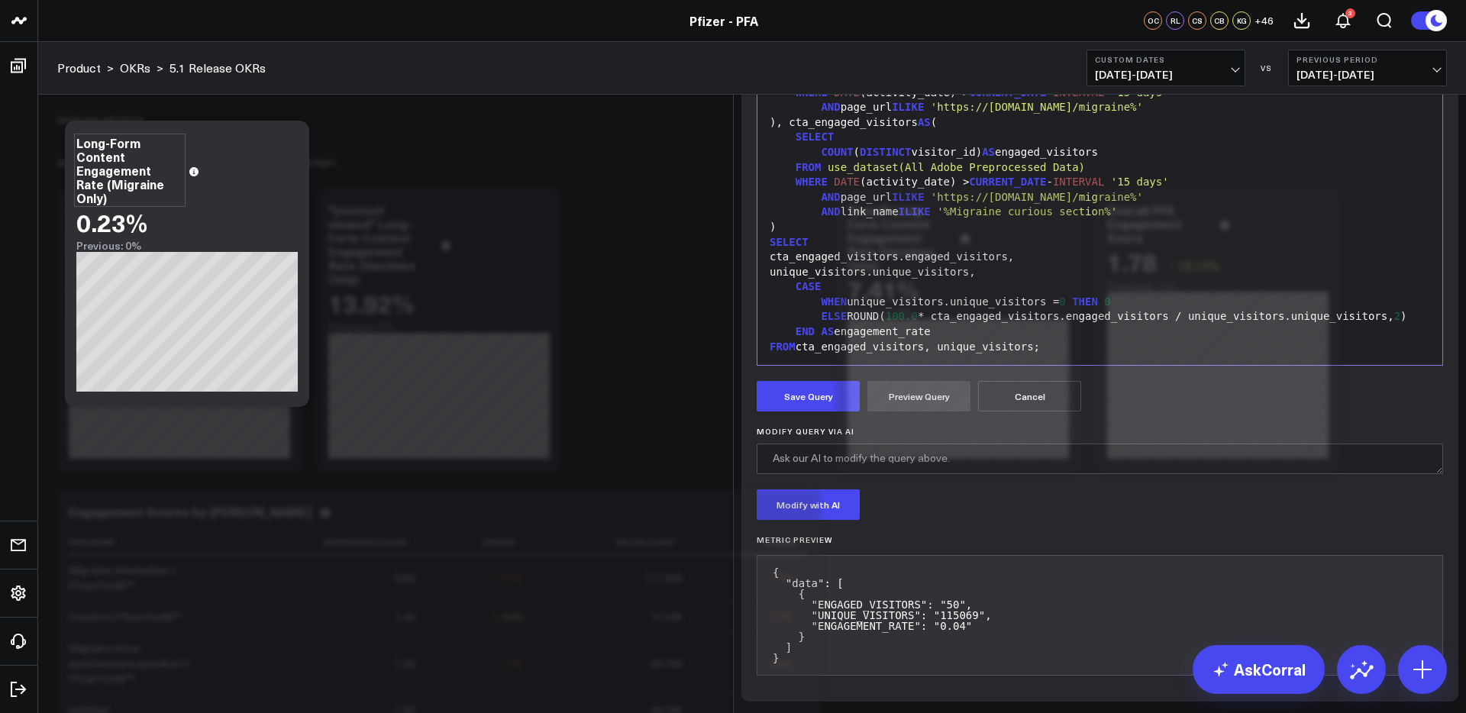
scroll to position [295, 0]
click at [829, 409] on button "Save Query" at bounding box center [808, 396] width 103 height 31
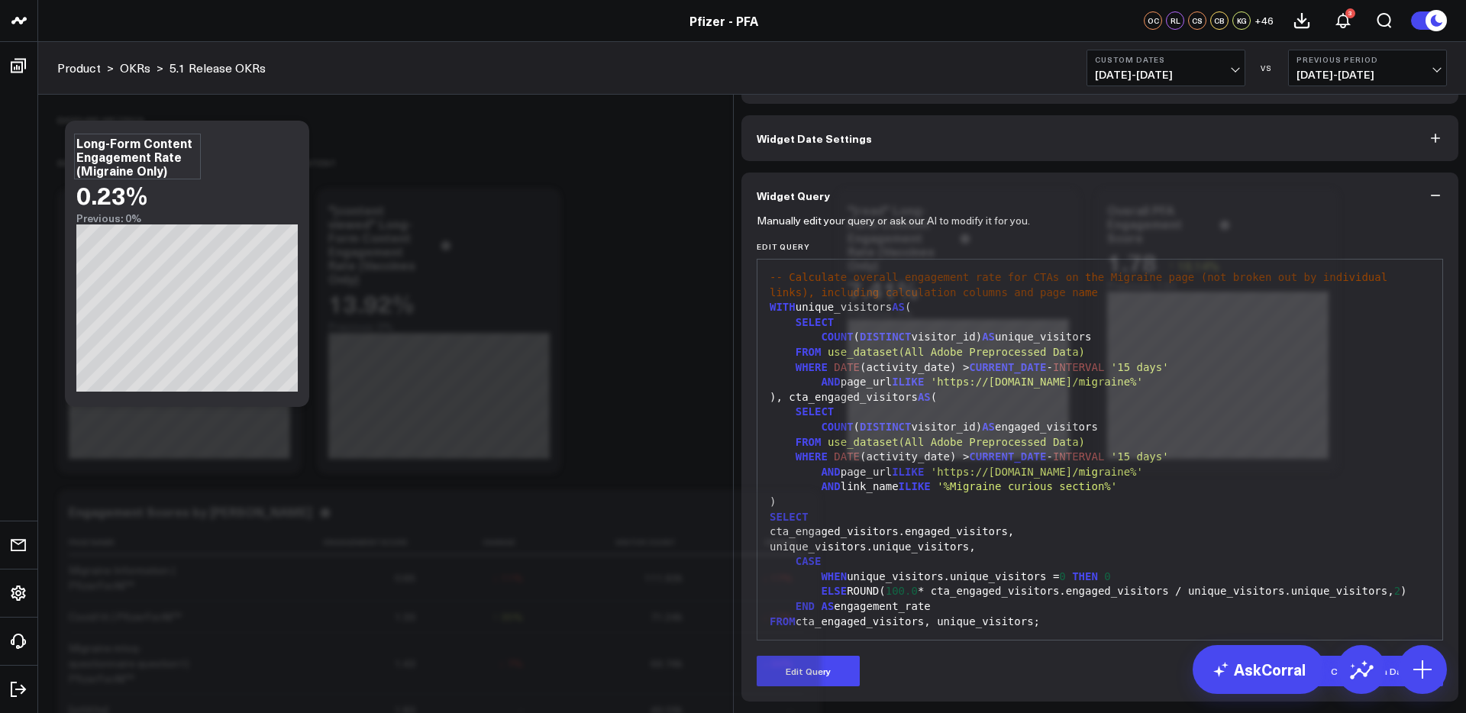
scroll to position [35, 0]
click at [1440, 31] on icon at bounding box center [1442, 25] width 12 height 12
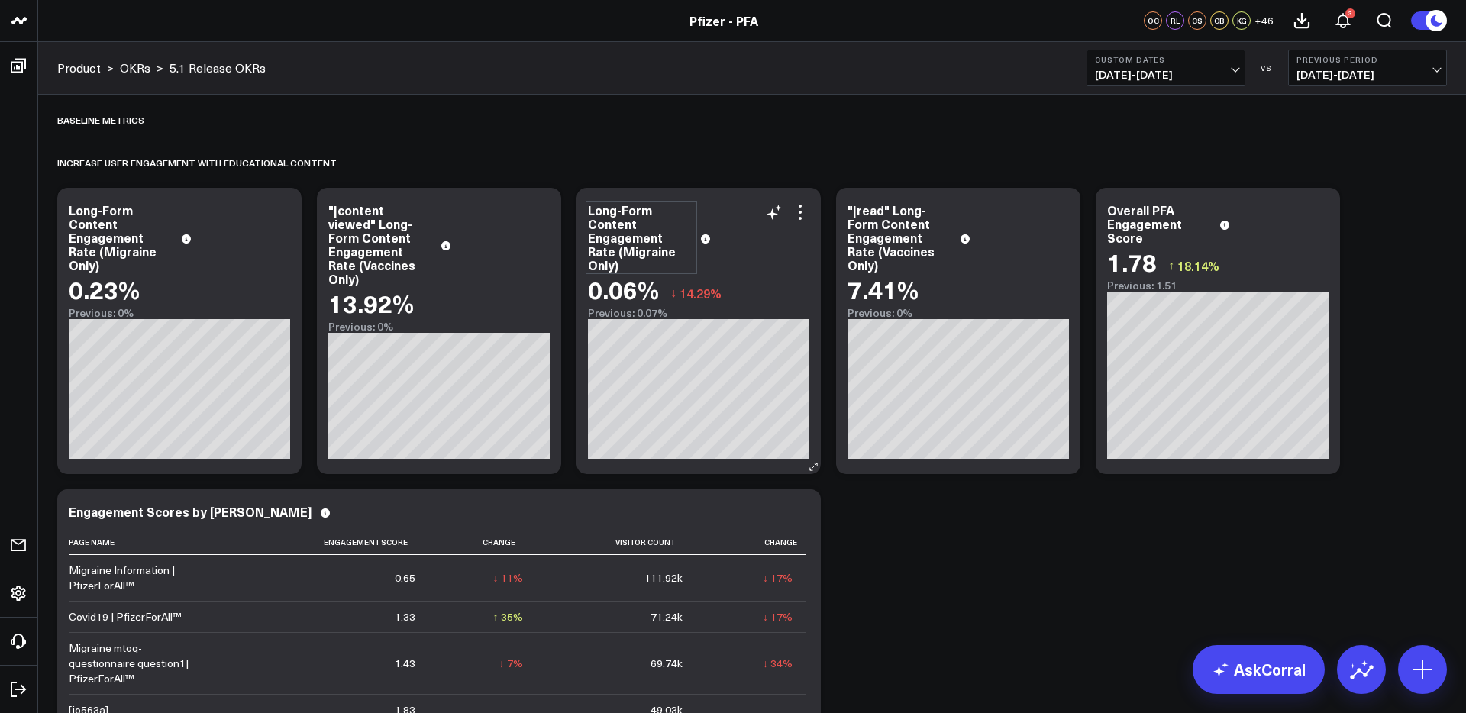
click at [590, 212] on div "Long-Form Content Engagement Rate (Migraine Only)" at bounding box center [641, 237] width 107 height 69
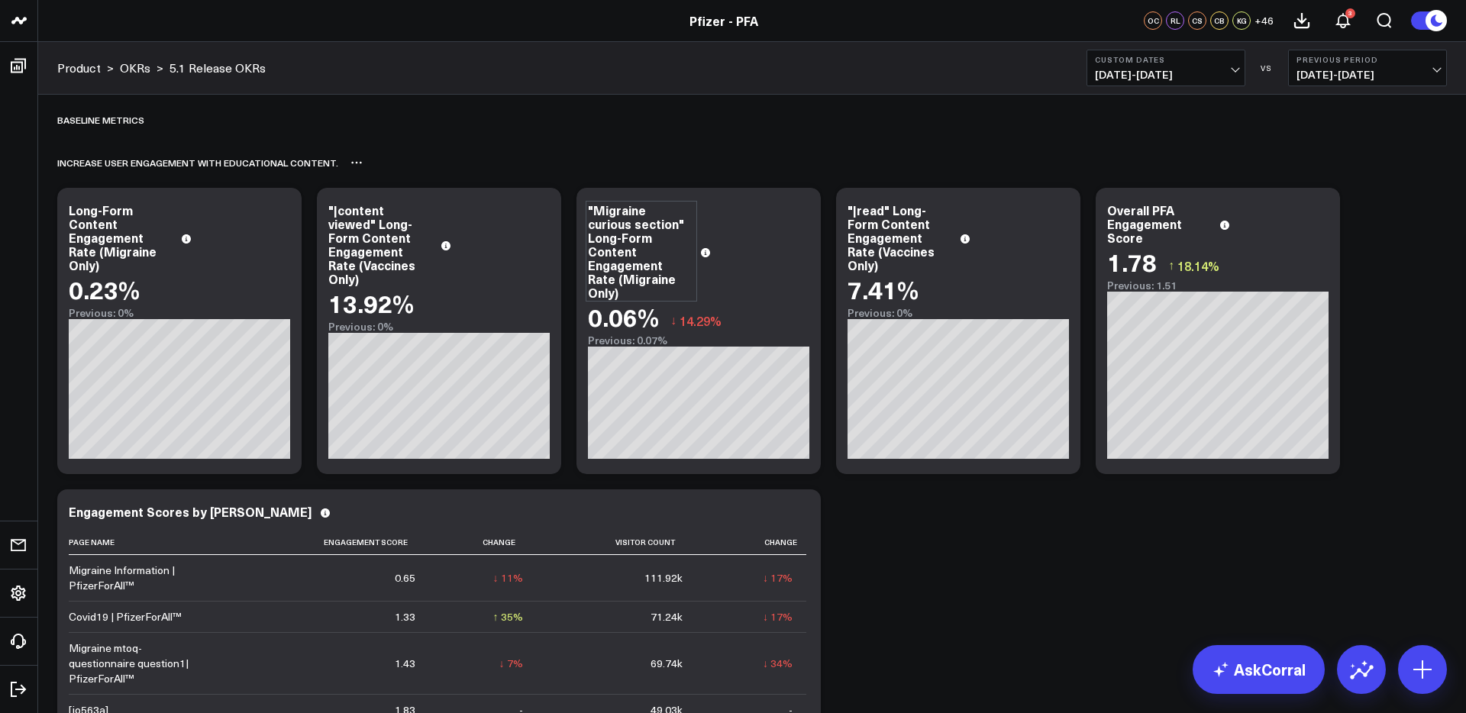
click at [816, 177] on div "Increase user engagement with educational content.​" at bounding box center [752, 162] width 1390 height 35
click at [370, 228] on div ""|content viewed" Long-Form Content Engagement Rate (Vaccines Only)" at bounding box center [380, 244] width 104 height 82
drag, startPoint x: 431, startPoint y: 210, endPoint x: 322, endPoint y: 211, distance: 109.2
click at [322, 211] on div ""|content viewed" Long-Form Content Engagement Rate (Vaccines Only) 13.92% Prev…" at bounding box center [439, 331] width 244 height 286
copy div ""|content viewed""
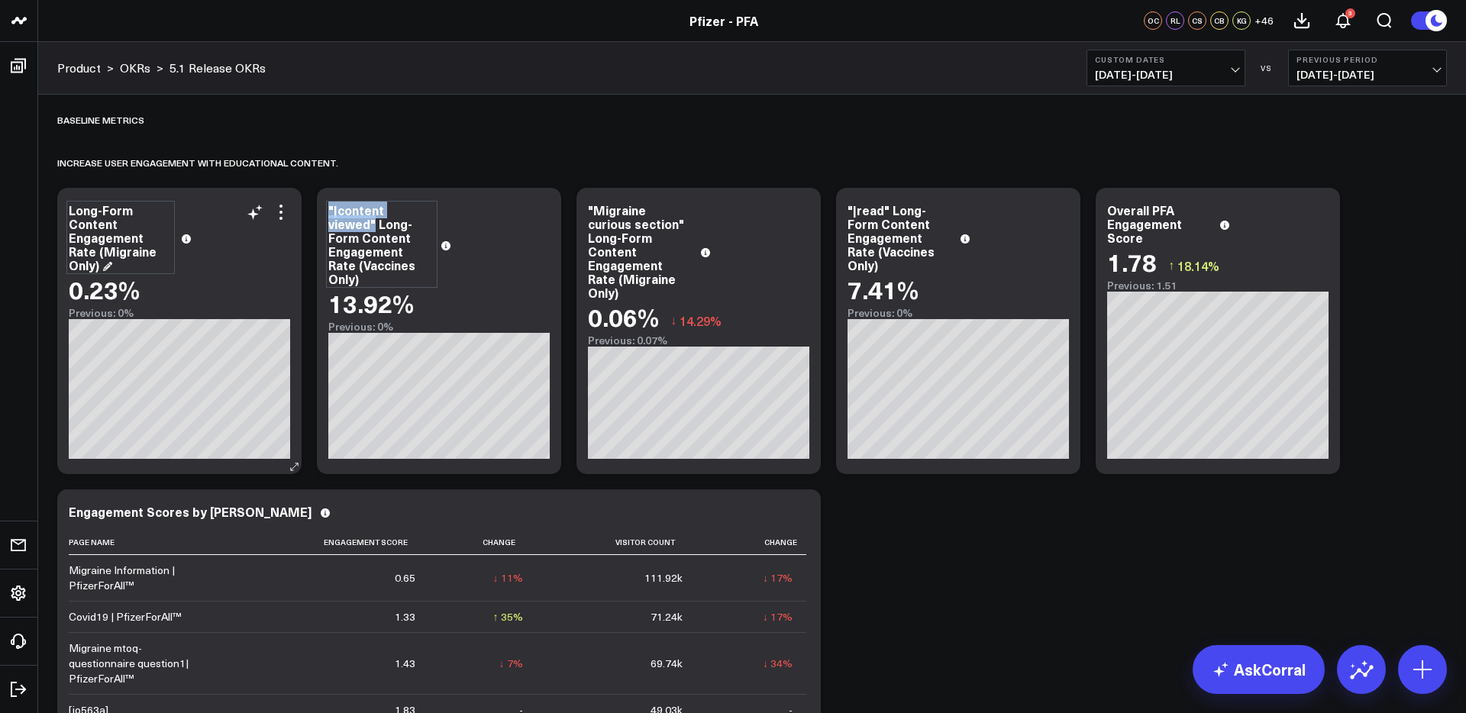
click at [81, 218] on div "Long-Form Content Engagement Rate (Migraine Only)" at bounding box center [121, 237] width 104 height 69
click at [70, 211] on div "Long-Form Content Engagement Rate (Migraine Only)" at bounding box center [122, 237] width 107 height 69
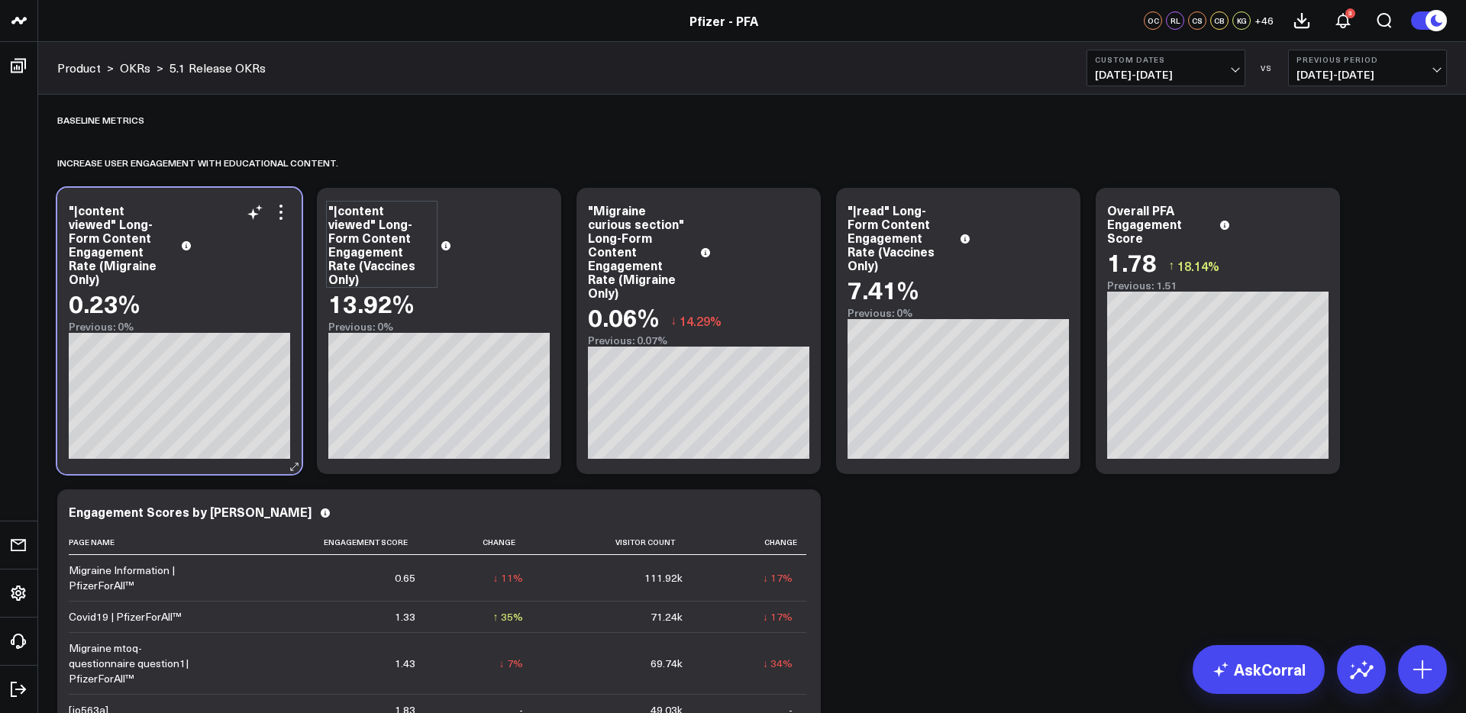
click at [229, 295] on div "0.23%" at bounding box center [179, 302] width 221 height 27
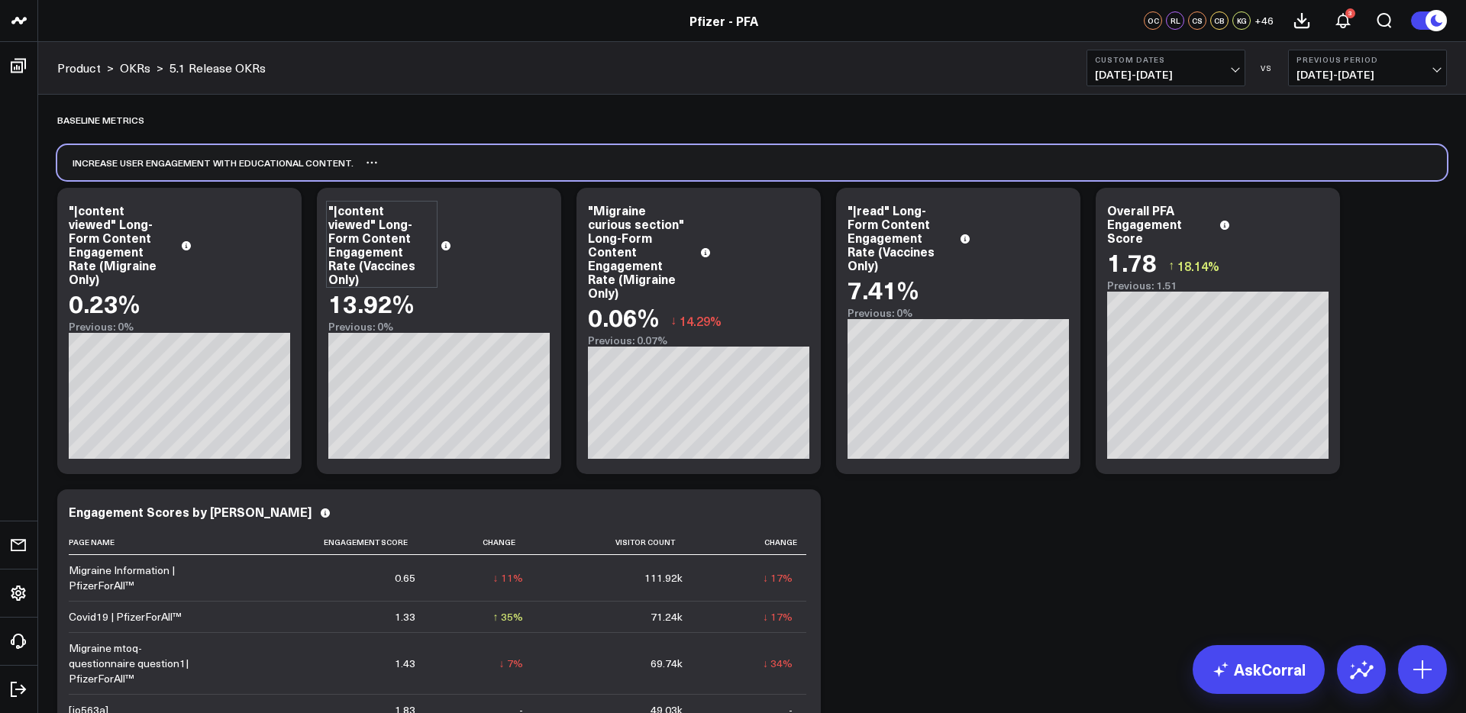
click at [699, 161] on div "Increase user engagement with educational content.​" at bounding box center [752, 162] width 1390 height 35
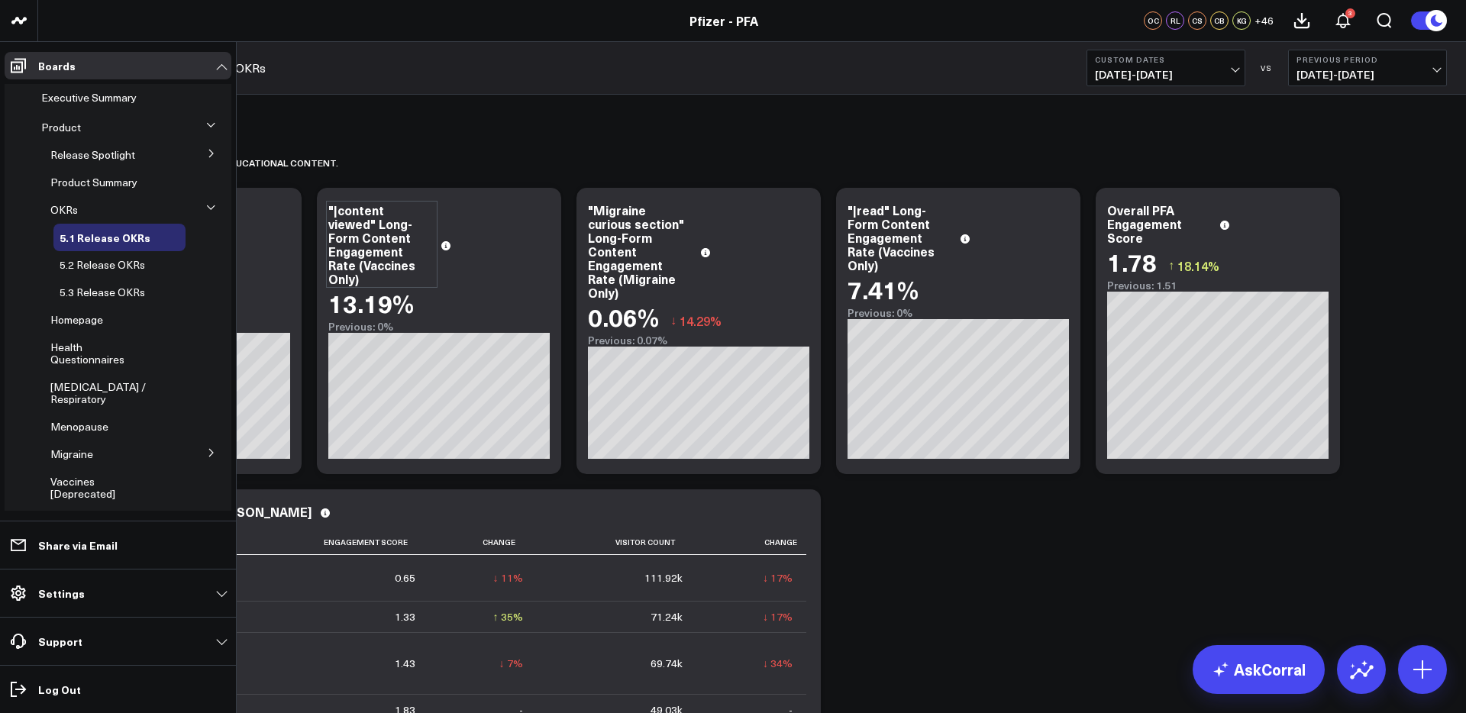
click at [92, 155] on span "Release Spotlight" at bounding box center [92, 154] width 85 height 15
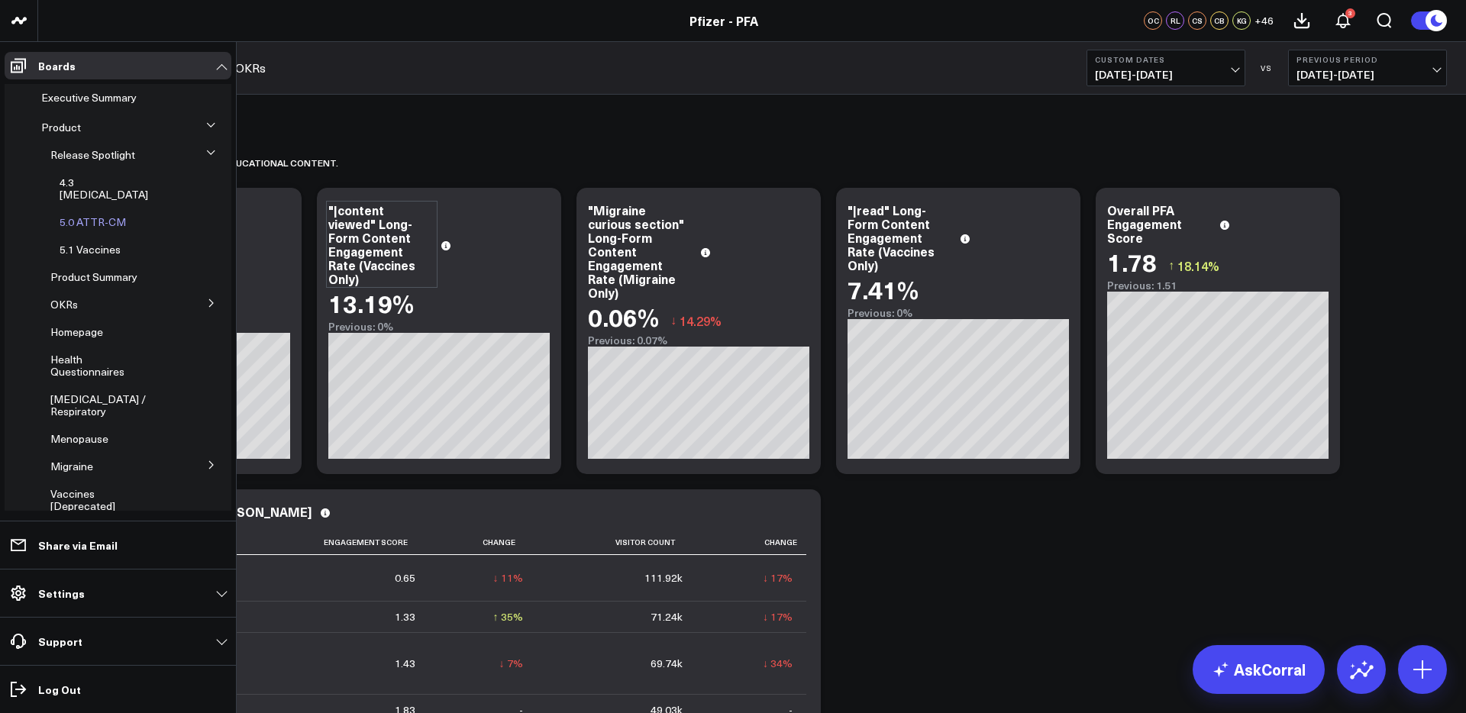
click at [94, 215] on span "5.0 ATTR-CM" at bounding box center [93, 222] width 66 height 15
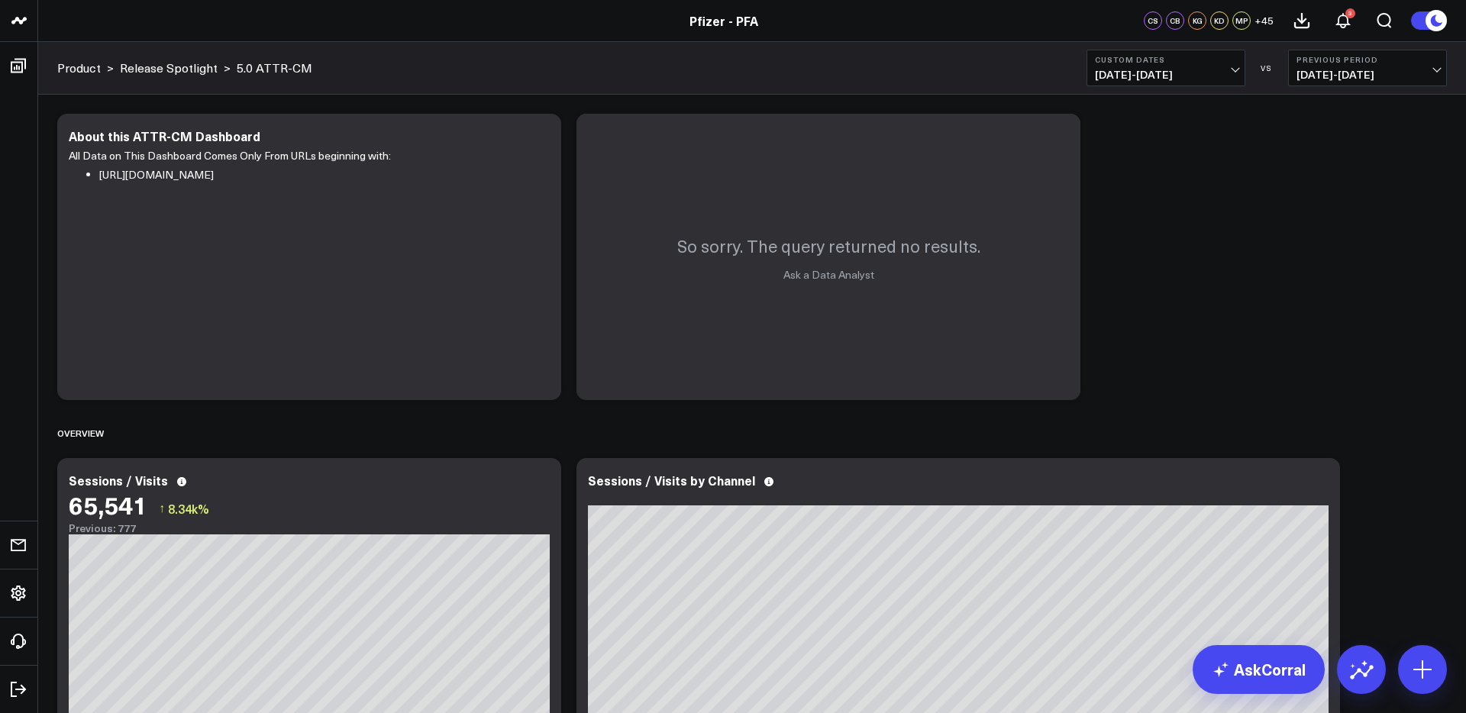
scroll to position [3, 0]
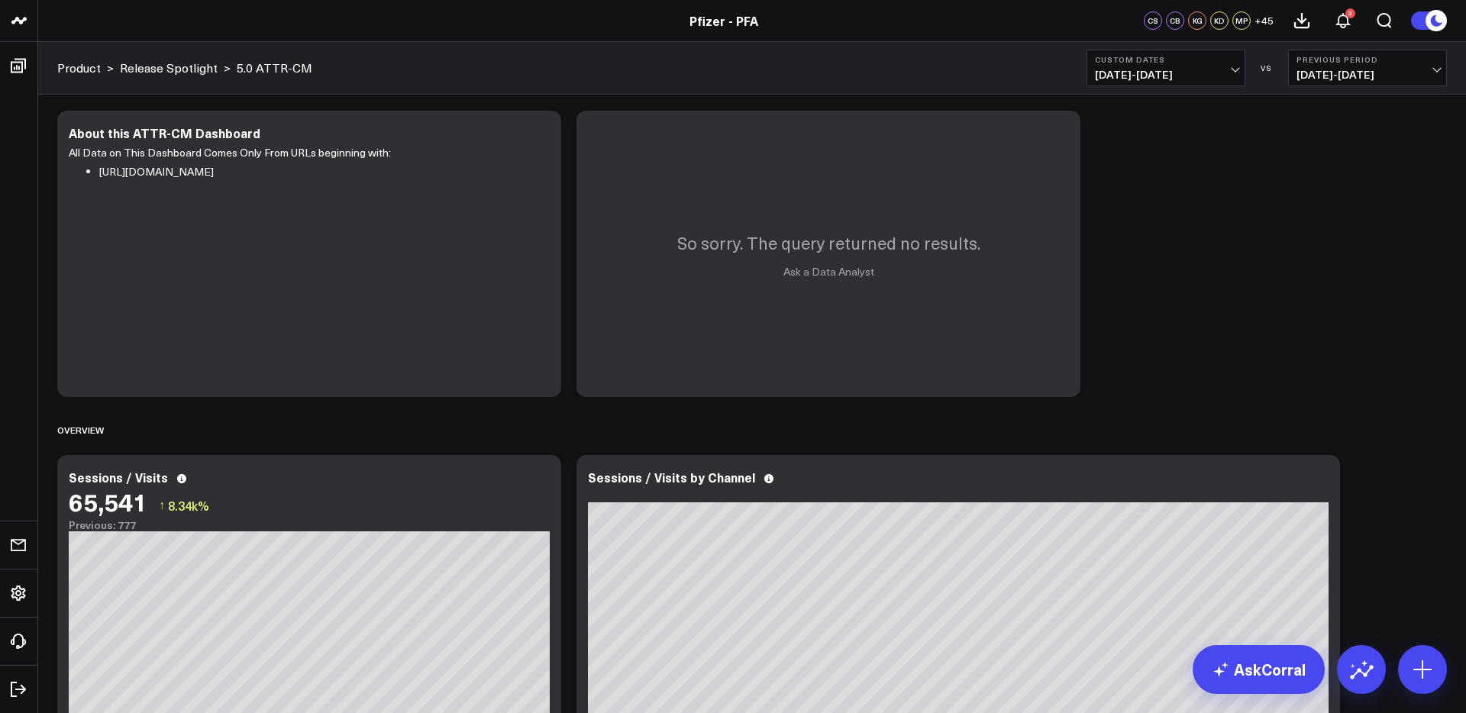
click at [1179, 79] on span "[DATE] - [DATE]" at bounding box center [1166, 75] width 142 height 12
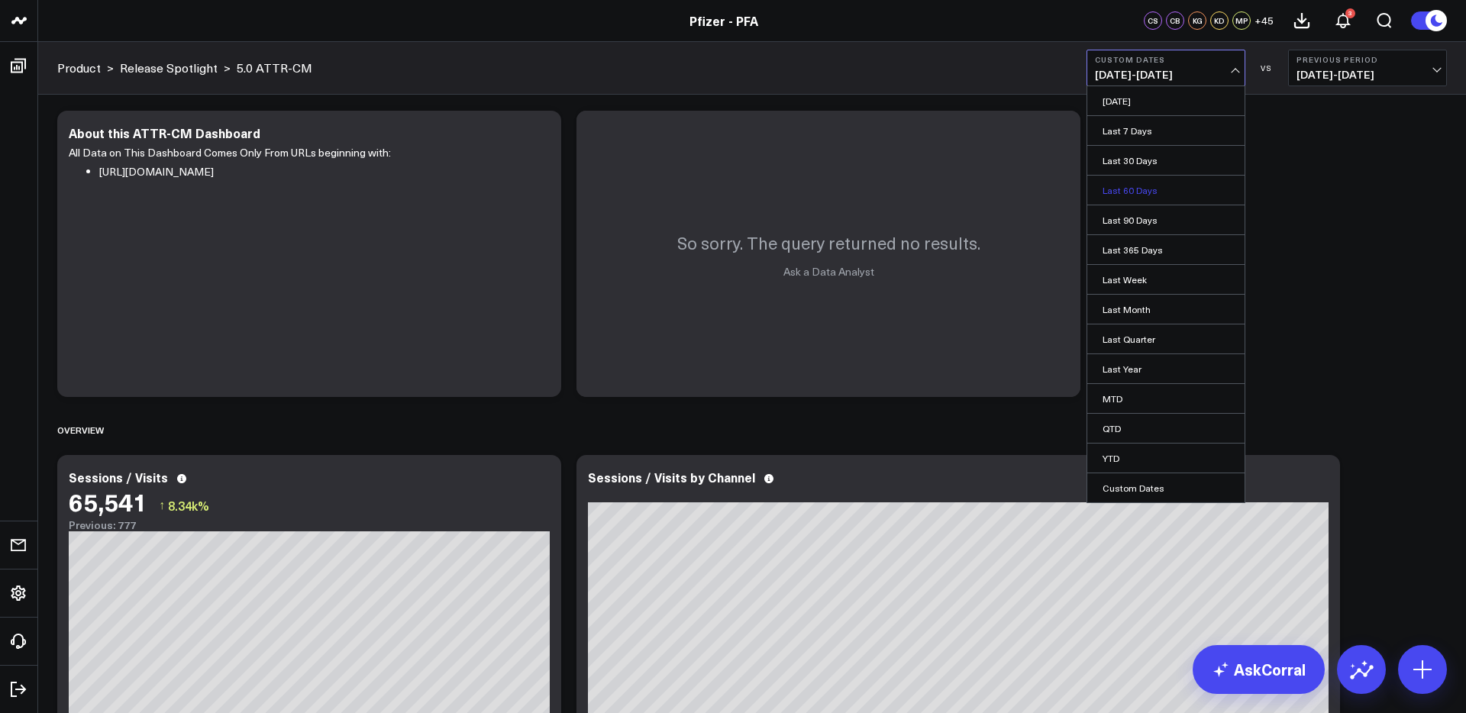
scroll to position [0, 0]
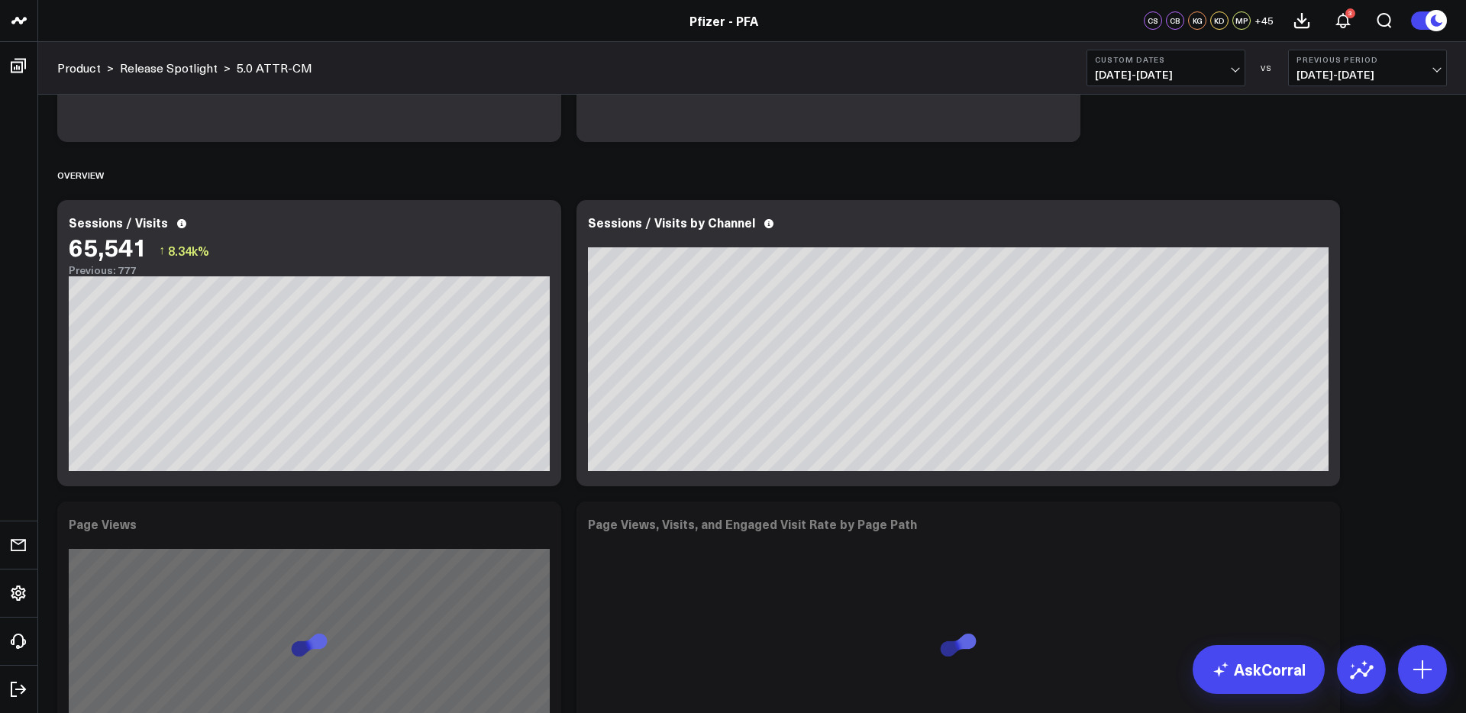
scroll to position [266, 0]
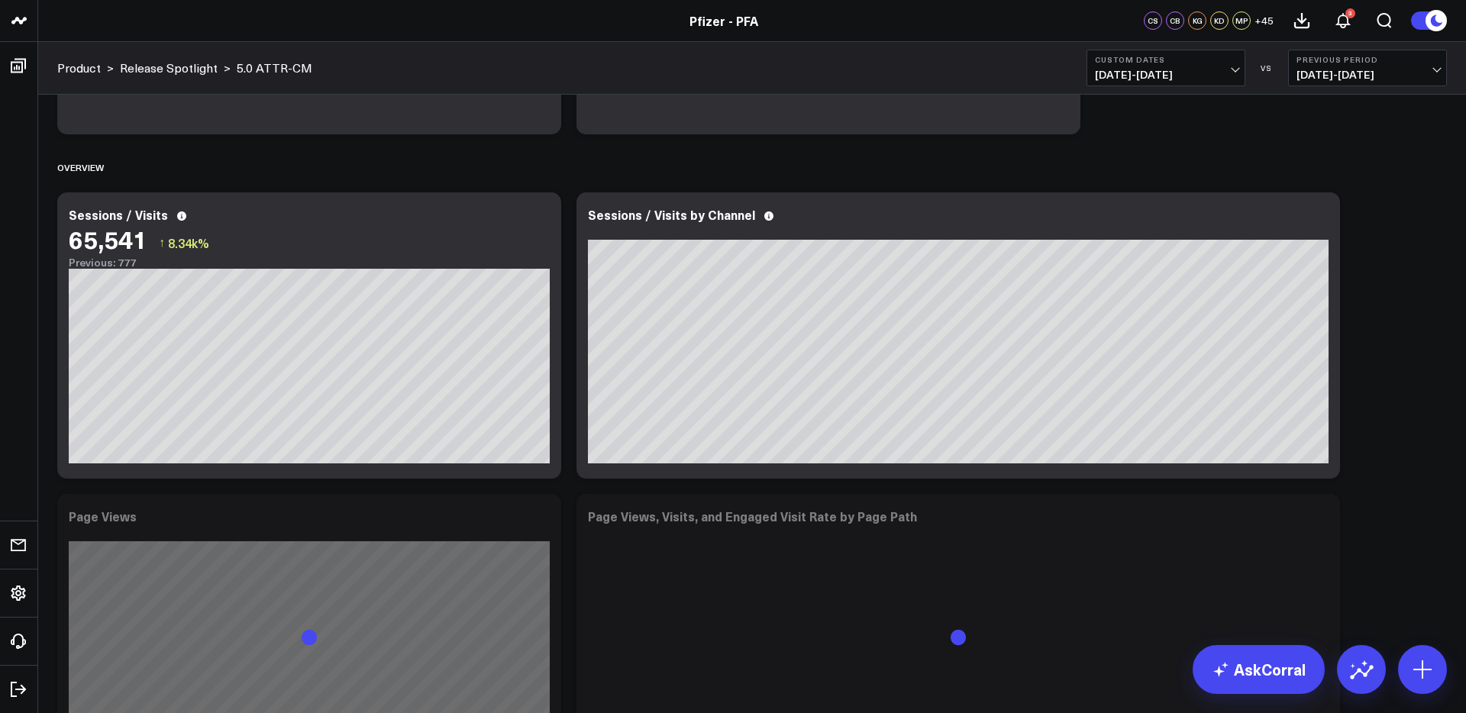
click at [1169, 73] on span "[DATE] - [DATE]" at bounding box center [1166, 75] width 142 height 12
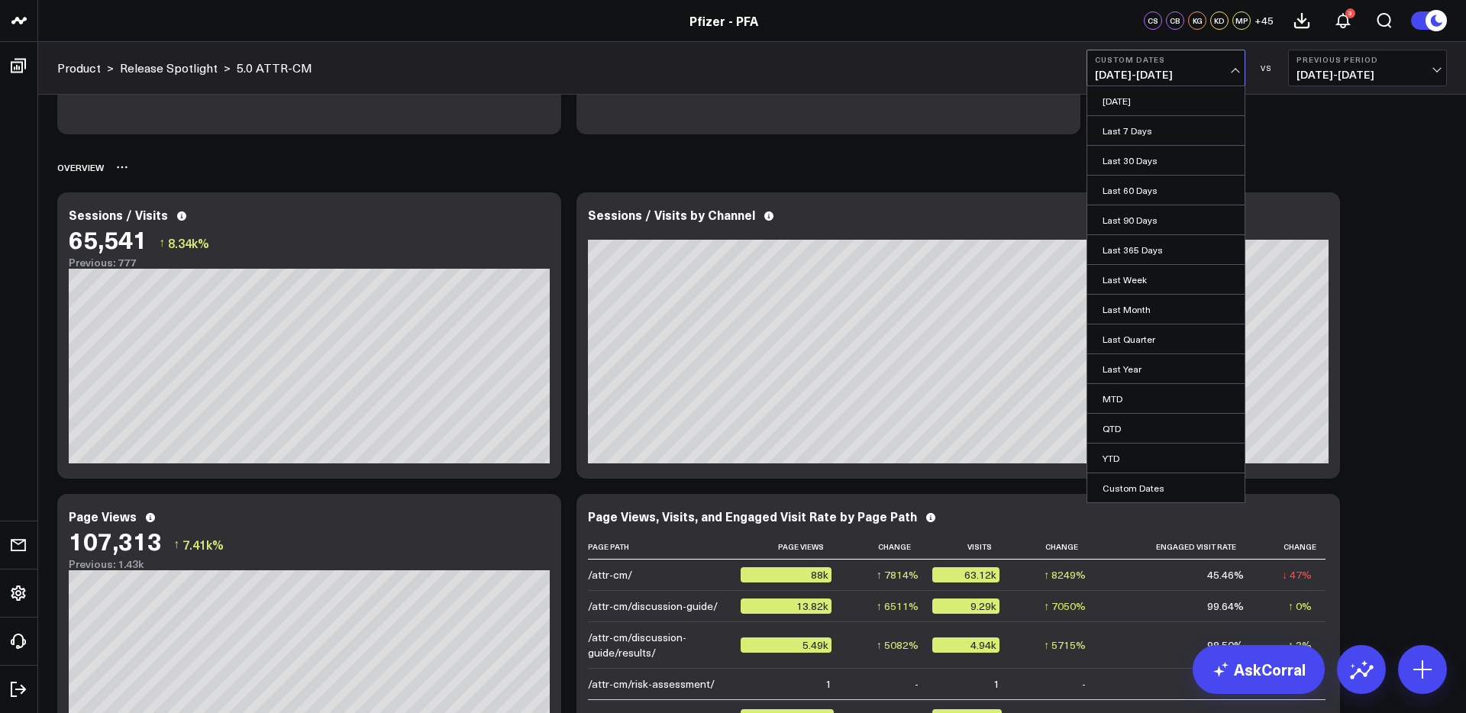
drag, startPoint x: 1136, startPoint y: 158, endPoint x: 1249, endPoint y: 182, distance: 114.7
click at [1140, 159] on link "Last 30 Days" at bounding box center [1165, 160] width 157 height 29
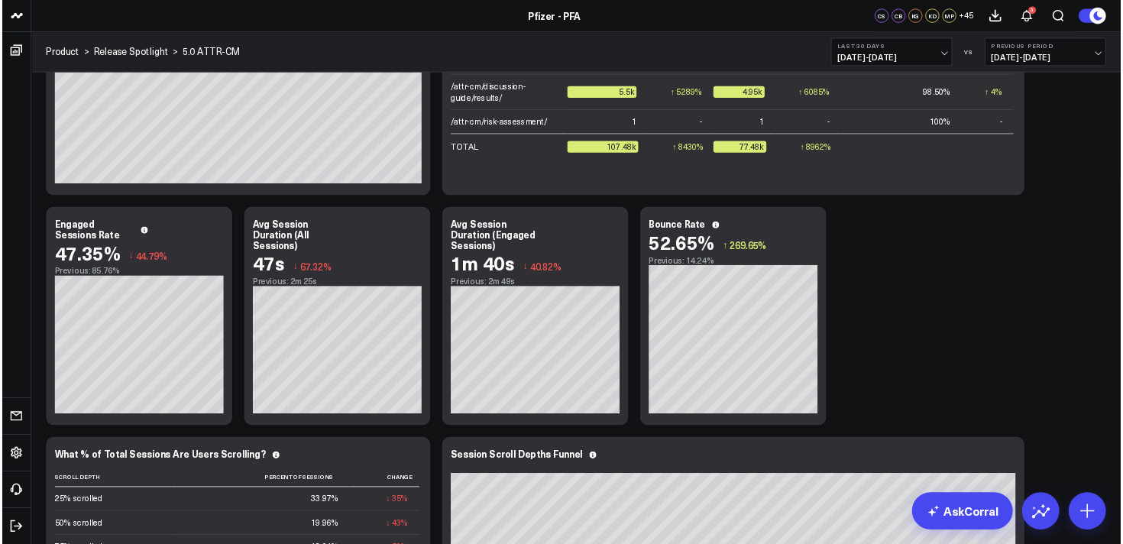
scroll to position [779, 0]
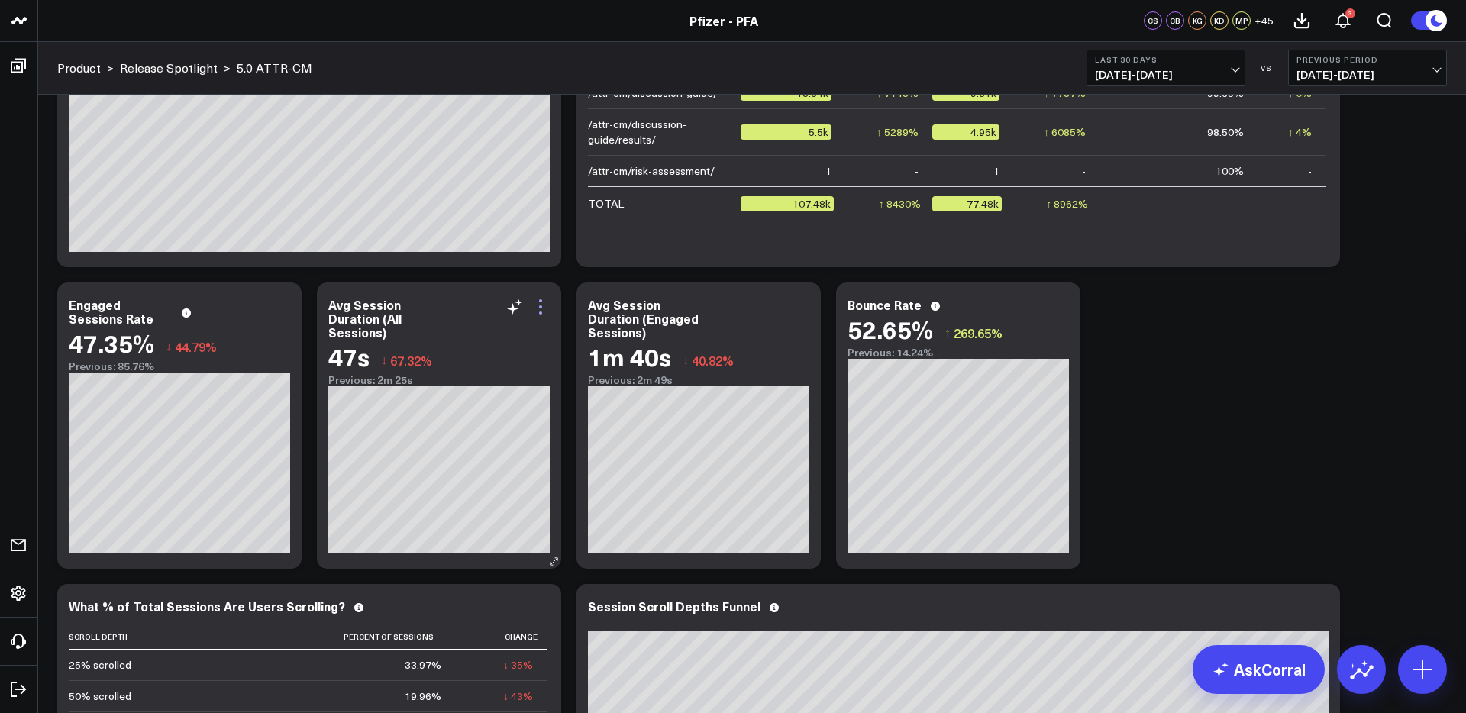
click at [538, 312] on icon at bounding box center [541, 307] width 18 height 18
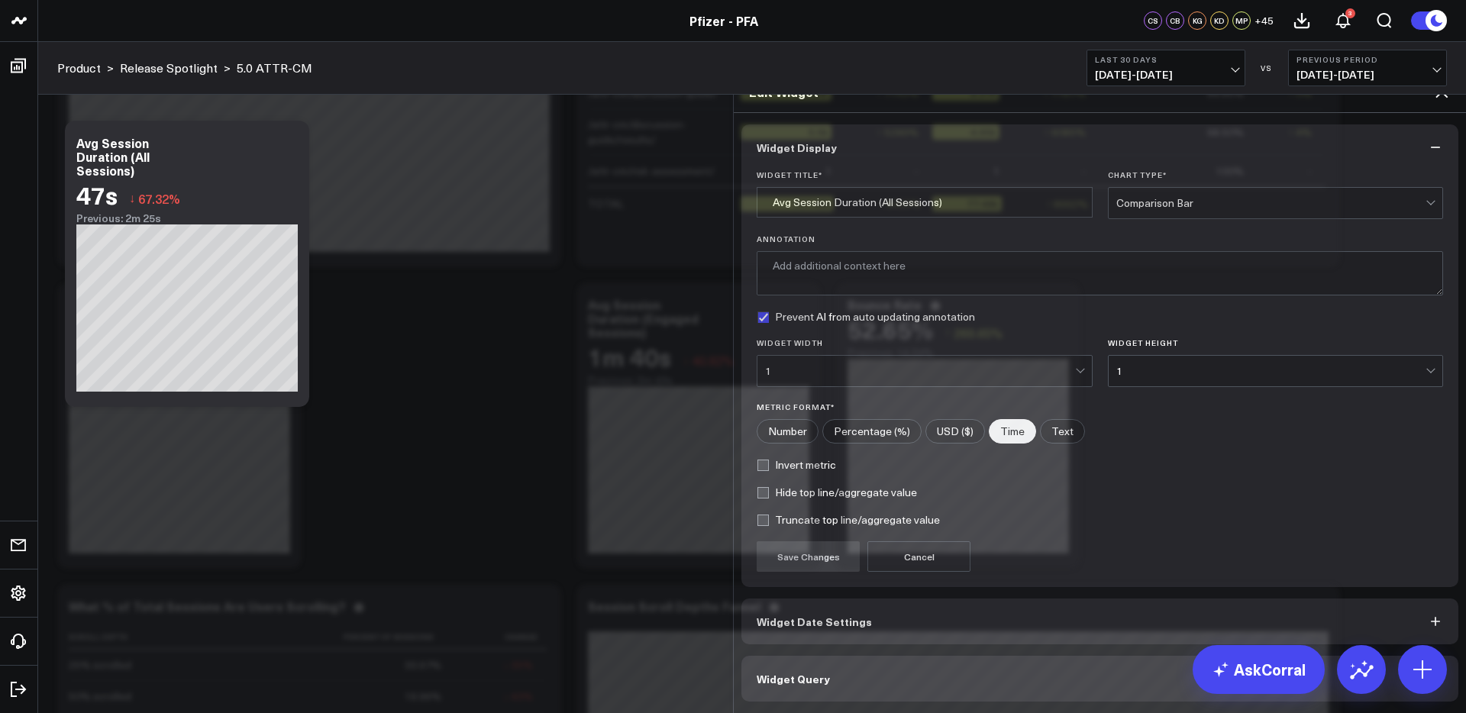
click at [972, 656] on button "Widget Query" at bounding box center [1100, 679] width 717 height 46
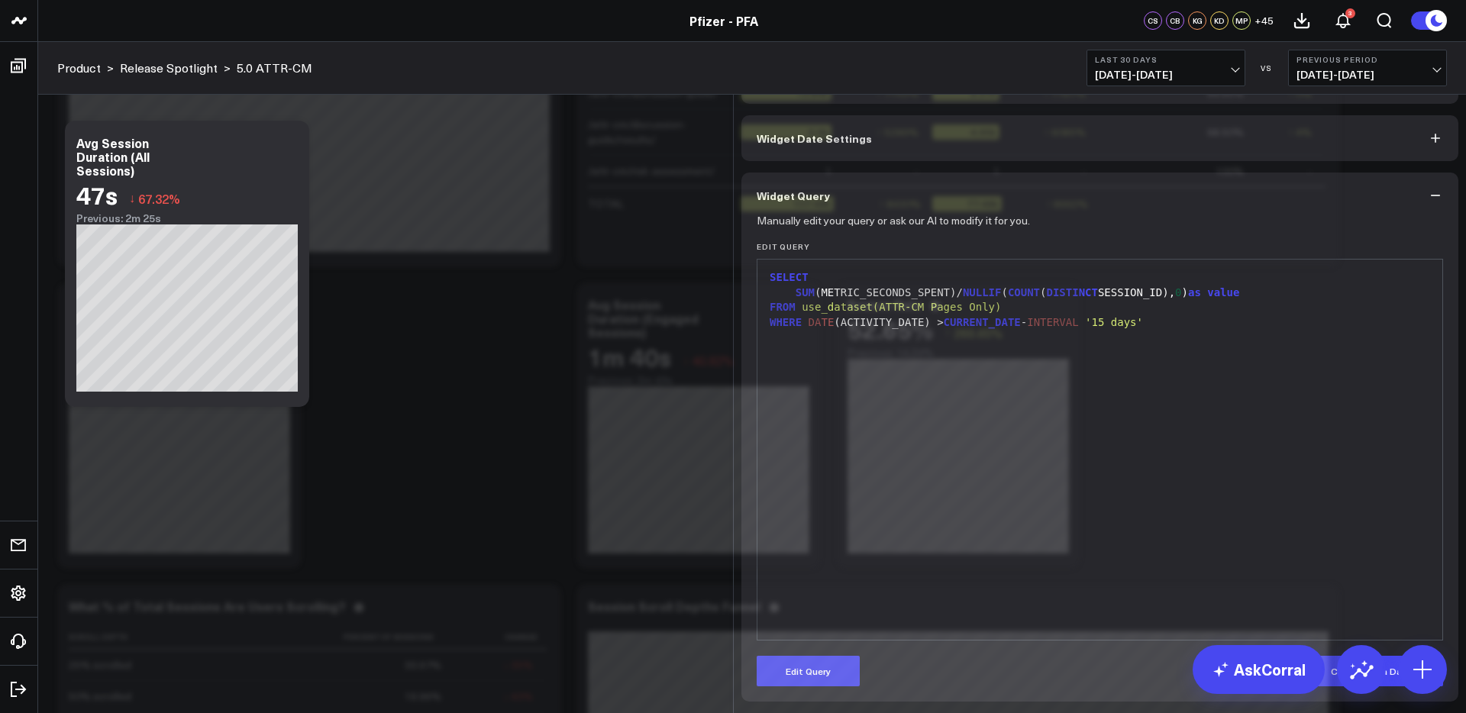
click at [1433, 34] on icon at bounding box center [1442, 25] width 18 height 18
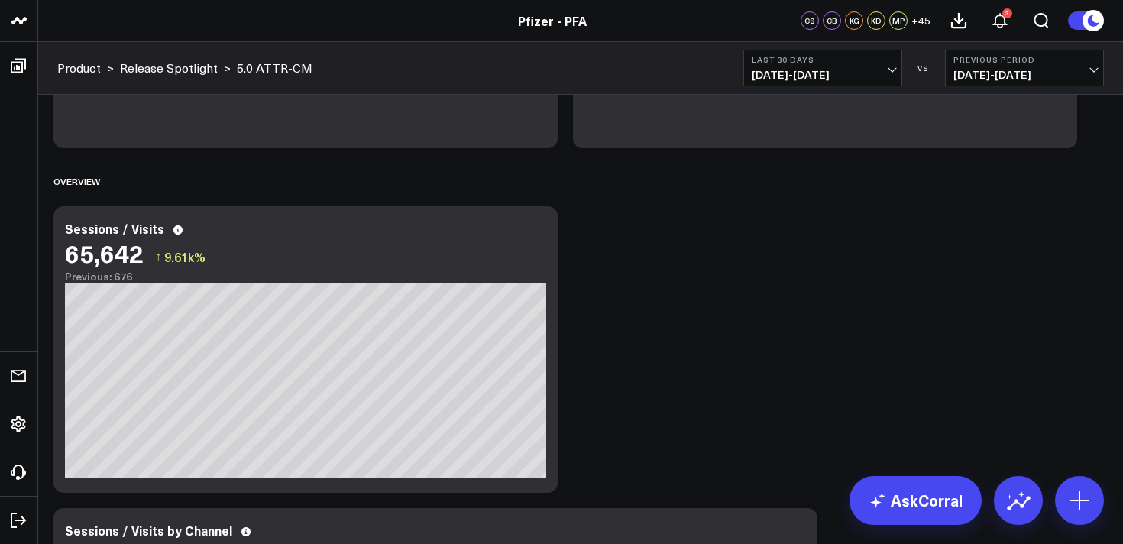
scroll to position [249, 0]
